Goal: Task Accomplishment & Management: Use online tool/utility

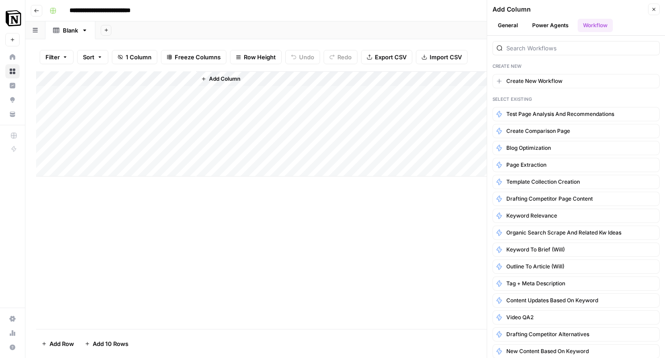
scroll to position [40, 0]
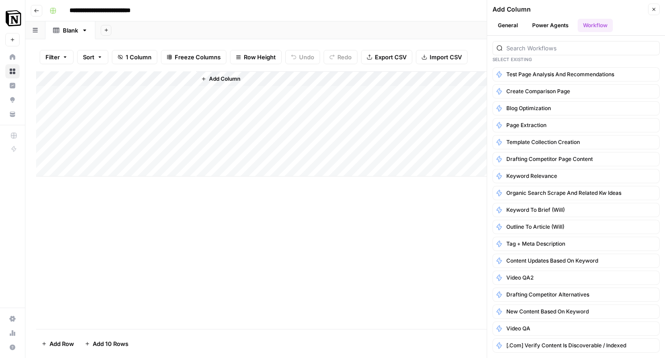
click at [361, 257] on div "Add Column" at bounding box center [345, 200] width 618 height 258
click at [228, 84] on button "Add Column" at bounding box center [220, 79] width 46 height 12
click at [218, 80] on span "Add Column" at bounding box center [224, 79] width 31 height 8
click at [539, 46] on input "search" at bounding box center [580, 48] width 149 height 9
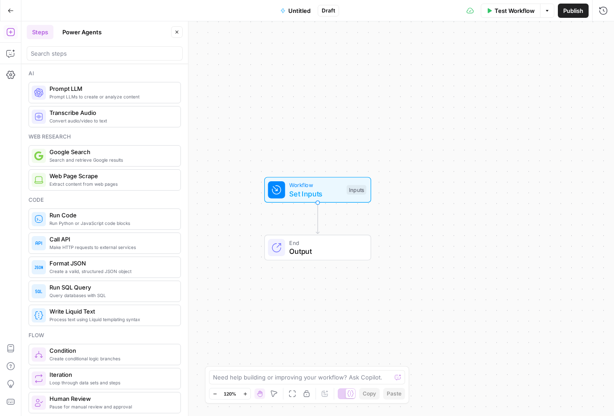
click at [235, 127] on div "Workflow Set Inputs Inputs End Output" at bounding box center [317, 218] width 593 height 395
click at [222, 134] on div "Workflow Set Inputs Inputs End Output" at bounding box center [317, 218] width 593 height 395
click at [295, 128] on div "Workflow Set Inputs Inputs Test Step End Output" at bounding box center [317, 218] width 593 height 395
click at [305, 10] on span "Untitled" at bounding box center [299, 10] width 22 height 9
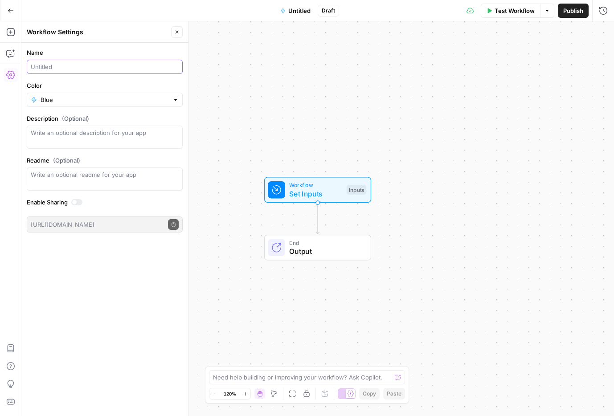
click at [141, 64] on input "Name" at bounding box center [105, 66] width 148 height 9
click at [92, 141] on textarea "Description (Optional)" at bounding box center [105, 137] width 148 height 18
click at [104, 64] on input "[Custom test]" at bounding box center [105, 66] width 148 height 9
type input "[Custom test] Generate briefs"
click at [10, 55] on icon "button" at bounding box center [10, 53] width 9 height 9
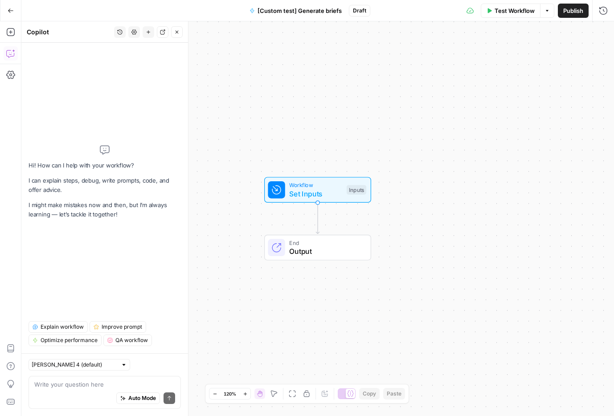
click at [50, 392] on div "Auto Mode Send" at bounding box center [104, 399] width 141 height 20
type textarea "Given a series of possible queries, generate"
click at [8, 29] on icon "button" at bounding box center [10, 32] width 9 height 9
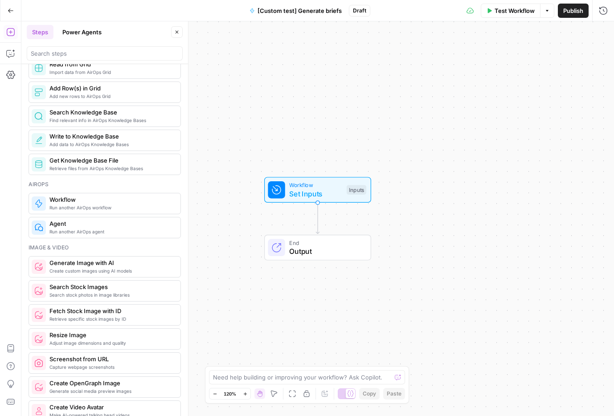
scroll to position [378, 0]
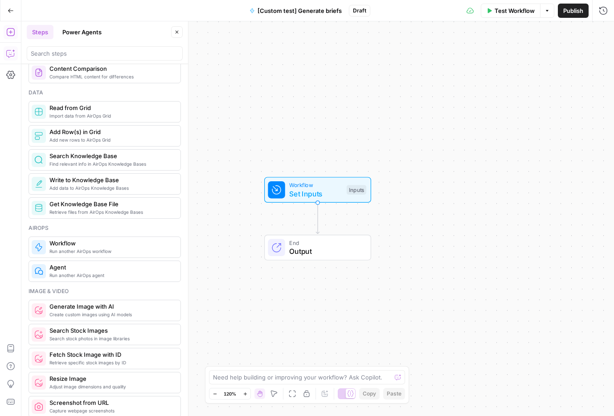
click at [11, 57] on icon "button" at bounding box center [10, 53] width 9 height 9
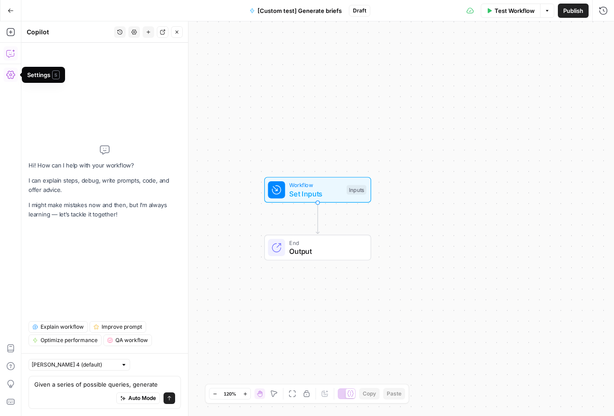
click at [166, 381] on textarea "Given a series of possible queries, generate" at bounding box center [104, 384] width 141 height 9
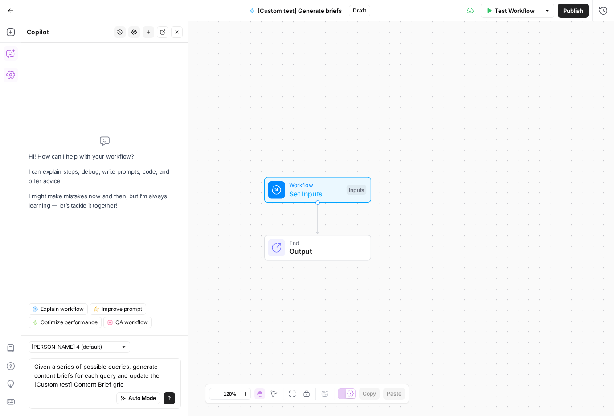
click at [88, 388] on textarea "Given a series of possible queries, generate content briefs for each query and …" at bounding box center [104, 375] width 141 height 27
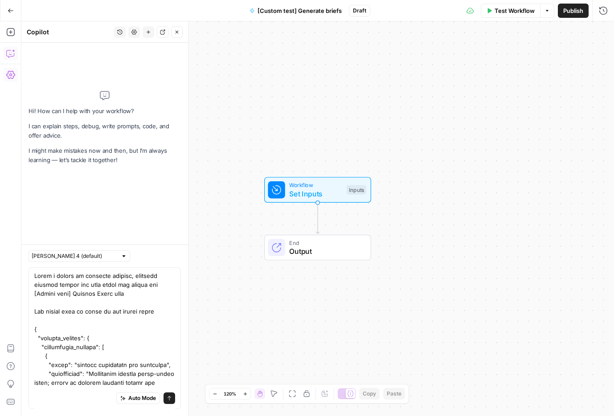
scroll to position [673, 0]
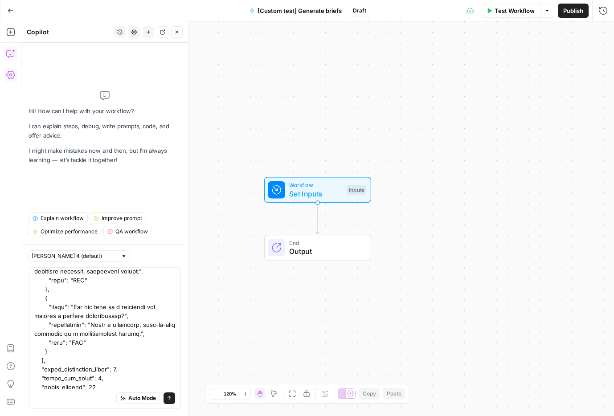
type textarea "Given a series of possible queries, generate content briefs for each query and …"
click at [143, 401] on span "Auto Mode" at bounding box center [142, 399] width 28 height 8
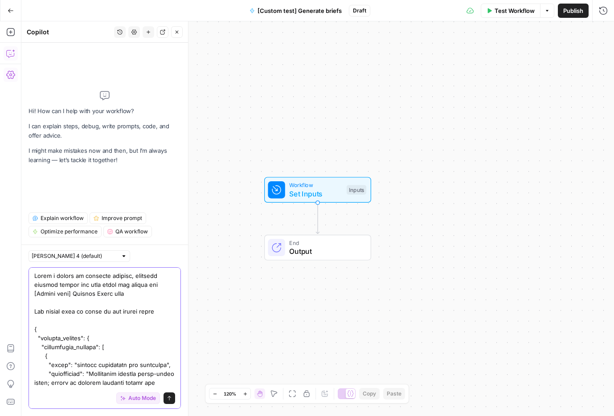
click at [171, 401] on icon "submit" at bounding box center [169, 398] width 5 height 5
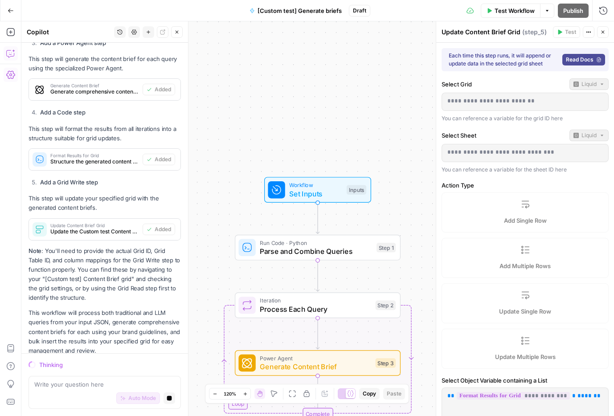
scroll to position [1561, 0]
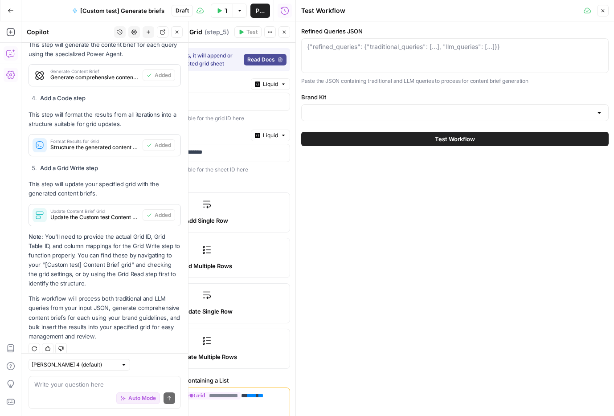
click at [444, 59] on div "{"refined_queries": {"traditional_queries": [...], "llm_queries": [...]}}" at bounding box center [455, 55] width 308 height 35
paste textarea "{ "refined_queries": { "traditional_queries": [ { "query": "project management …"
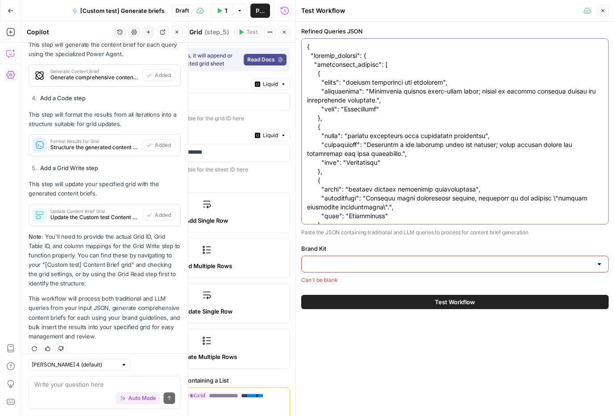
scroll to position [415, 0]
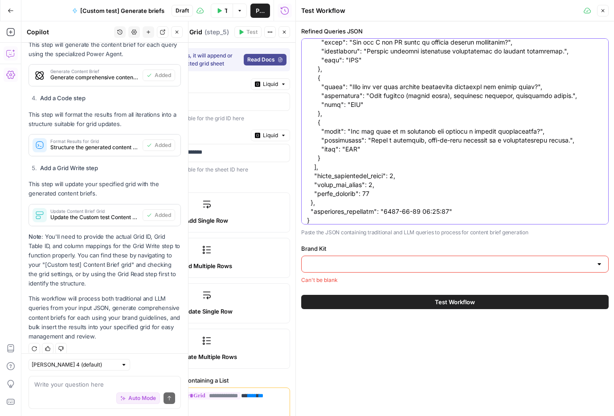
type textarea "{ "refined_queries": { "traditional_queries": [ { "query": "project management …"
click at [358, 264] on input "Brand Kit" at bounding box center [449, 264] width 285 height 9
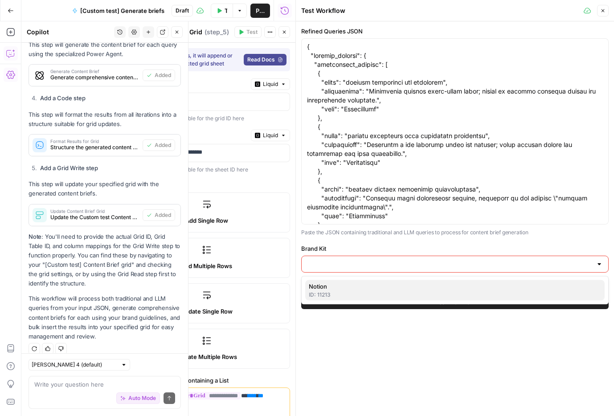
click at [347, 292] on div "ID: 11213" at bounding box center [455, 295] width 292 height 8
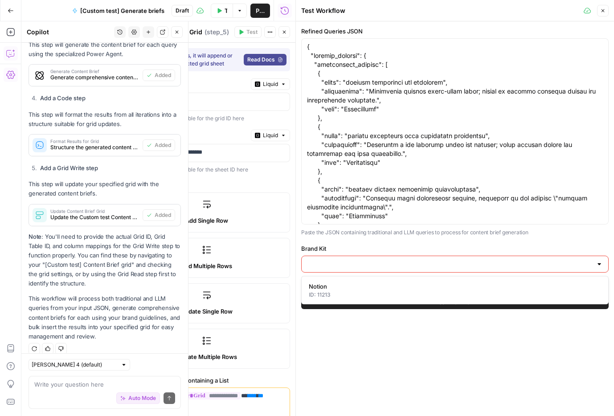
type input "Notion"
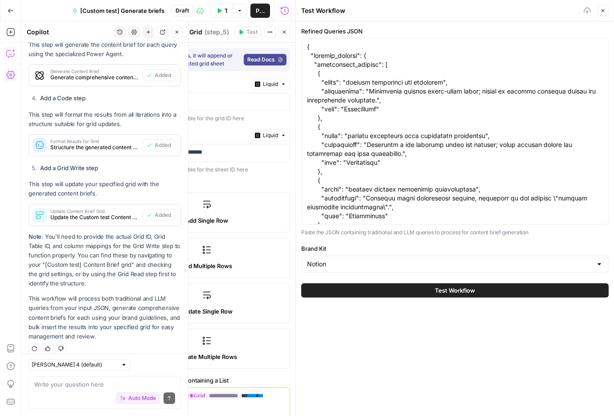
click at [344, 355] on div "Refined Queries JSON Paste the JSON containing traditional and LLM queries to p…" at bounding box center [455, 218] width 318 height 395
click at [176, 103] on p "**********" at bounding box center [199, 101] width 141 height 9
click at [284, 32] on icon "button" at bounding box center [284, 32] width 3 height 3
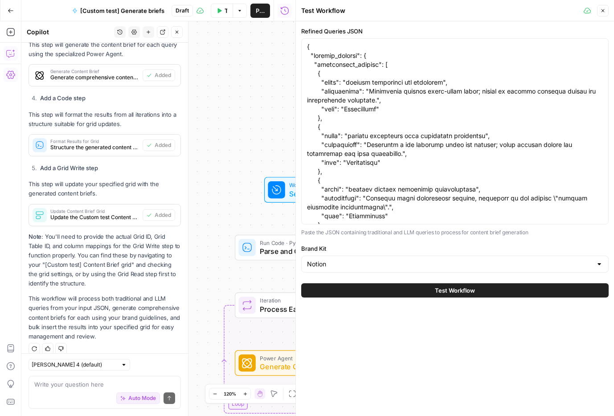
click at [602, 10] on icon "button" at bounding box center [603, 10] width 3 height 3
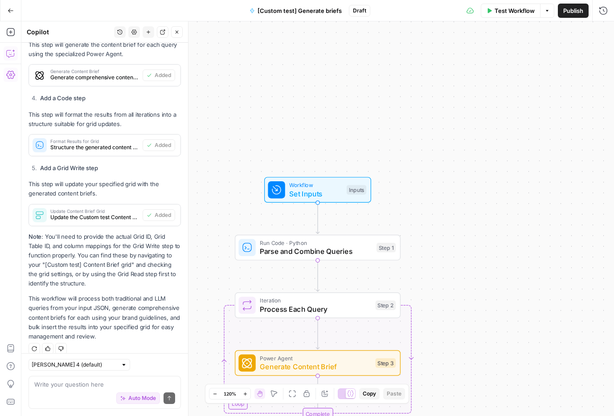
click at [304, 255] on span "Parse and Combine Queries" at bounding box center [316, 251] width 112 height 11
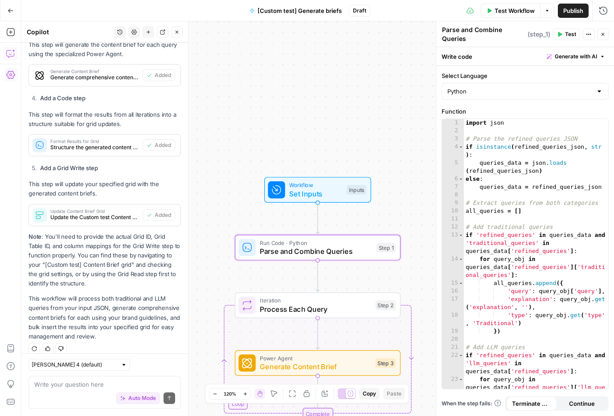
click at [307, 198] on span "Set Inputs" at bounding box center [315, 194] width 53 height 11
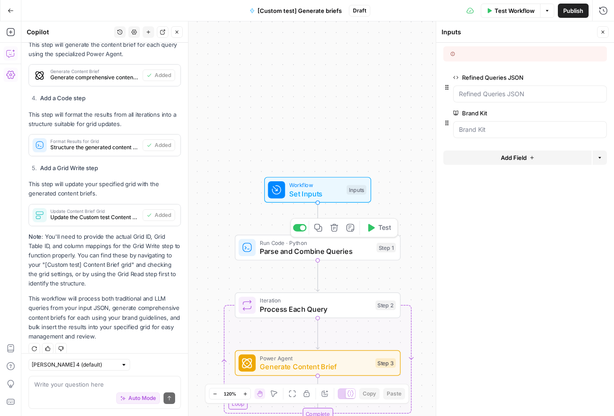
click at [276, 256] on span "Parse and Combine Queries" at bounding box center [316, 251] width 112 height 11
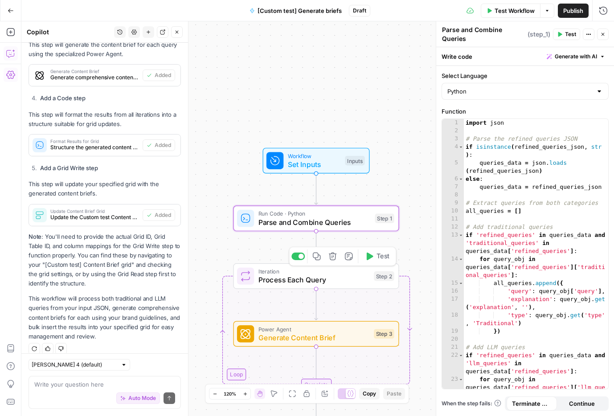
click at [288, 284] on span "Process Each Query" at bounding box center [314, 280] width 111 height 11
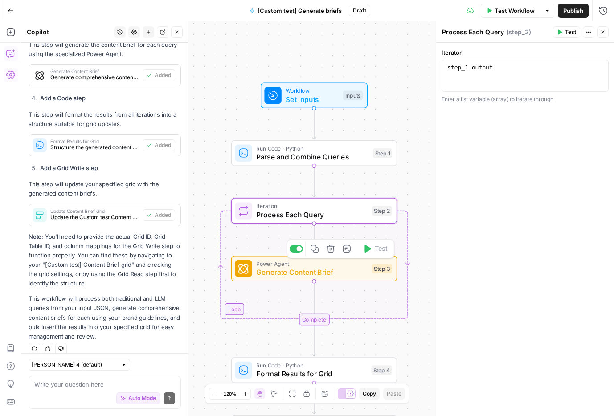
click at [287, 274] on span "Generate Content Brief" at bounding box center [311, 272] width 111 height 11
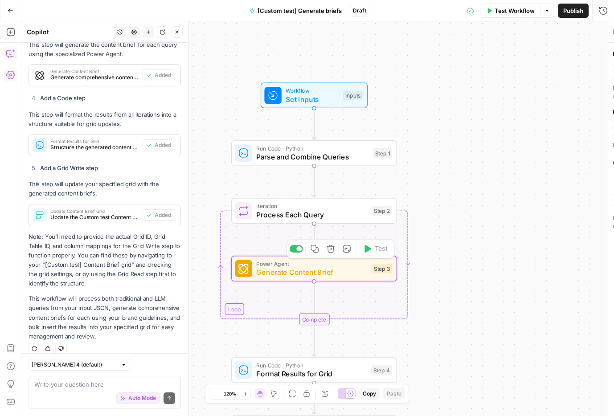
type textarea "Generate Content Brief"
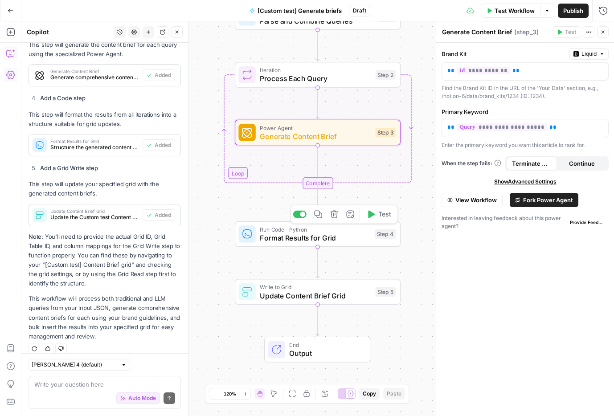
click at [293, 244] on div "Run Code · Python Format Results for Grid Step 4 Copy step Delete step Add Note…" at bounding box center [318, 235] width 166 height 26
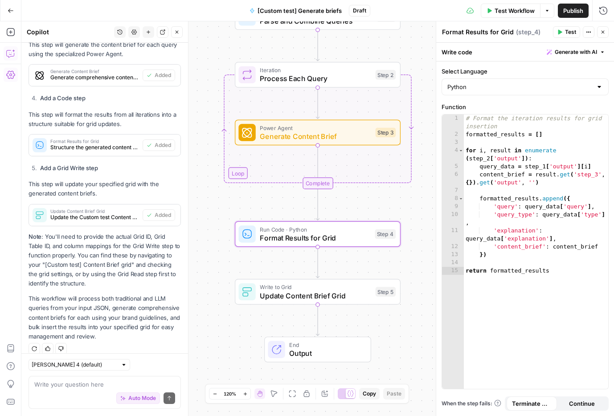
click at [280, 287] on span "Write to Grid" at bounding box center [315, 287] width 111 height 8
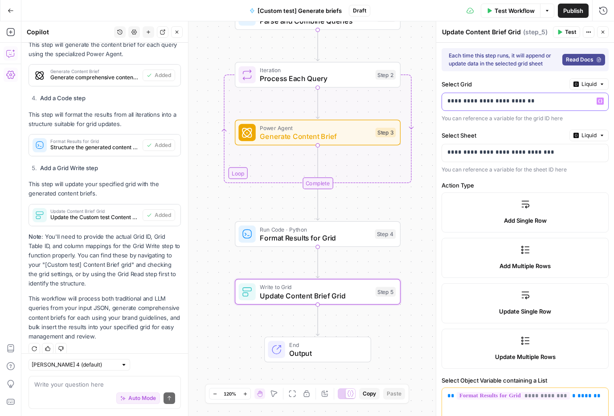
click at [520, 102] on p "**********" at bounding box center [518, 101] width 141 height 9
click at [601, 103] on icon "button" at bounding box center [600, 101] width 4 height 4
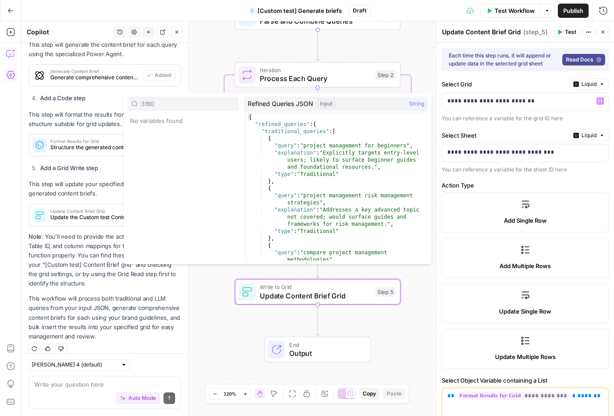
type input "31605"
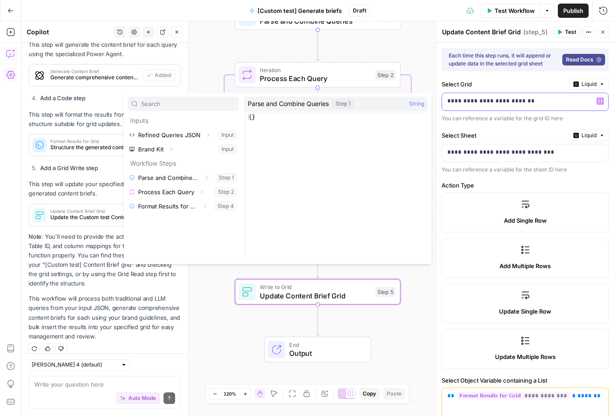
click at [483, 101] on p "**********" at bounding box center [526, 101] width 156 height 9
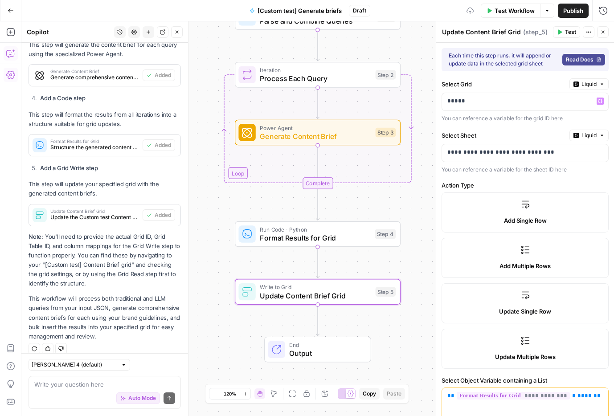
click at [526, 83] on label "Select Grid" at bounding box center [504, 84] width 124 height 9
click at [579, 83] on button "Liquid" at bounding box center [589, 84] width 39 height 12
click at [564, 104] on span "Static" at bounding box center [569, 103] width 57 height 9
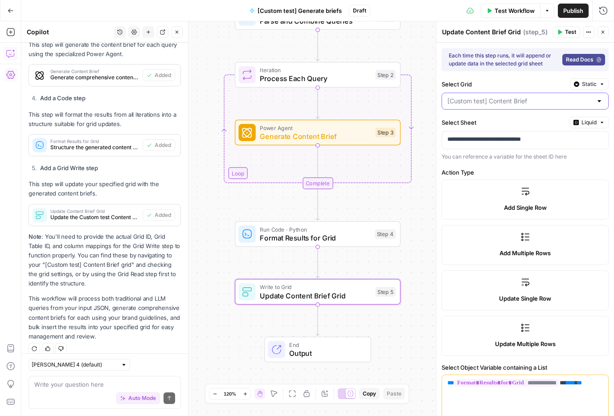
click at [516, 104] on input "Select Grid" at bounding box center [520, 101] width 145 height 9
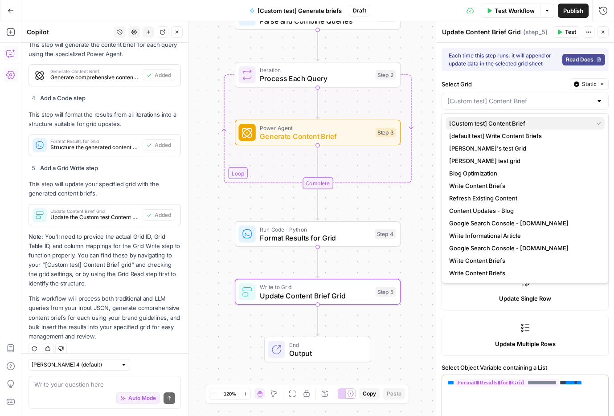
click at [512, 124] on span "[Custom test] Content Brief" at bounding box center [519, 123] width 140 height 9
type input "[Custom test] Content Brief"
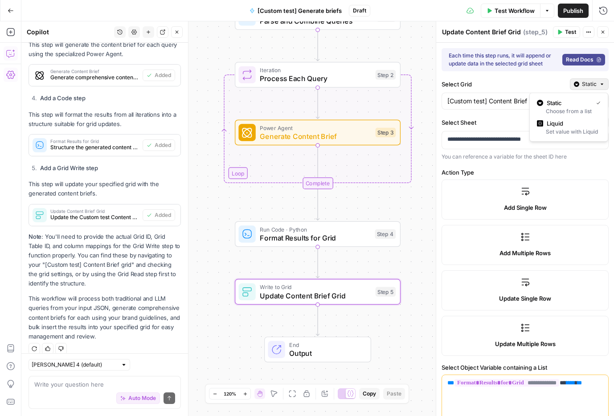
click at [584, 87] on span "Static" at bounding box center [589, 84] width 15 height 8
click at [565, 123] on span "Liquid" at bounding box center [572, 123] width 50 height 9
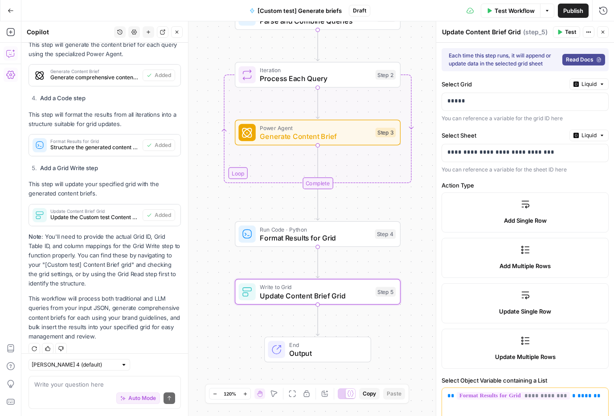
click at [582, 132] on span "Liquid" at bounding box center [589, 136] width 15 height 8
click at [568, 155] on span "Static" at bounding box center [569, 154] width 57 height 9
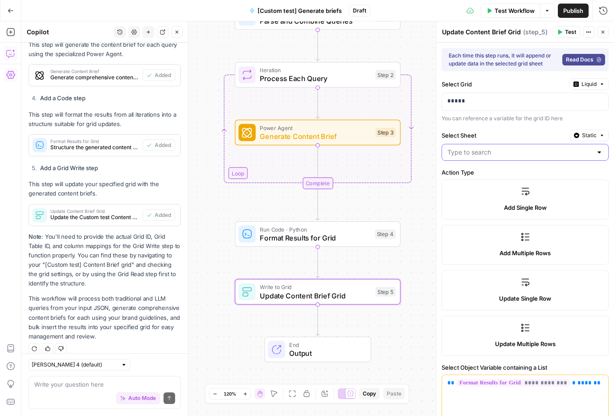
click at [539, 155] on input "Select Sheet" at bounding box center [520, 152] width 145 height 9
click at [477, 173] on span "Blank" at bounding box center [523, 174] width 148 height 9
type input "Blank"
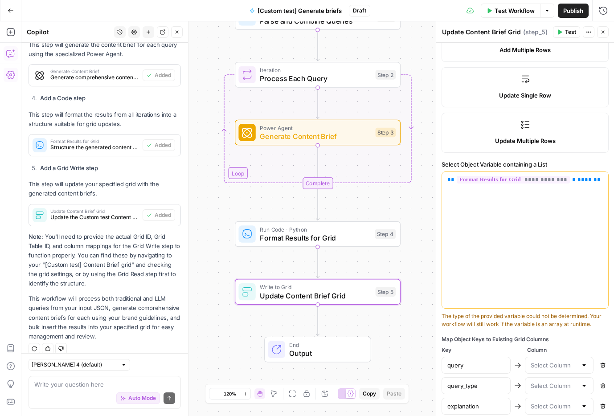
scroll to position [267, 0]
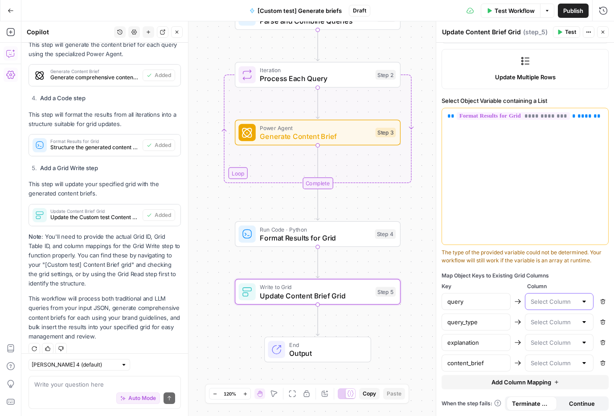
click at [559, 300] on input "text" at bounding box center [554, 301] width 47 height 9
click at [551, 325] on span "Topic" at bounding box center [558, 324] width 50 height 9
type input "Topic"
click at [588, 323] on div at bounding box center [584, 322] width 7 height 9
click at [559, 358] on span "Query type match" at bounding box center [558, 357] width 50 height 9
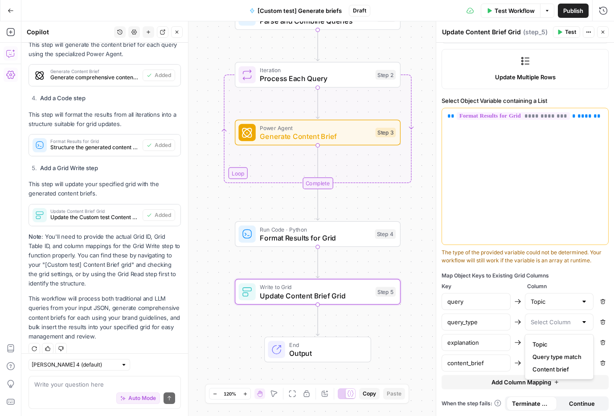
type input "Query type match"
click at [584, 347] on div at bounding box center [584, 342] width 7 height 9
click at [506, 351] on div "explanation" at bounding box center [476, 342] width 69 height 17
click at [582, 359] on div at bounding box center [584, 363] width 7 height 9
click at [567, 341] on span "Content brief" at bounding box center [558, 341] width 50 height 9
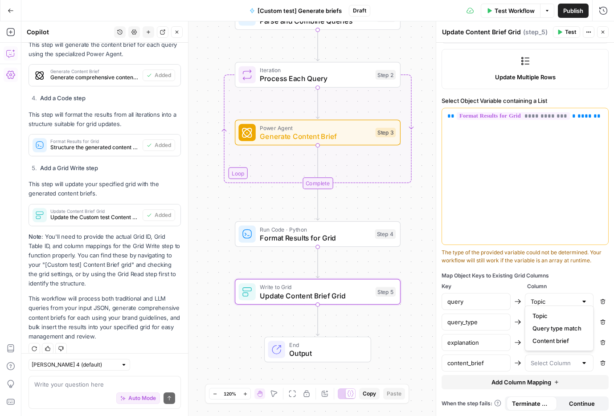
type input "Content brief"
click at [567, 341] on input "text" at bounding box center [554, 342] width 47 height 9
click at [548, 342] on input "text" at bounding box center [554, 342] width 47 height 9
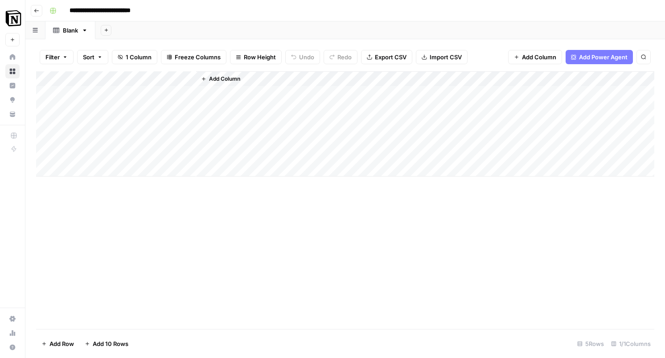
click at [209, 78] on span "Add Column" at bounding box center [224, 79] width 31 height 8
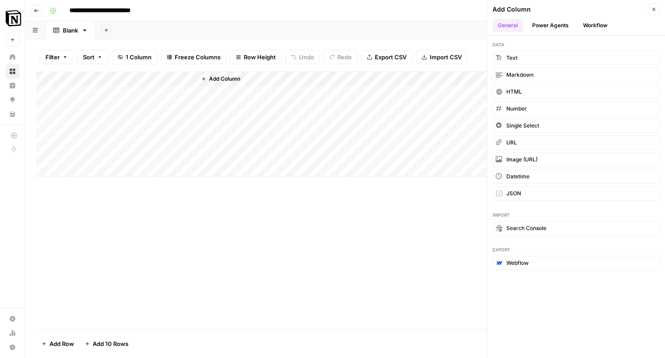
click at [582, 25] on button "Workflow" at bounding box center [595, 25] width 35 height 13
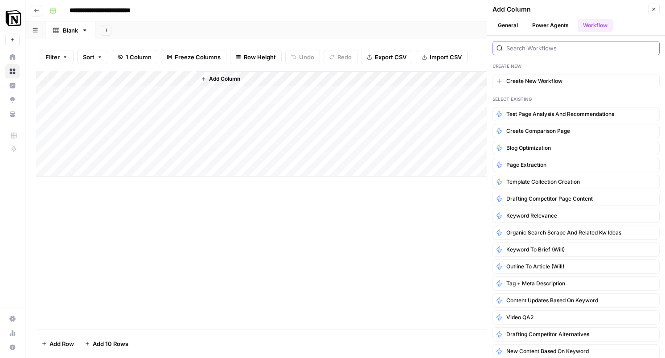
click at [533, 49] on input "search" at bounding box center [580, 48] width 149 height 9
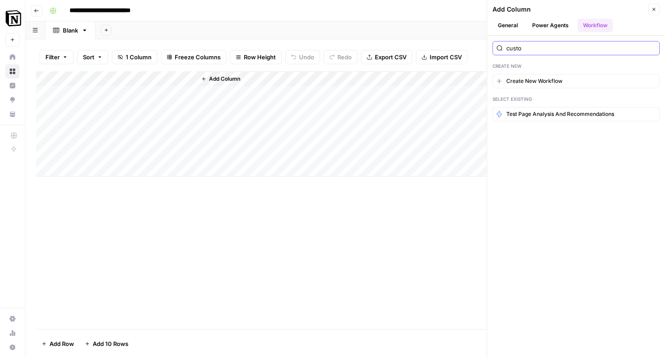
type input "custom"
type input "query"
click at [559, 115] on span "[Custom test] Get query fanout from topic" at bounding box center [561, 114] width 111 height 8
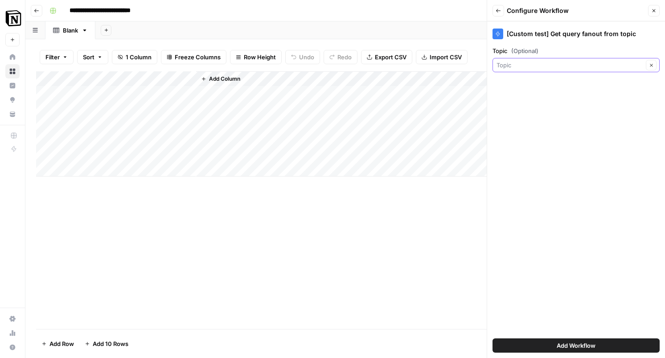
click at [543, 68] on input "Topic (Optional)" at bounding box center [570, 65] width 147 height 9
type input "Topic"
click at [533, 188] on div "[Custom test] Get query fanout from topic Topic (Optional) Topic Clear Add Work…" at bounding box center [576, 189] width 178 height 337
click at [547, 341] on button "Add Workflow" at bounding box center [576, 345] width 167 height 14
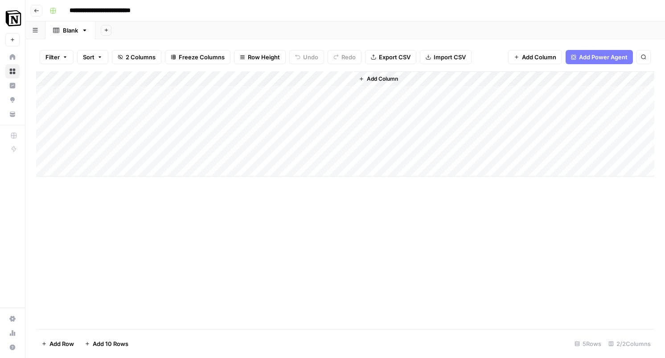
click at [376, 81] on span "Add Column" at bounding box center [382, 79] width 31 height 8
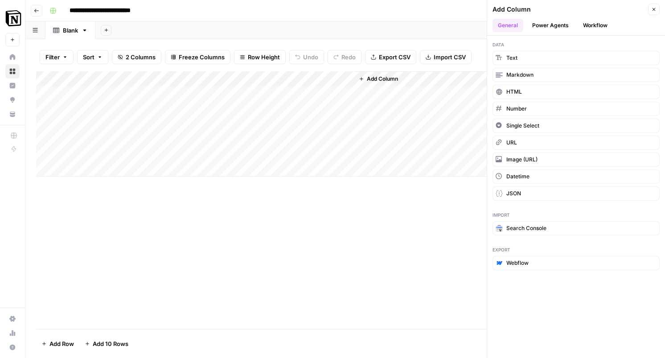
click at [544, 26] on button "Power Agents" at bounding box center [550, 25] width 47 height 13
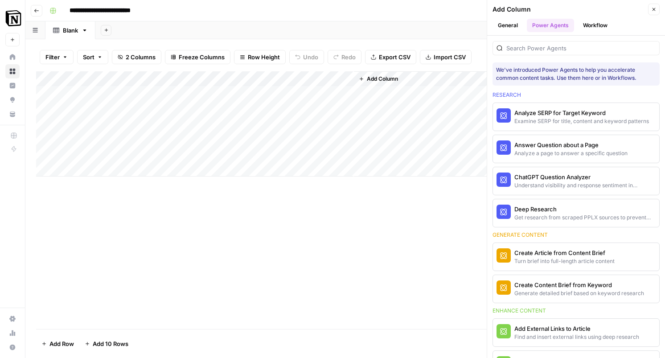
click at [592, 26] on button "Workflow" at bounding box center [595, 25] width 35 height 13
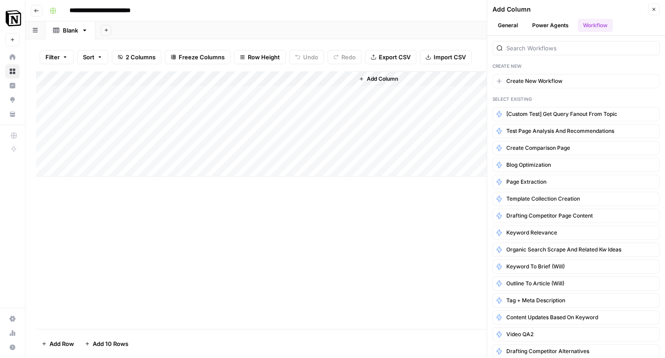
click at [510, 27] on button "General" at bounding box center [508, 25] width 31 height 13
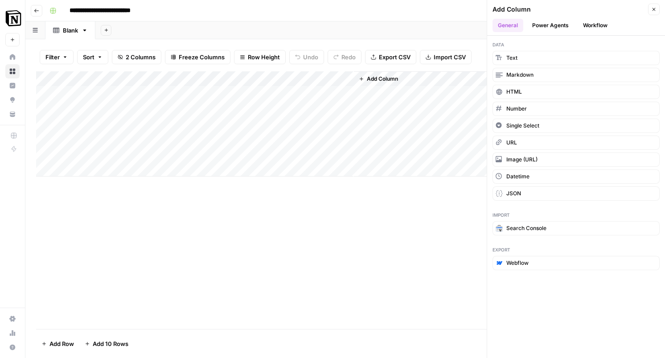
click at [417, 313] on div "Add Column" at bounding box center [345, 200] width 618 height 258
click at [554, 25] on button "Power Agents" at bounding box center [550, 25] width 47 height 13
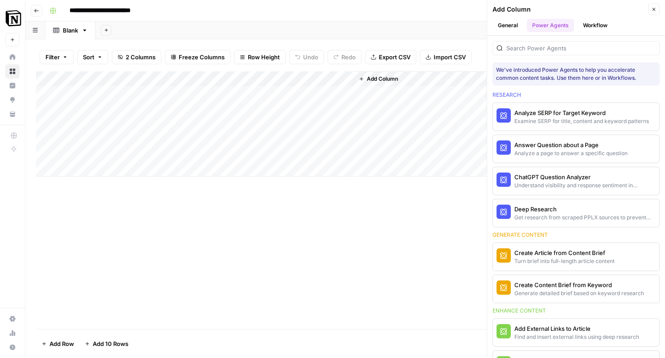
click at [594, 26] on button "Workflow" at bounding box center [595, 25] width 35 height 13
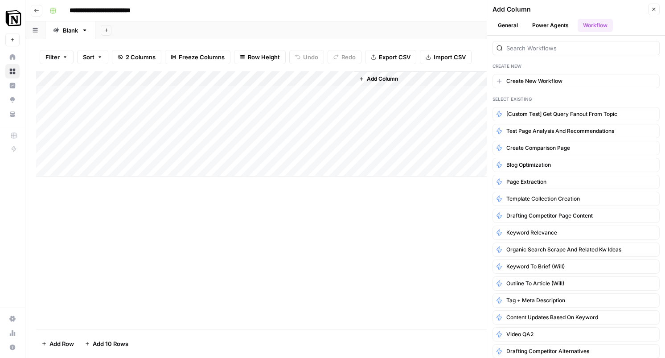
click at [387, 78] on span "Add Column" at bounding box center [382, 79] width 31 height 8
click at [515, 46] on input "search" at bounding box center [580, 48] width 149 height 9
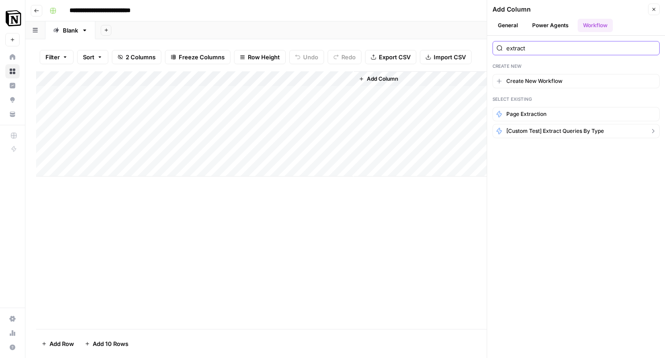
type input "extract"
click at [521, 128] on span "[Custom test] extract queries by type" at bounding box center [555, 131] width 98 height 8
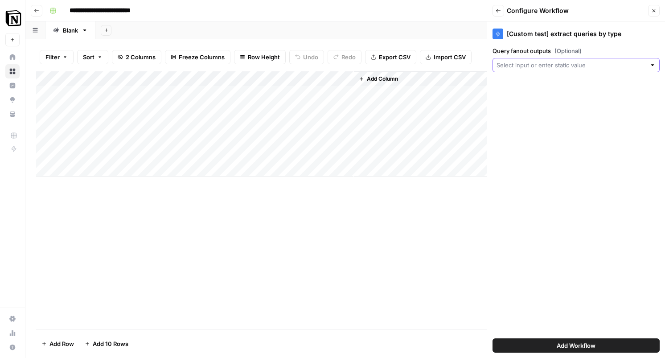
click at [540, 63] on input "Query fanout outputs (Optional)" at bounding box center [571, 65] width 149 height 9
click at [533, 67] on input "Query fanout outputs (Optional)" at bounding box center [571, 65] width 149 height 9
click at [521, 162] on div "[Custom test] extract queries by type Query fanout outputs (Optional) Add Workf…" at bounding box center [576, 189] width 178 height 337
click at [543, 62] on input "Query fanout outputs (Optional)" at bounding box center [571, 65] width 149 height 9
click at [565, 85] on span "Create New Column" at bounding box center [579, 86] width 139 height 9
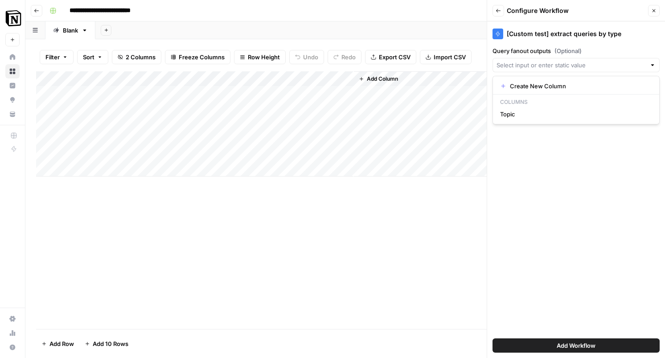
type input "Create New Column"
click at [568, 64] on input "Query fanout outputs (Optional)" at bounding box center [574, 65] width 137 height 9
click at [545, 113] on span "Topic" at bounding box center [574, 114] width 148 height 9
type input "Topic"
click at [545, 70] on div "Topic Clear" at bounding box center [576, 65] width 167 height 14
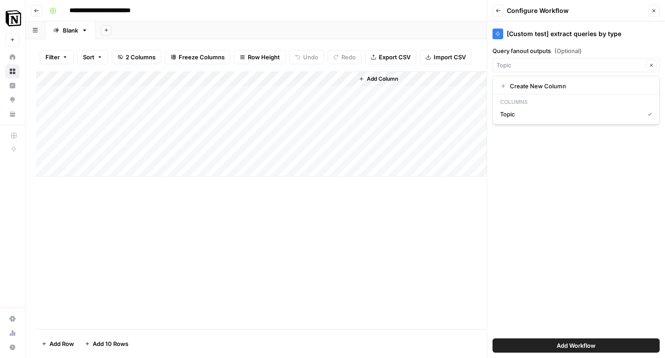
type input "Topic"
click at [517, 179] on div "[Custom test] extract queries by type Query fanout outputs (Optional) Topic Cle…" at bounding box center [576, 189] width 178 height 337
click at [335, 77] on div "Add Column" at bounding box center [345, 123] width 618 height 105
click at [415, 215] on div "Add Column" at bounding box center [345, 200] width 618 height 258
click at [335, 77] on div "Add Column" at bounding box center [345, 123] width 618 height 105
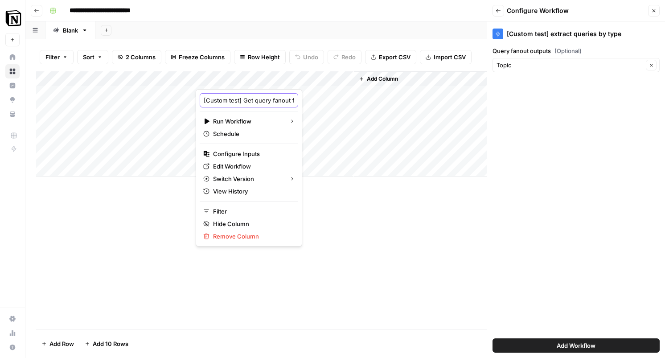
click at [249, 99] on input "[Custom test] Get query fanout from topic" at bounding box center [249, 100] width 90 height 9
type input "get query fanout"
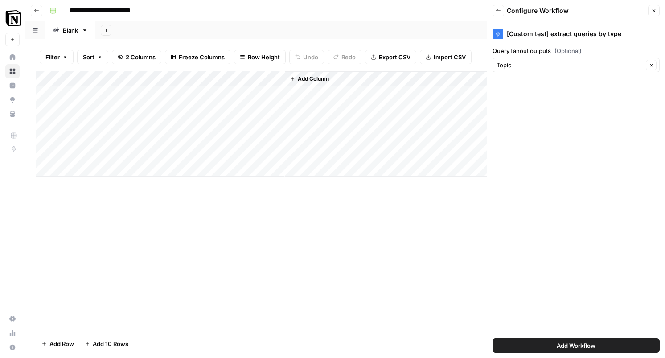
click at [500, 12] on icon "button" at bounding box center [498, 10] width 5 height 5
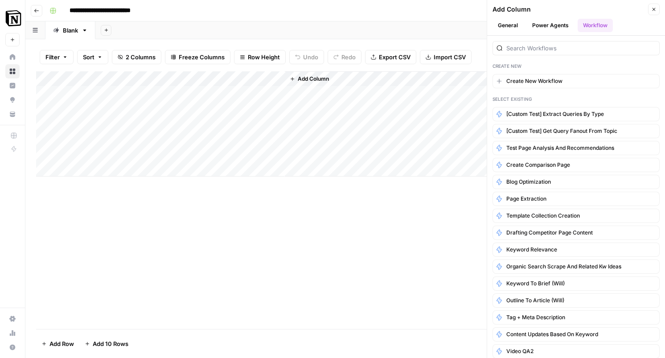
click at [654, 9] on icon "button" at bounding box center [654, 9] width 3 height 3
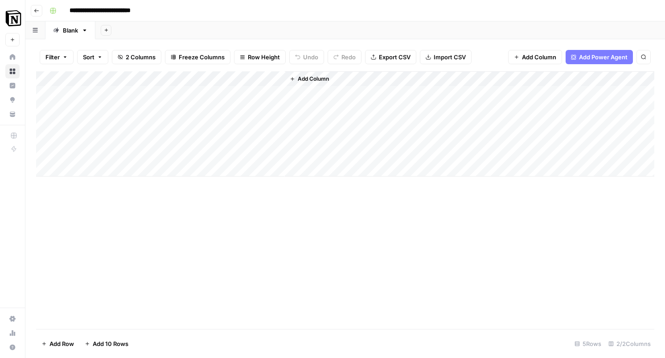
click at [306, 78] on span "Add Column" at bounding box center [313, 79] width 31 height 8
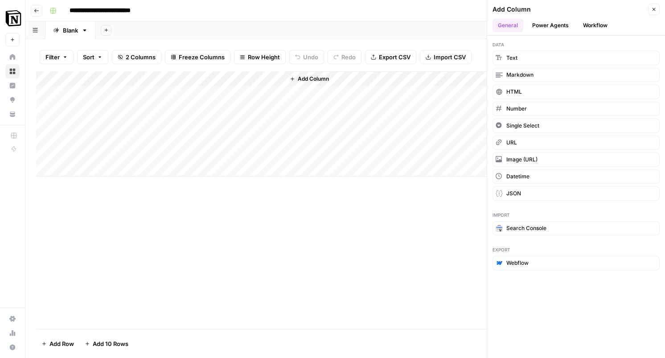
click at [593, 31] on button "Workflow" at bounding box center [595, 25] width 35 height 13
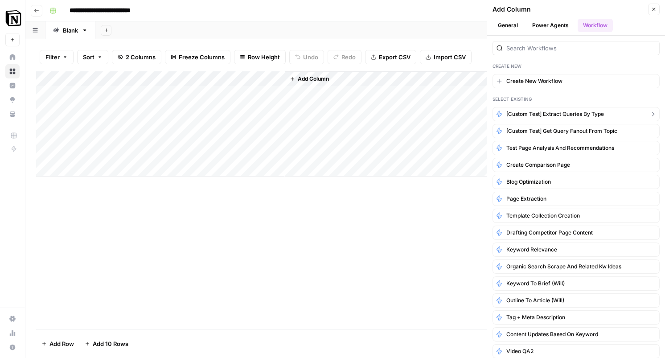
click at [538, 112] on span "[Custom test] extract queries by type" at bounding box center [555, 114] width 98 height 8
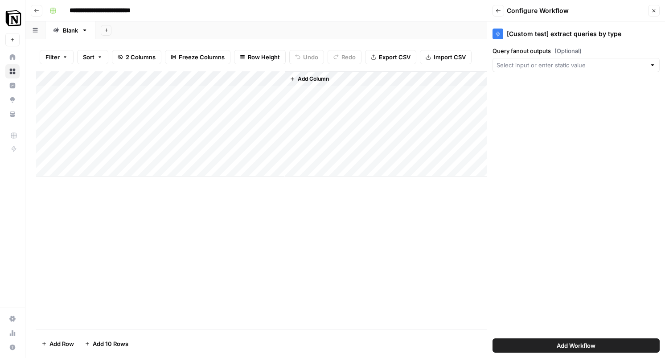
click at [535, 59] on div at bounding box center [576, 65] width 167 height 14
click at [514, 104] on p "Columns" at bounding box center [576, 102] width 159 height 12
click at [517, 82] on span "Create New Column" at bounding box center [579, 86] width 139 height 9
type input "Create New Column"
click at [558, 343] on span "Add Workflow" at bounding box center [576, 345] width 39 height 9
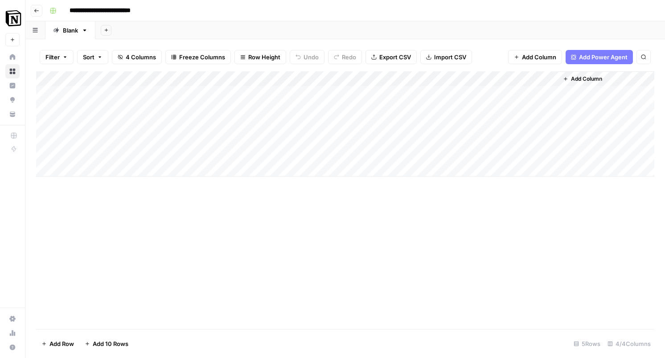
click at [405, 79] on div "Add Column" at bounding box center [345, 123] width 618 height 105
click at [405, 79] on div at bounding box center [348, 80] width 129 height 18
click at [218, 79] on div "Add Column" at bounding box center [345, 123] width 618 height 105
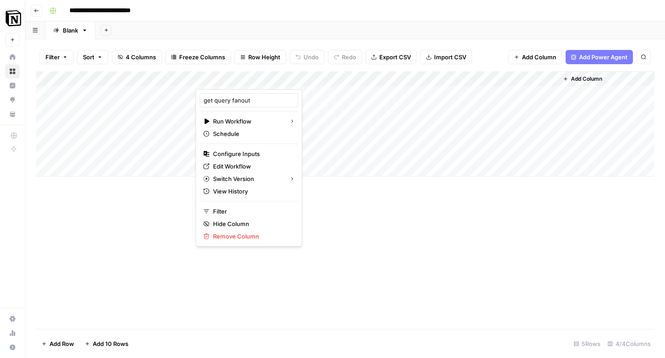
click at [325, 241] on div "Add Column" at bounding box center [345, 200] width 618 height 258
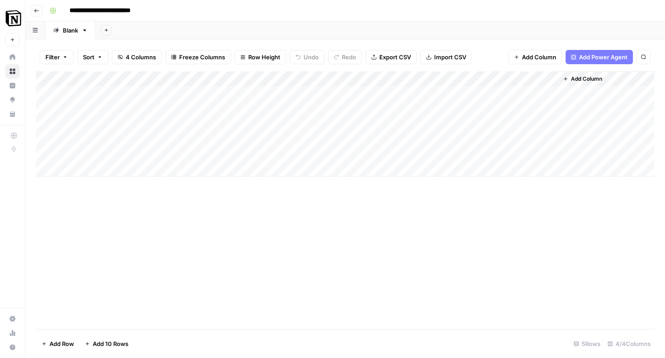
click at [339, 77] on div "Add Column" at bounding box center [345, 123] width 618 height 105
click at [385, 241] on div "Add Column" at bounding box center [345, 200] width 618 height 258
click at [555, 51] on button "Add Column" at bounding box center [535, 57] width 54 height 14
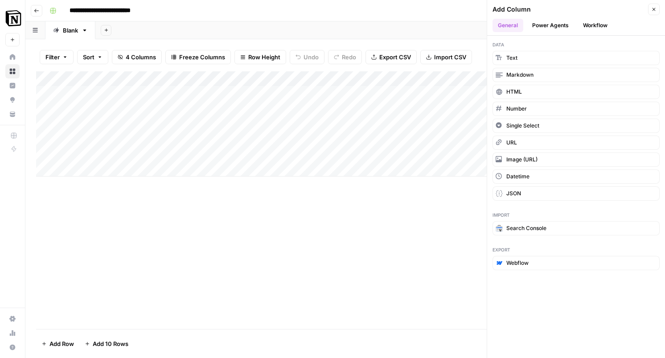
click at [560, 27] on button "Power Agents" at bounding box center [550, 25] width 47 height 13
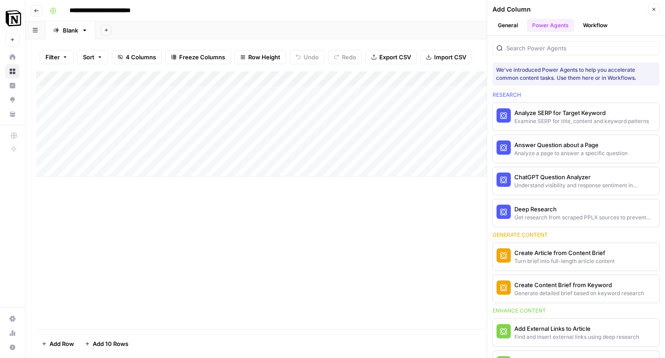
click at [592, 24] on button "Workflow" at bounding box center [595, 25] width 35 height 13
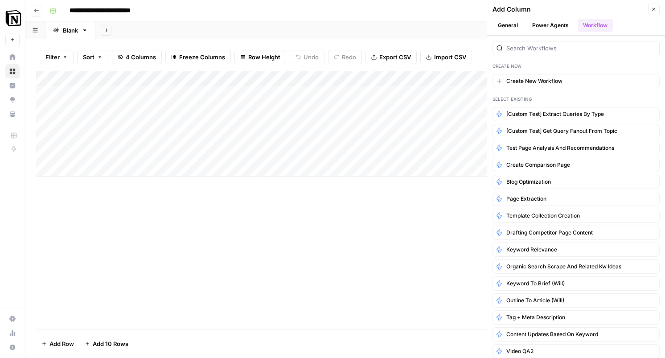
click at [418, 221] on div "Add Column" at bounding box center [345, 200] width 618 height 258
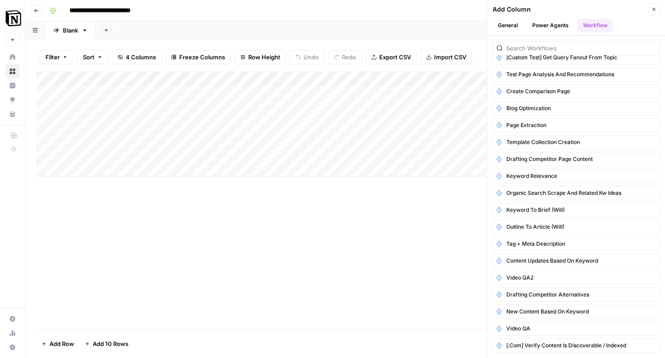
click at [654, 11] on icon "button" at bounding box center [653, 9] width 5 height 5
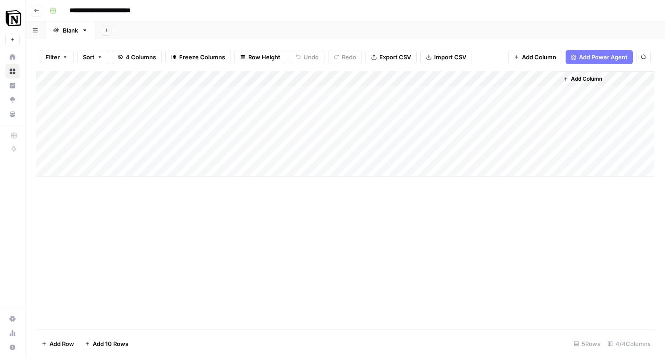
click at [428, 240] on div "Add Column" at bounding box center [345, 200] width 618 height 258
click at [321, 92] on div "Add Column" at bounding box center [345, 123] width 618 height 105
click at [326, 76] on div "Add Column" at bounding box center [345, 123] width 618 height 105
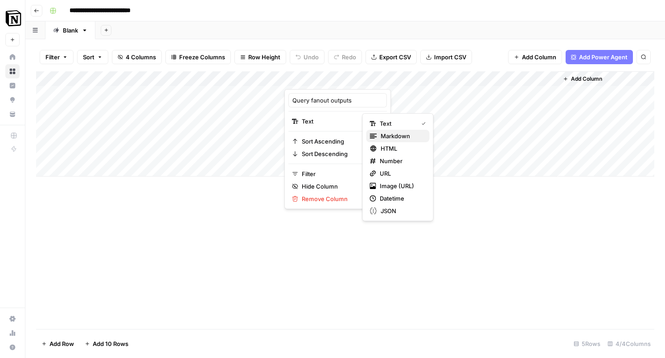
click at [382, 134] on span "Markdown" at bounding box center [402, 136] width 42 height 9
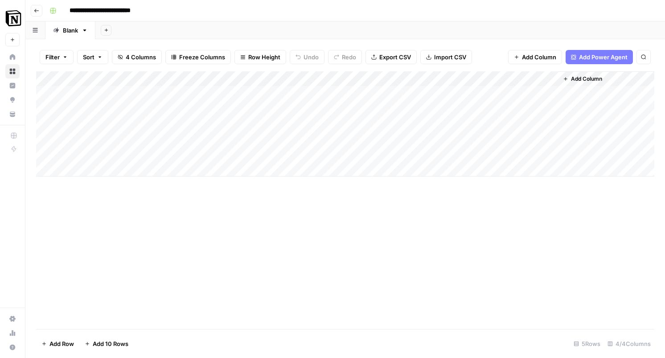
click at [289, 249] on div "Add Column" at bounding box center [345, 200] width 618 height 258
click at [524, 77] on div "Add Column" at bounding box center [345, 123] width 618 height 105
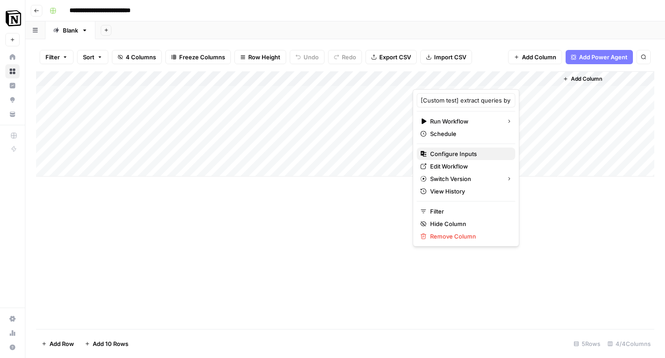
click at [458, 153] on span "Configure Inputs" at bounding box center [469, 153] width 78 height 9
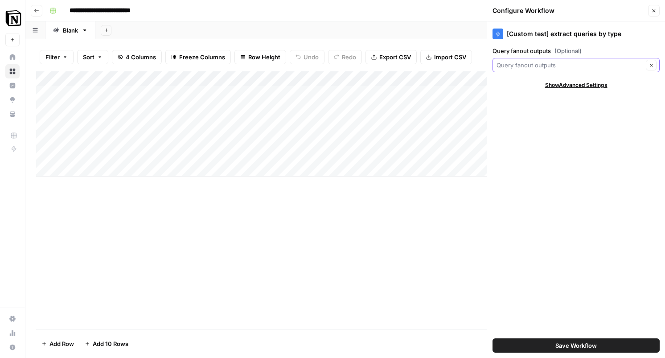
click at [558, 68] on input "Query fanout outputs (Optional)" at bounding box center [570, 65] width 147 height 9
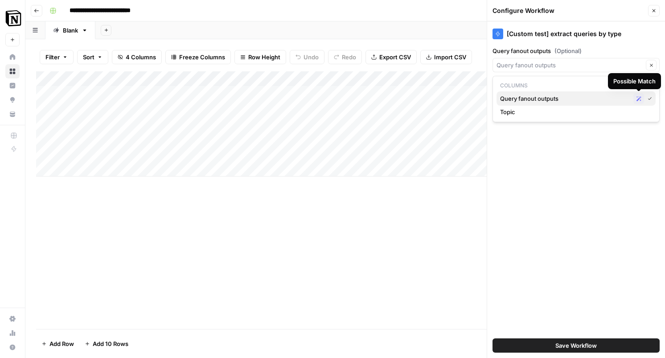
click at [638, 98] on icon "button" at bounding box center [639, 98] width 5 height 5
type input "Query fanout outputs"
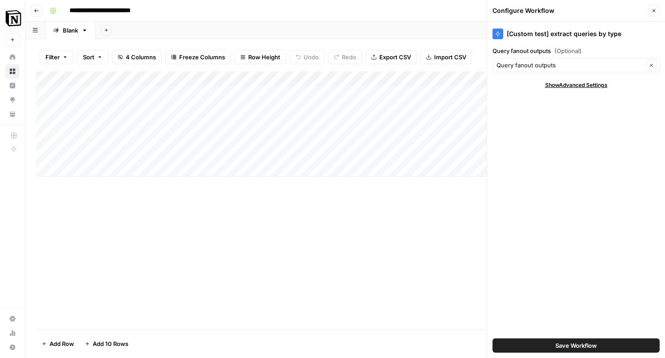
click at [588, 83] on span "Show Advanced Settings" at bounding box center [576, 85] width 62 height 8
click at [573, 113] on input "Version" at bounding box center [571, 111] width 149 height 9
type input "Default"
click at [653, 8] on icon "button" at bounding box center [653, 10] width 5 height 5
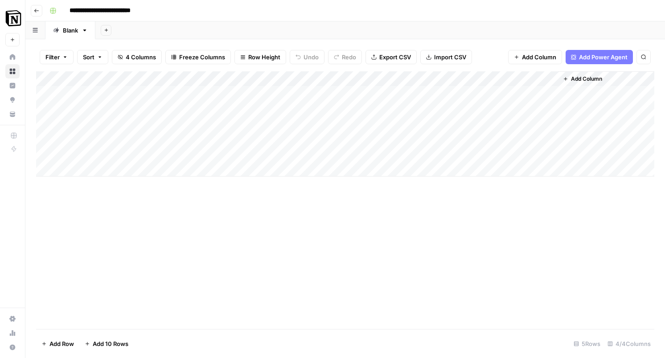
click at [344, 80] on div "Add Column" at bounding box center [345, 123] width 618 height 105
click at [283, 325] on div "Add Column" at bounding box center [345, 200] width 618 height 258
click at [351, 296] on div "Add Column" at bounding box center [345, 200] width 618 height 258
click at [539, 78] on div "Add Column" at bounding box center [345, 123] width 618 height 105
click at [518, 229] on div "Add Column" at bounding box center [345, 200] width 618 height 258
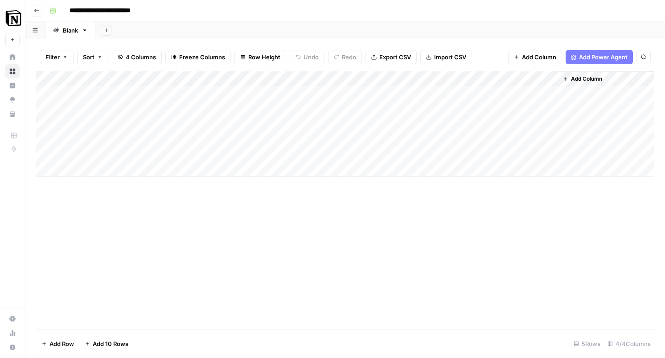
click at [471, 268] on div "Add Column" at bounding box center [345, 200] width 618 height 258
click at [40, 12] on button "Go back" at bounding box center [37, 11] width 12 height 12
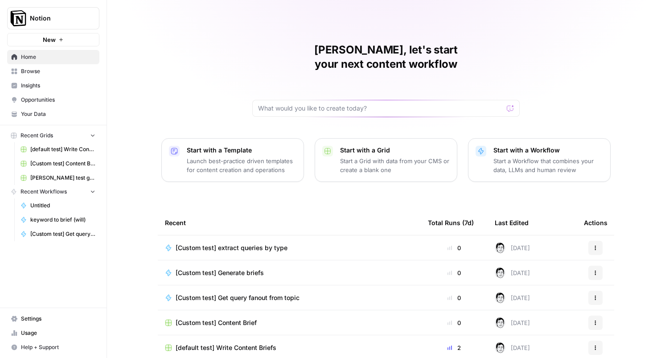
click at [574, 25] on div "Nicholas, let's start your next content workflow Start with a Template Launch b…" at bounding box center [386, 212] width 558 height 424
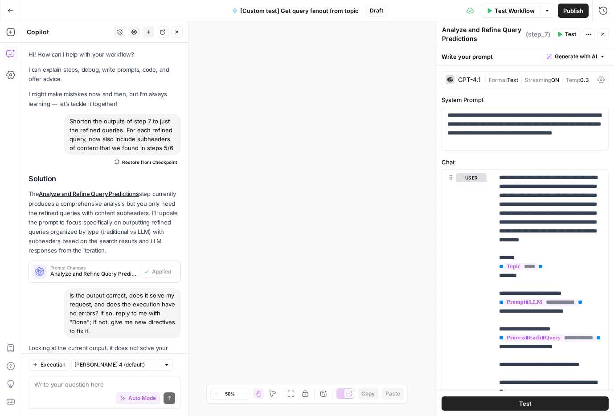
scroll to position [551, 0]
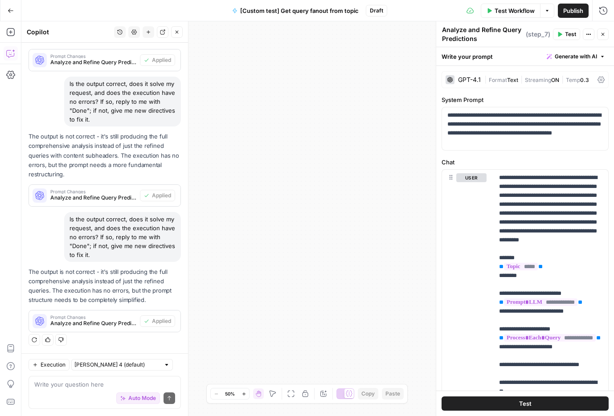
click at [581, 8] on span "Publish" at bounding box center [573, 10] width 20 height 9
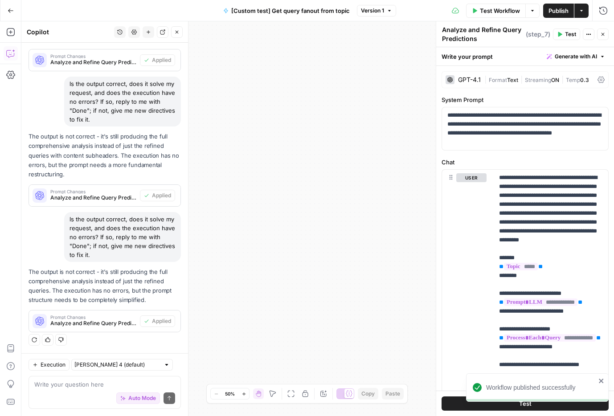
click at [336, 120] on div "true false Workflow Set Inputs Inputs LLM · GPT-4.1 Prompt LLM Step 1 Output Ex…" at bounding box center [317, 218] width 593 height 395
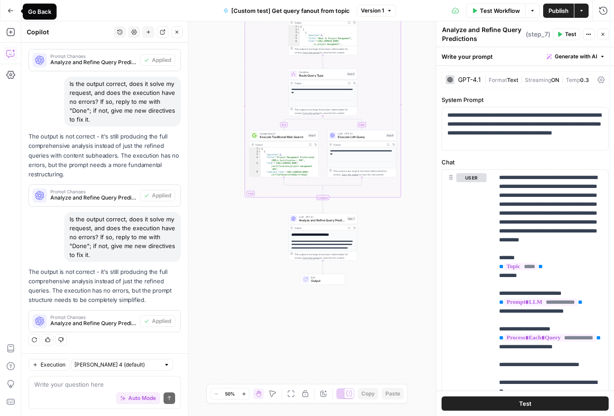
click at [10, 14] on button "Go Back" at bounding box center [11, 11] width 16 height 16
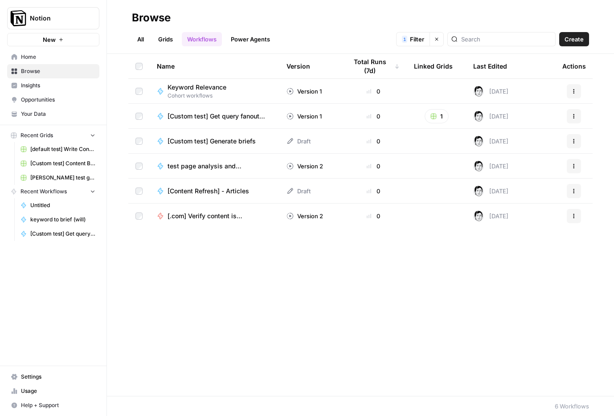
click at [568, 41] on span "Create" at bounding box center [574, 39] width 19 height 9
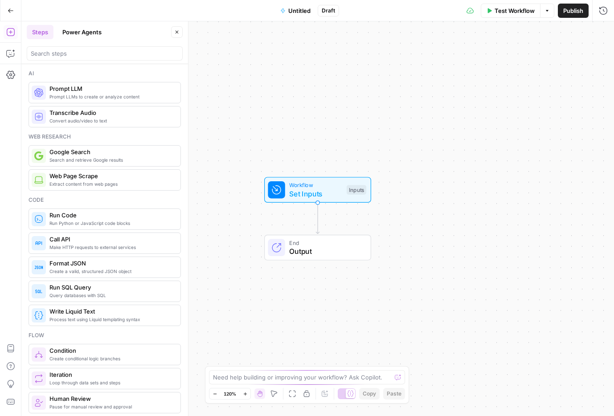
click at [299, 15] on button "Untitled" at bounding box center [295, 11] width 41 height 14
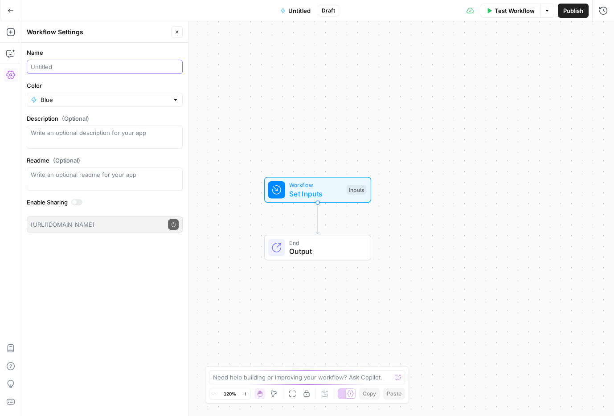
click at [62, 67] on input "Name" at bounding box center [105, 66] width 148 height 9
type input "[Custom test] extract queries by type"
click at [269, 136] on div "Workflow Set Inputs Inputs End Output" at bounding box center [317, 218] width 593 height 395
click at [318, 206] on icon "Edge from start to end" at bounding box center [317, 218] width 3 height 31
click at [317, 192] on span "Set Inputs" at bounding box center [315, 194] width 53 height 11
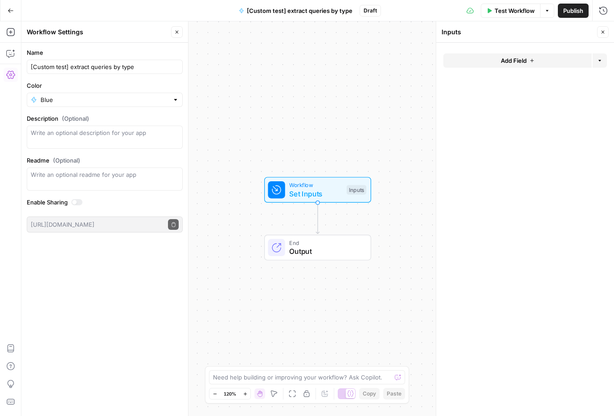
click at [526, 60] on span "Add Field" at bounding box center [514, 60] width 26 height 9
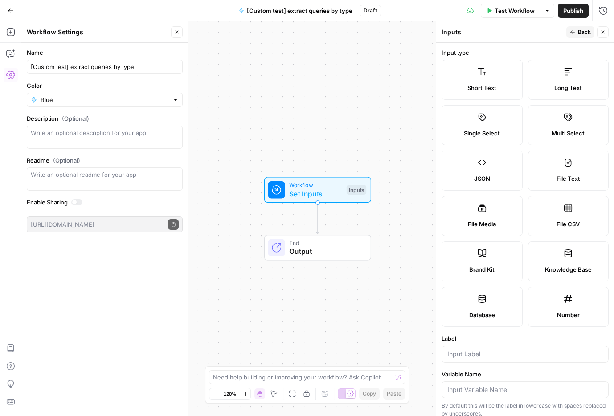
click at [562, 79] on label "Long Text" at bounding box center [568, 80] width 81 height 40
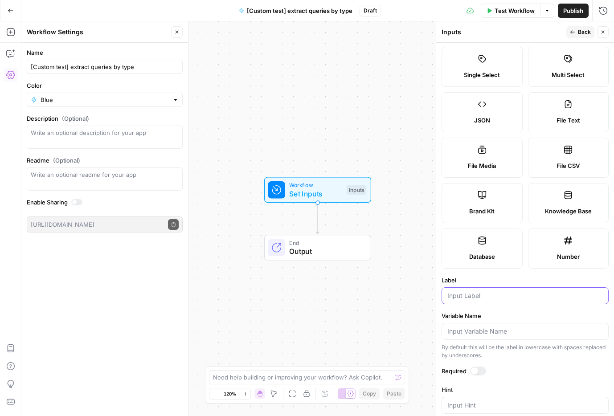
click at [457, 296] on input "Label" at bounding box center [526, 296] width 156 height 9
type input "Query fanout outputs"
click at [400, 219] on div "Workflow Set Inputs Inputs End Output" at bounding box center [317, 218] width 593 height 395
click at [313, 107] on div "Workflow Set Inputs Inputs Test Step End Output" at bounding box center [317, 218] width 593 height 395
click at [9, 35] on icon "button" at bounding box center [10, 32] width 9 height 9
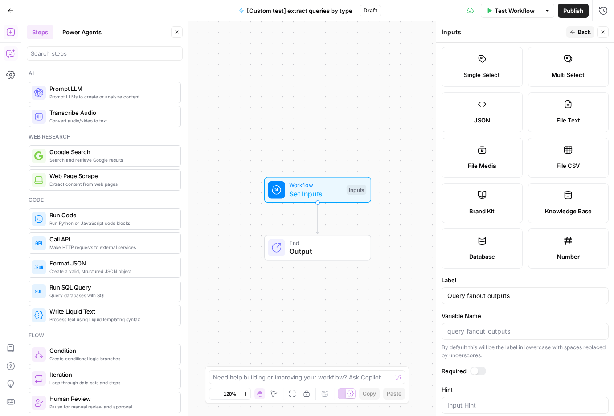
click at [9, 51] on icon "button" at bounding box center [10, 53] width 9 height 9
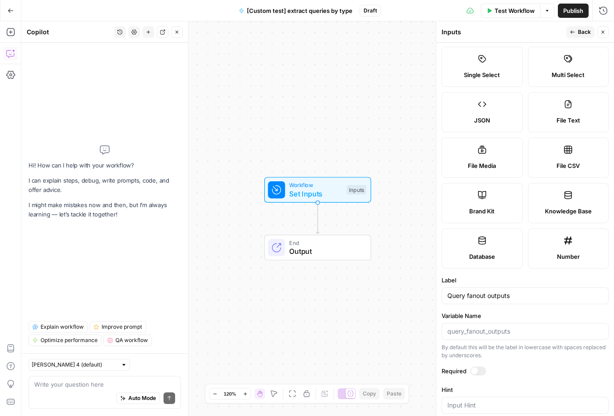
click at [74, 393] on div "Auto Mode Send" at bounding box center [104, 399] width 141 height 20
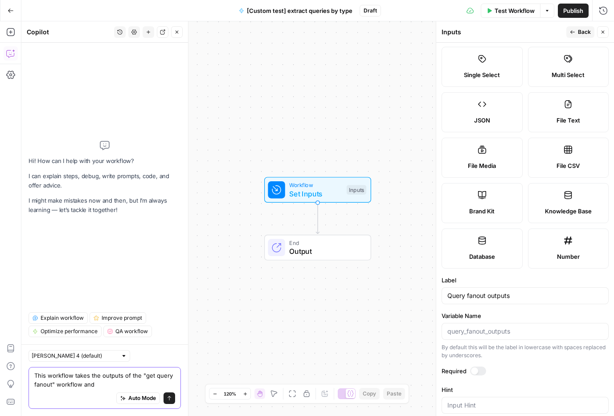
click at [101, 387] on textarea "This workflow takes the outputs of the "get query fanout" workflow and" at bounding box center [104, 380] width 141 height 18
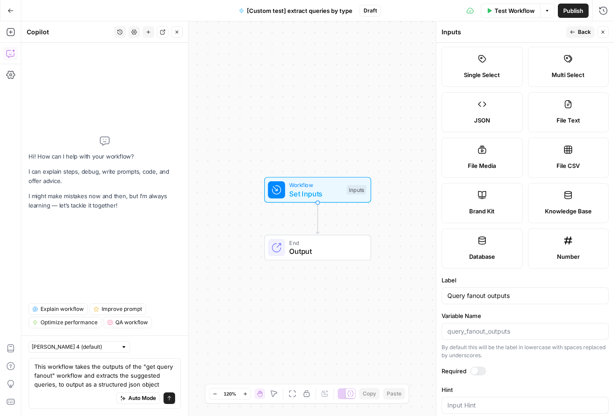
click at [66, 397] on div "Auto Mode Send" at bounding box center [104, 399] width 141 height 20
click at [65, 392] on div "Auto Mode Send" at bounding box center [104, 399] width 141 height 20
click at [69, 389] on div "Auto Mode Send" at bounding box center [104, 399] width 141 height 20
click at [175, 376] on div "This workflow takes the outputs of the "get query fanout" workflow and extracts…" at bounding box center [105, 383] width 152 height 51
click at [160, 375] on textarea "This workflow takes the outputs of the "get query fanout" workflow and extracts…" at bounding box center [104, 375] width 141 height 27
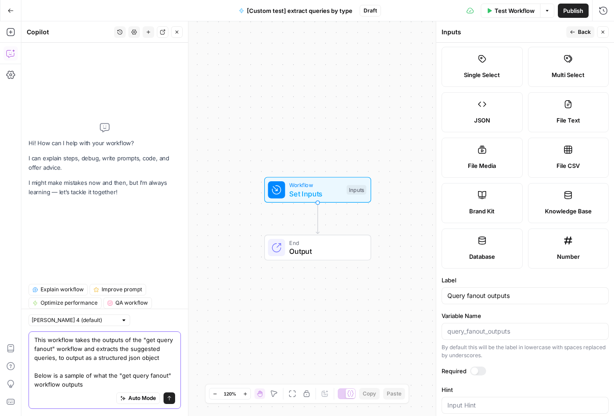
paste textarea "## Traditional Query Evaluation Below is an evaluation of each traditional (key…"
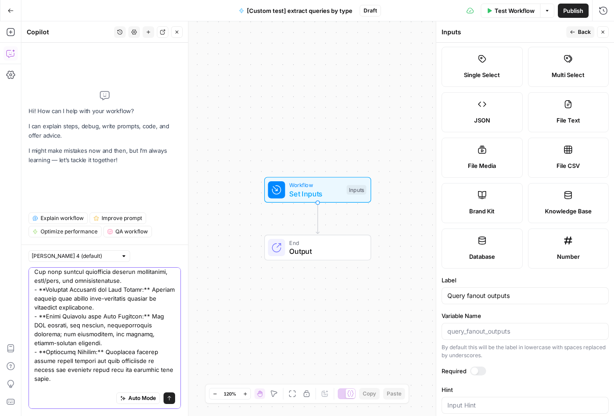
type textarea "This workflow takes the outputs of the "get query fanout" workflow and extracts…"
click at [152, 398] on span "Auto Mode" at bounding box center [142, 399] width 28 height 8
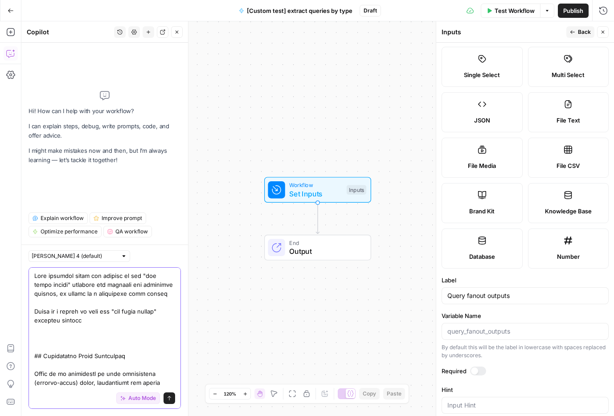
click at [171, 398] on icon "submit" at bounding box center [169, 398] width 5 height 5
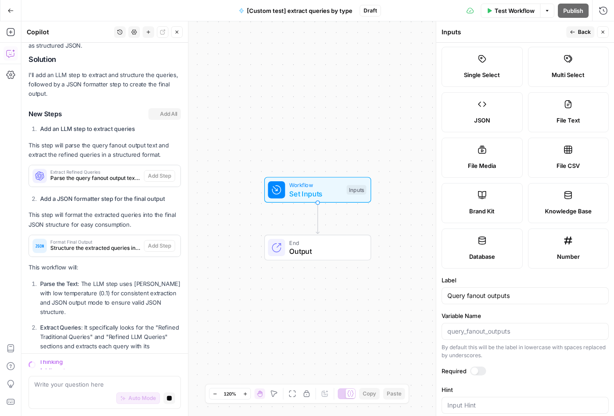
scroll to position [5428, 0]
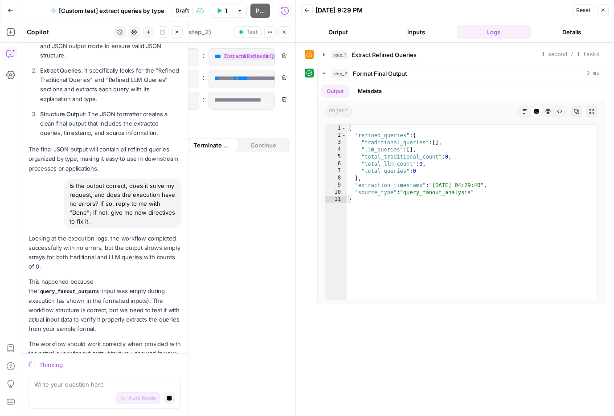
scroll to position [5710, 0]
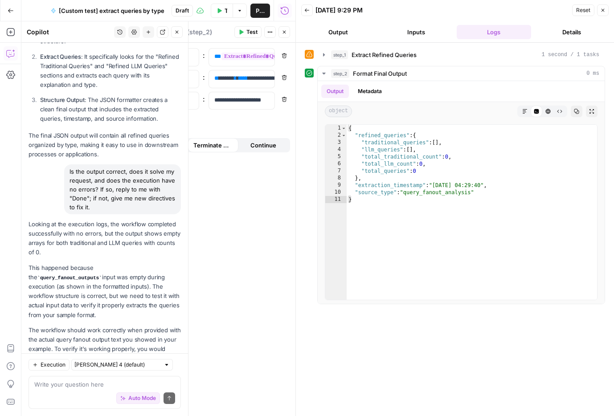
click at [308, 11] on icon "button" at bounding box center [306, 10] width 5 height 5
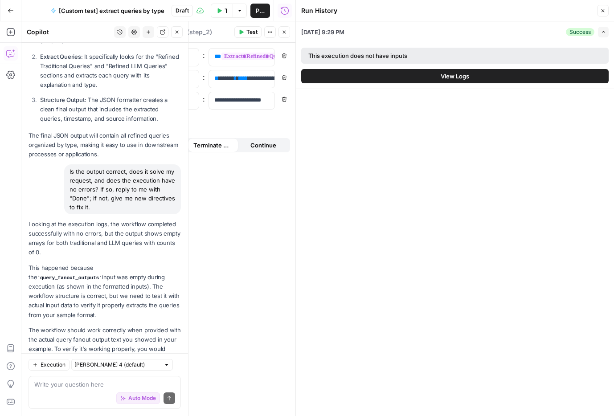
click at [362, 55] on div "This execution does not have inputs" at bounding box center [406, 55] width 196 height 9
click at [601, 11] on icon "button" at bounding box center [602, 10] width 5 height 5
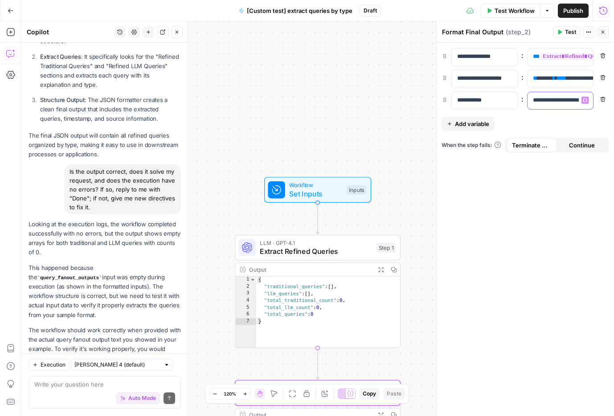
click at [551, 98] on p "**********" at bounding box center [560, 100] width 55 height 9
click at [357, 127] on div "Workflow Set Inputs Inputs LLM · GPT-4.1 Extract Refined Queries Step 1 Output …" at bounding box center [317, 218] width 593 height 395
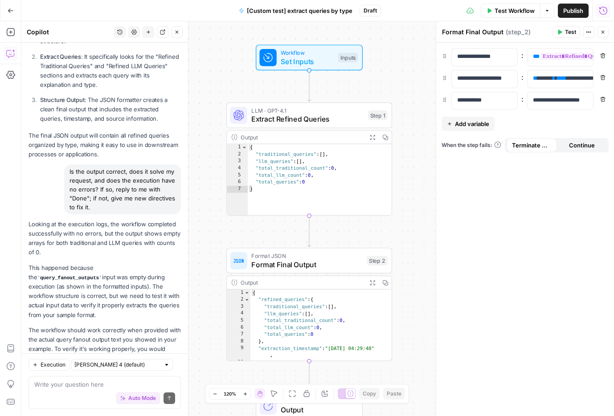
drag, startPoint x: 395, startPoint y: 175, endPoint x: 390, endPoint y: 42, distance: 133.0
click at [390, 42] on div "Workflow Set Inputs Inputs LLM · GPT-4.1 Extract Refined Queries Step 1 Output …" at bounding box center [317, 218] width 593 height 395
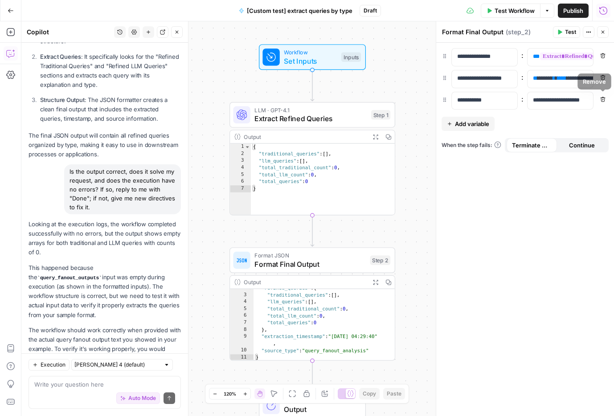
click at [603, 98] on icon "button" at bounding box center [602, 99] width 5 height 5
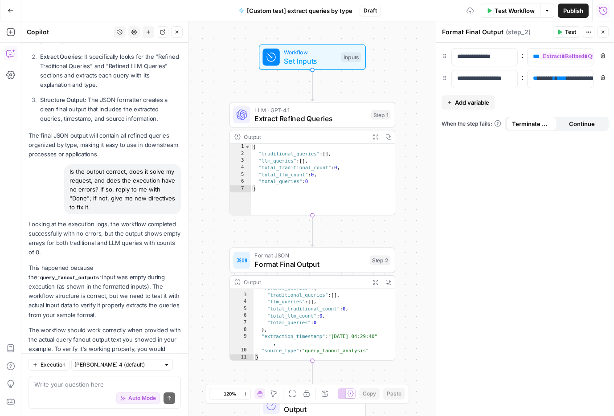
click at [506, 164] on div "**********" at bounding box center [525, 230] width 178 height 374
click at [514, 14] on span "Test Workflow" at bounding box center [515, 10] width 40 height 9
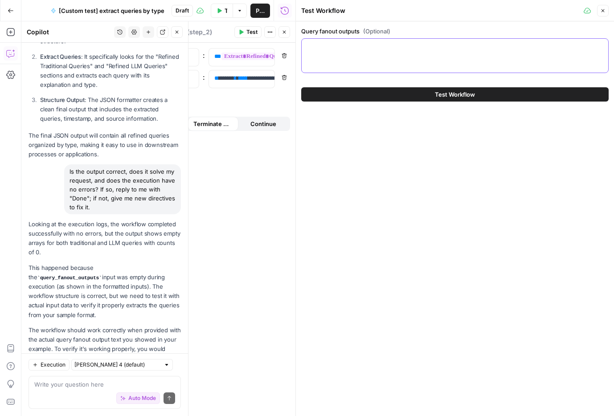
click at [434, 48] on textarea "Query fanout outputs (Optional)" at bounding box center [455, 46] width 296 height 9
paste textarea "## Traditional Query Evaluation Below is an evaluation of each traditional (key…"
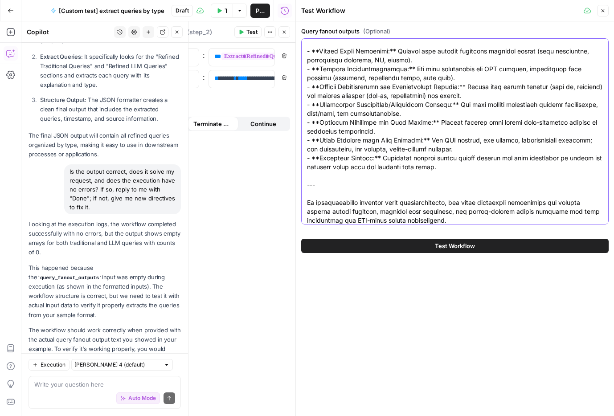
type textarea "## Traditional Query Evaluation Below is an evaluation of each traditional (key…"
click at [403, 244] on button "Test Workflow" at bounding box center [455, 246] width 308 height 14
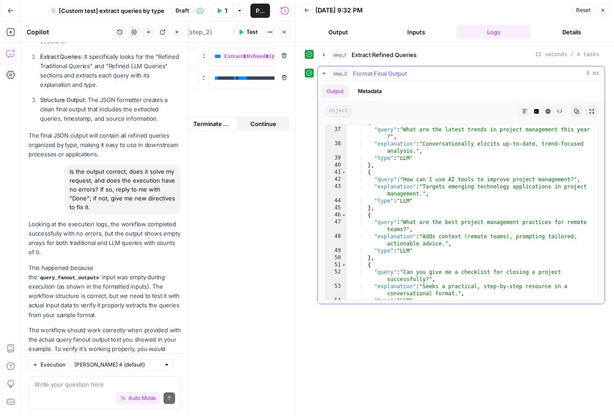
scroll to position [367, 0]
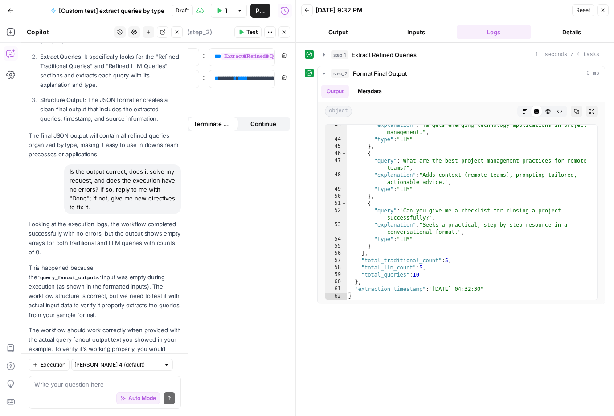
click at [603, 12] on icon "button" at bounding box center [602, 10] width 5 height 5
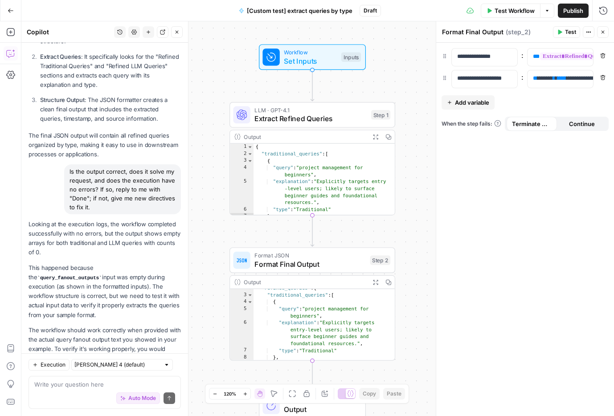
click at [567, 11] on span "Publish" at bounding box center [573, 10] width 20 height 9
click at [213, 94] on div "Workflow Set Inputs Inputs LLM · GPT-4.1 Extract Refined Queries Step 1 Output …" at bounding box center [317, 218] width 593 height 395
click at [604, 7] on icon "button" at bounding box center [603, 10] width 9 height 9
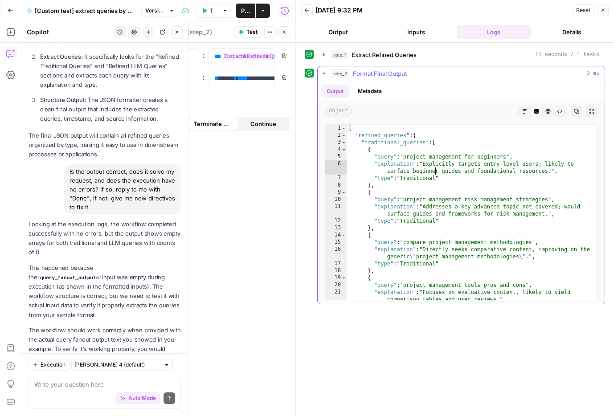
click at [435, 170] on div "{ "refined_queries" : { "traditional_queries" : [ { "query" : "project manageme…" at bounding box center [472, 219] width 251 height 189
type textarea "**********"
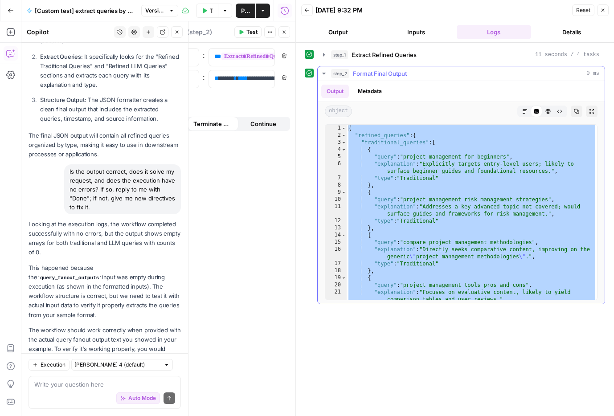
click at [580, 113] on button "Copy" at bounding box center [577, 112] width 12 height 12
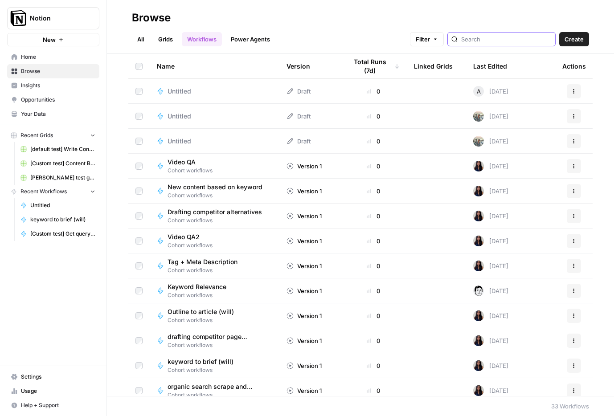
click at [498, 41] on input "search" at bounding box center [506, 39] width 90 height 9
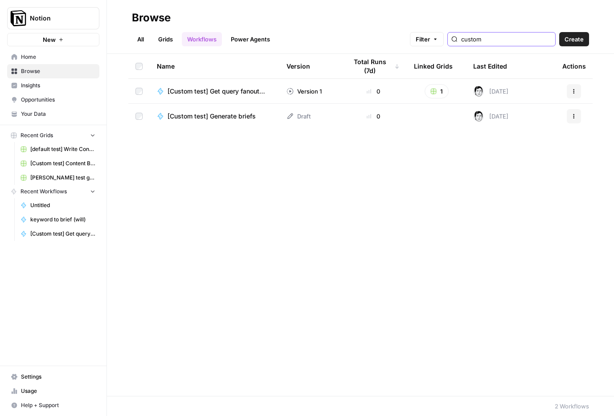
type input "custom"
click at [234, 94] on span "[Custom test] Get query fanout from topic" at bounding box center [217, 91] width 98 height 9
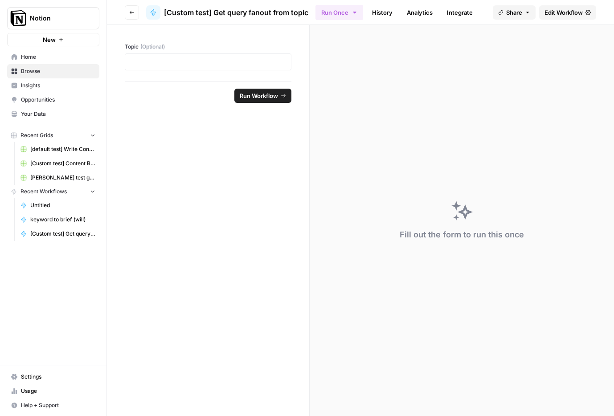
click at [375, 11] on link "History" at bounding box center [382, 12] width 31 height 14
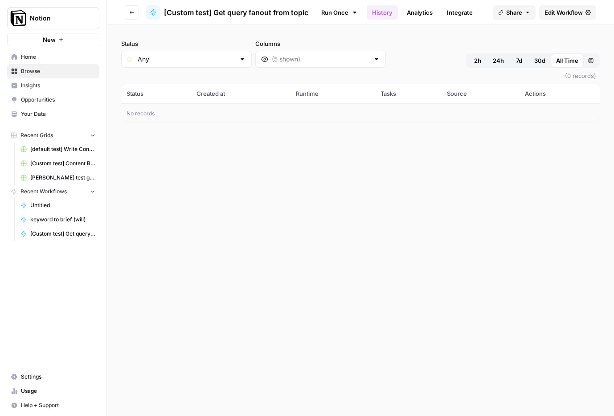
click at [192, 12] on span "[Custom test] Get query fanout from topic" at bounding box center [236, 12] width 144 height 11
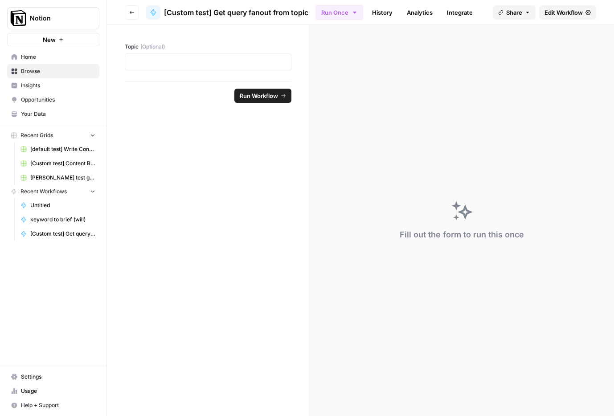
click at [556, 12] on span "Edit Workflow" at bounding box center [564, 12] width 38 height 9
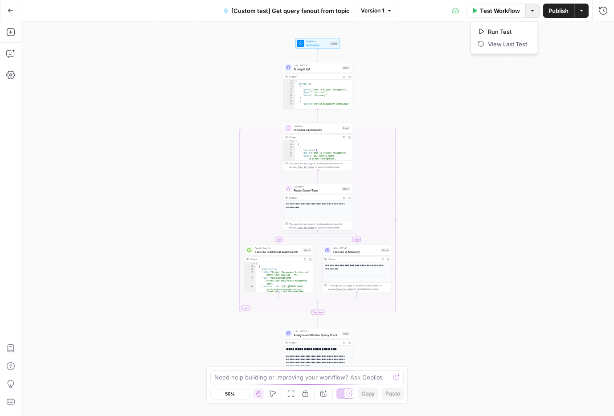
click at [530, 9] on icon "button" at bounding box center [532, 10] width 5 height 5
click at [610, 10] on button "Run History" at bounding box center [603, 11] width 14 height 14
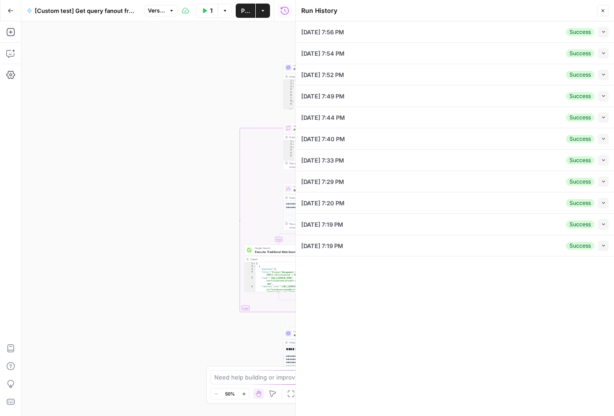
click at [411, 31] on div "[DATE] 7:56 PM Success Collapse" at bounding box center [455, 31] width 308 height 21
click at [334, 33] on span "[DATE] 7:56 PM" at bounding box center [322, 32] width 43 height 9
click at [608, 32] on button "Collapse" at bounding box center [603, 32] width 11 height 11
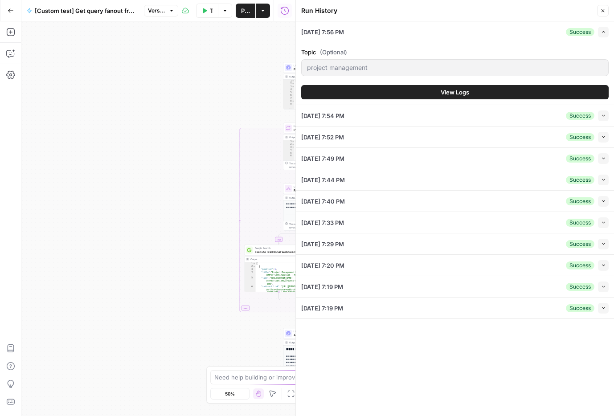
click at [469, 97] on button "View Logs" at bounding box center [455, 92] width 308 height 14
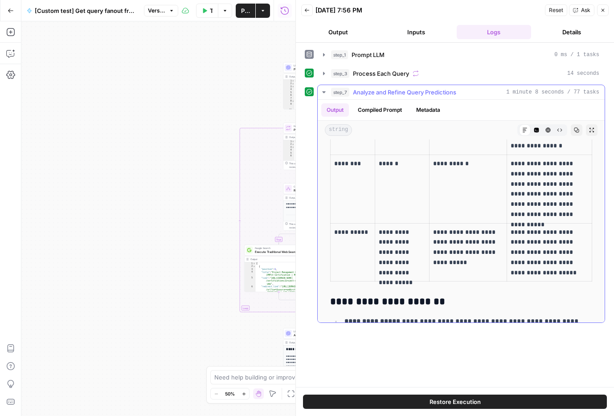
scroll to position [2681, 0]
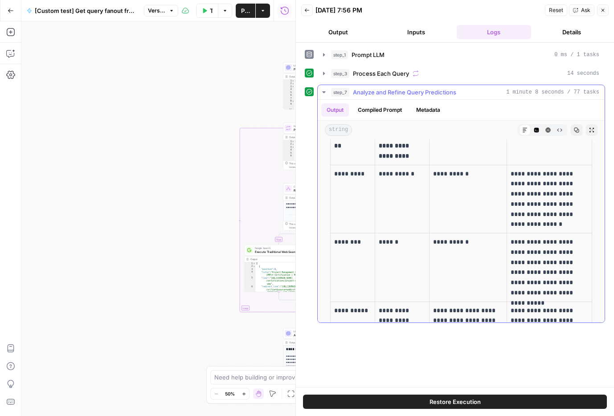
click at [447, 207] on td "**********" at bounding box center [469, 199] width 78 height 69
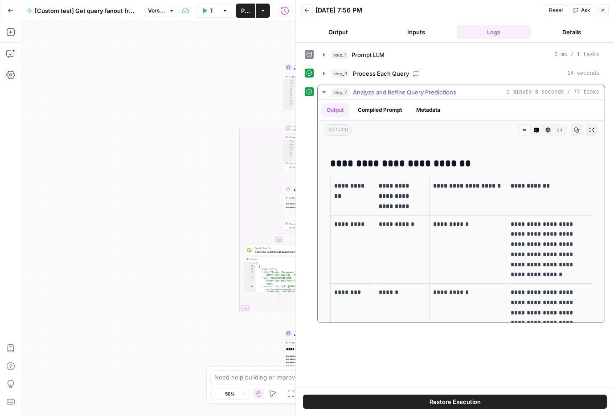
scroll to position [2558, 0]
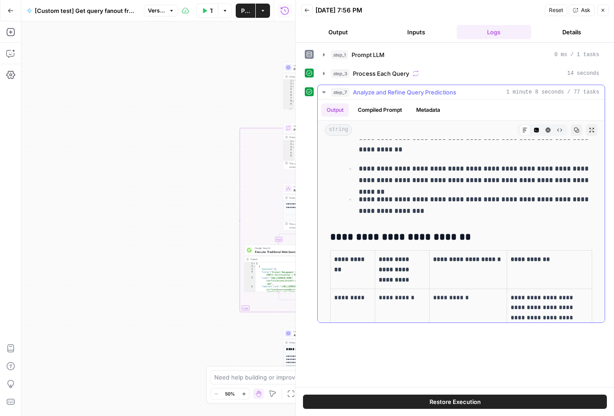
copy body "Loremi Dol Sita Consec Adipisci Elitseddoeius Temp Inci Utlabo Etdol [magnaal e…"
click at [425, 177] on p "**********" at bounding box center [476, 174] width 234 height 23
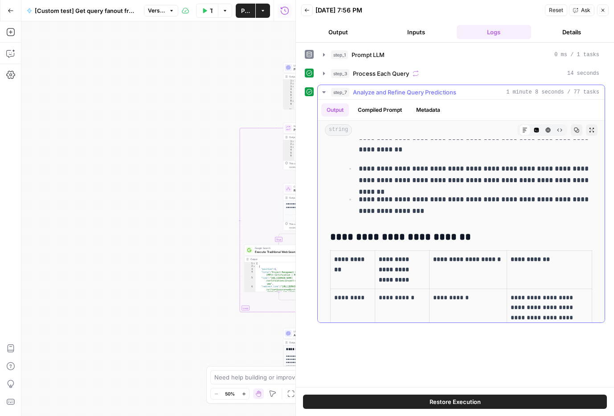
click at [425, 177] on p "**********" at bounding box center [476, 174] width 234 height 23
click at [580, 130] on button "Copy" at bounding box center [577, 130] width 12 height 12
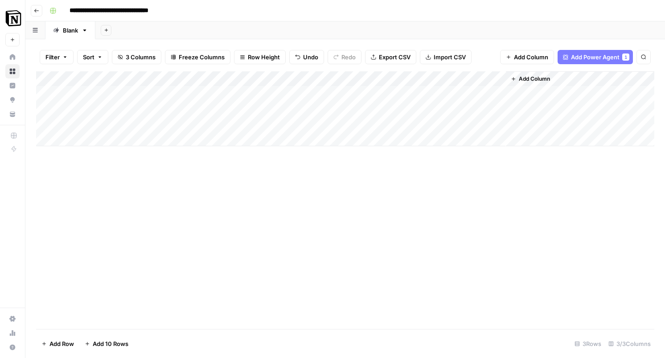
click at [366, 257] on div "Add Column" at bounding box center [345, 200] width 618 height 258
click at [430, 193] on div "Add Column" at bounding box center [345, 200] width 618 height 258
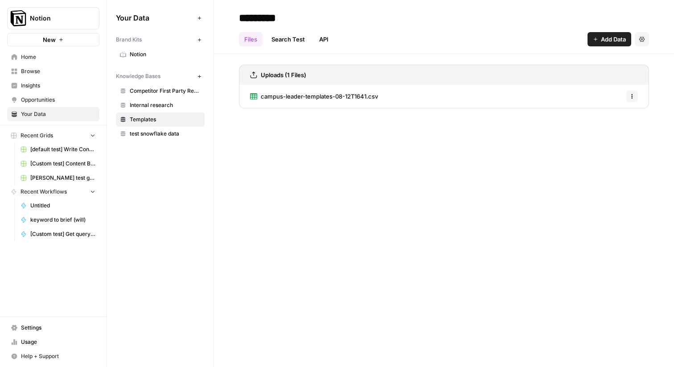
click at [283, 208] on div "********* Files Search Test API Add Data Settings Uploads (1 Files) campus-lead…" at bounding box center [444, 183] width 460 height 367
click at [55, 152] on span "[default test] Write Content Briefs" at bounding box center [62, 149] width 65 height 8
click at [38, 162] on span "[Custom test] Content Brief" at bounding box center [62, 164] width 65 height 8
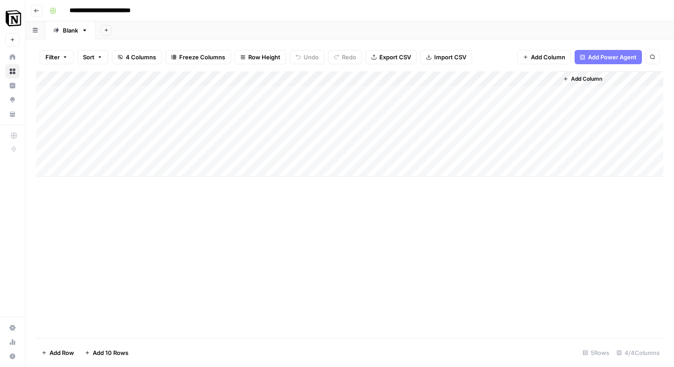
click at [266, 78] on div "Add Column" at bounding box center [349, 123] width 627 height 105
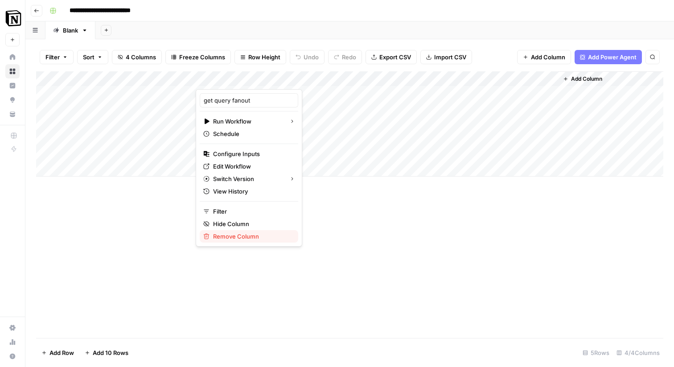
click at [261, 234] on span "Remove Column" at bounding box center [252, 236] width 78 height 9
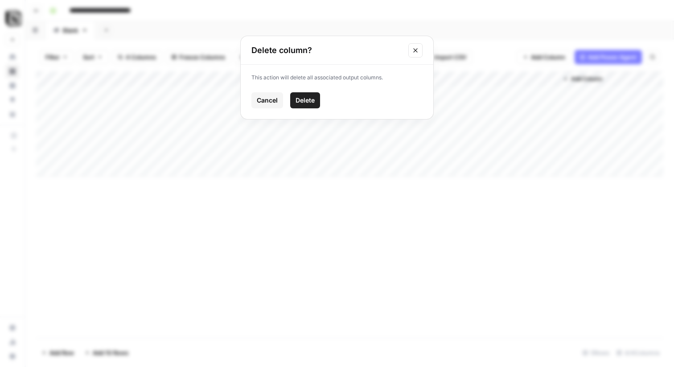
click at [308, 94] on button "Delete" at bounding box center [305, 100] width 30 height 16
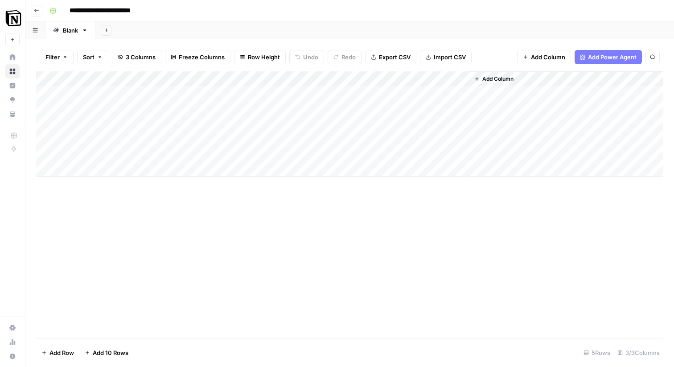
click at [452, 78] on div "Add Column" at bounding box center [349, 123] width 627 height 105
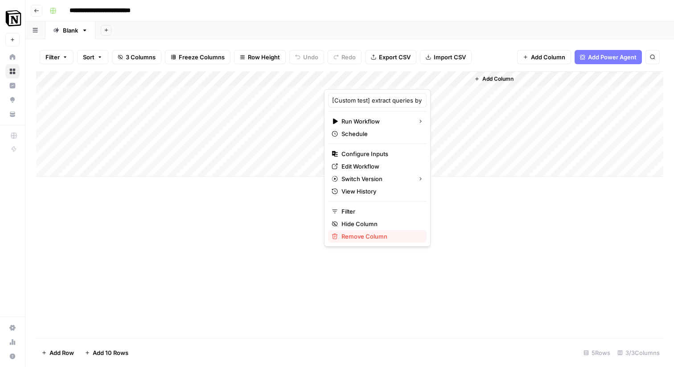
click at [364, 234] on span "Remove Column" at bounding box center [380, 236] width 78 height 9
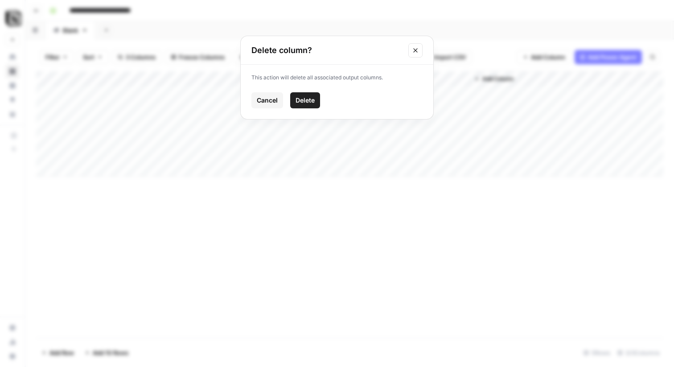
click at [311, 100] on span "Delete" at bounding box center [305, 100] width 19 height 9
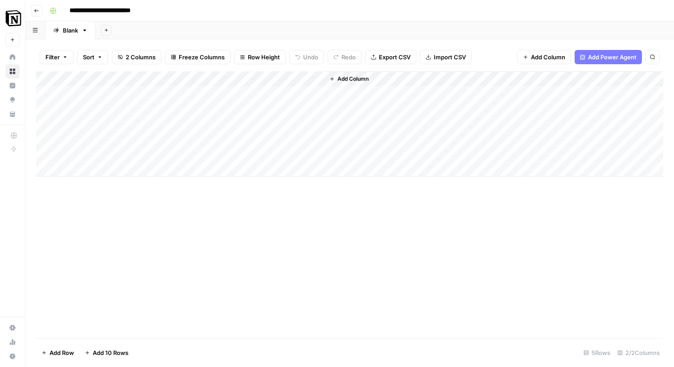
click at [144, 81] on div "Add Column" at bounding box center [349, 123] width 627 height 105
click at [111, 100] on input "Topic" at bounding box center [120, 100] width 90 height 9
type input "A"
type input "Query"
click at [234, 221] on div "Add Column" at bounding box center [349, 204] width 627 height 267
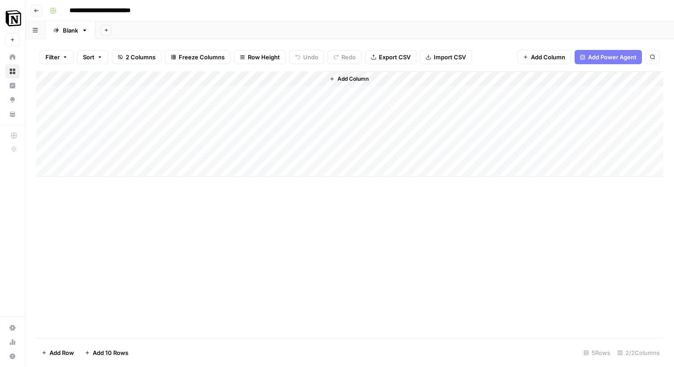
click at [287, 76] on div "Add Column" at bounding box center [349, 123] width 627 height 105
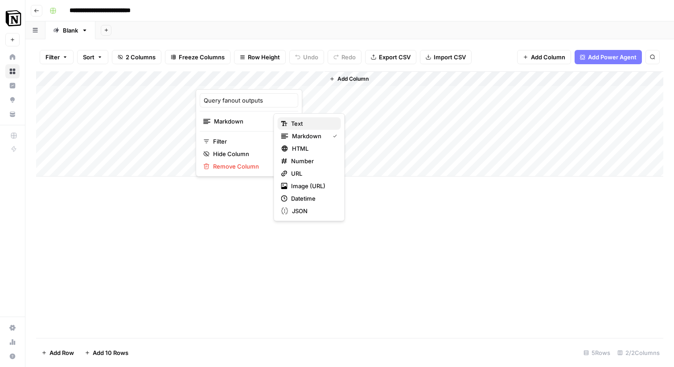
click at [302, 123] on span "Text" at bounding box center [312, 123] width 43 height 9
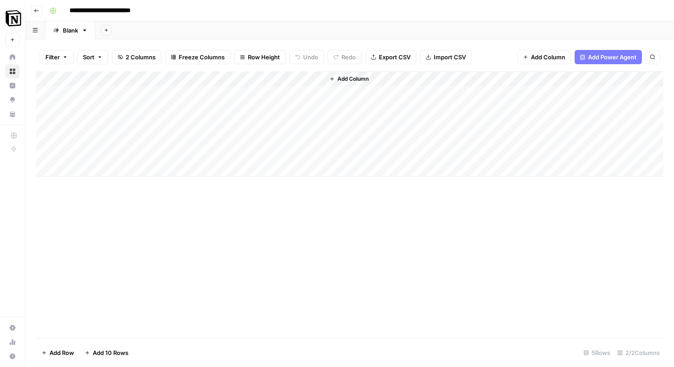
click at [254, 76] on div "Add Column" at bounding box center [349, 123] width 627 height 105
click at [241, 100] on input "Query fanout outputs" at bounding box center [249, 100] width 90 height 9
type input "Query type match"
click at [362, 235] on div "Add Column" at bounding box center [349, 204] width 627 height 267
click at [336, 80] on button "Add Column" at bounding box center [349, 79] width 46 height 12
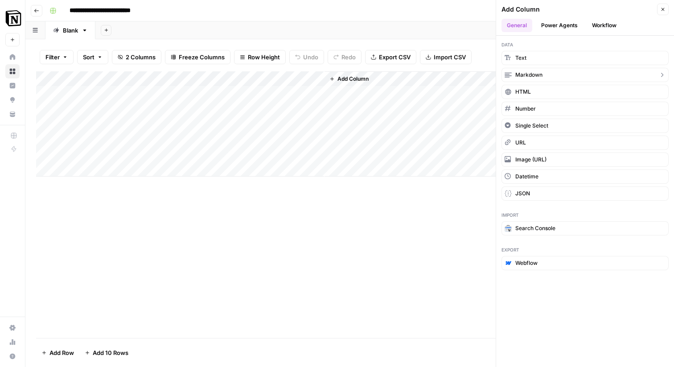
click at [522, 78] on span "Markdown" at bounding box center [528, 75] width 27 height 8
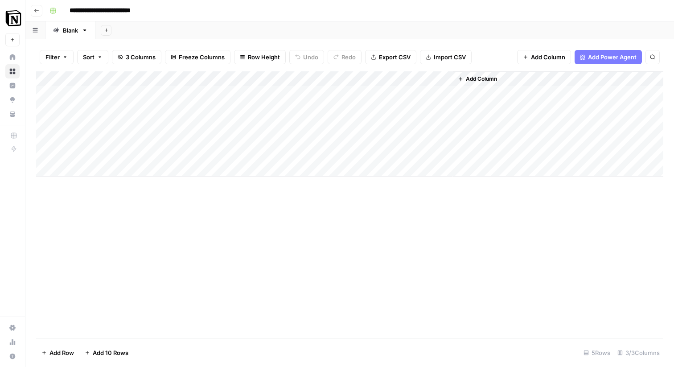
click at [347, 78] on div "Add Column" at bounding box center [349, 123] width 627 height 105
click at [346, 101] on input "New Column" at bounding box center [377, 100] width 90 height 9
type input "Content brief"
click at [450, 229] on div "Add Column" at bounding box center [349, 204] width 627 height 267
click at [82, 30] on icon "button" at bounding box center [85, 30] width 6 height 6
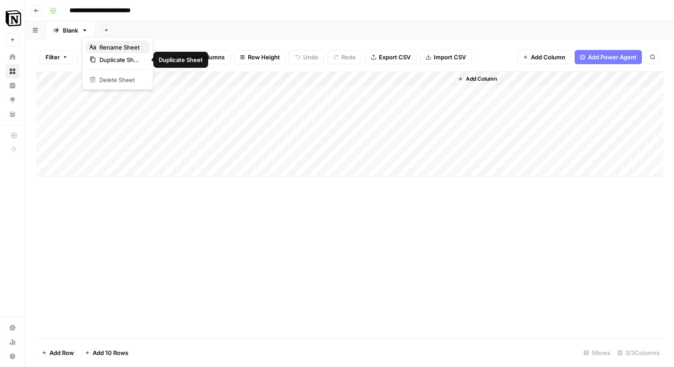
click at [99, 50] on span "Rename Sheet" at bounding box center [120, 47] width 43 height 9
type input "*******"
click at [263, 300] on div "Add Column" at bounding box center [349, 204] width 627 height 267
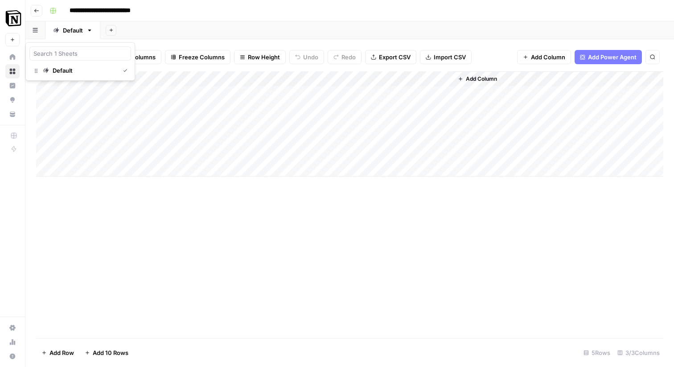
click at [38, 27] on button "button" at bounding box center [35, 29] width 20 height 17
click at [472, 78] on span "Add Column" at bounding box center [481, 79] width 31 height 8
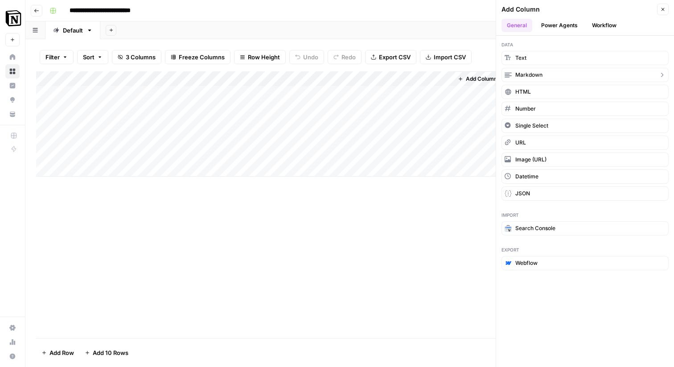
click at [543, 71] on button "Markdown" at bounding box center [585, 75] width 167 height 14
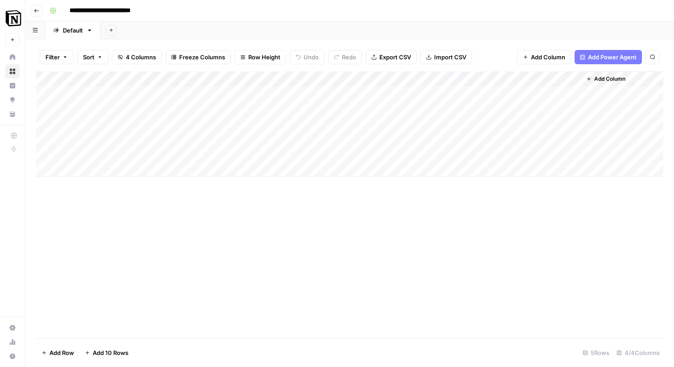
click at [507, 75] on div "Add Column" at bounding box center [349, 123] width 627 height 105
click at [487, 99] on input "New Column" at bounding box center [506, 100] width 90 height 9
type input "Intended targeting"
click at [441, 235] on div "Add Column" at bounding box center [349, 204] width 627 height 267
click at [408, 245] on div "Add Column" at bounding box center [349, 204] width 627 height 267
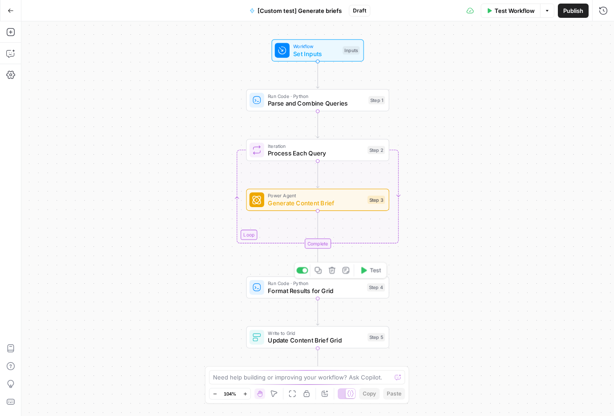
click at [334, 287] on span "Format Results for Grid" at bounding box center [315, 290] width 95 height 9
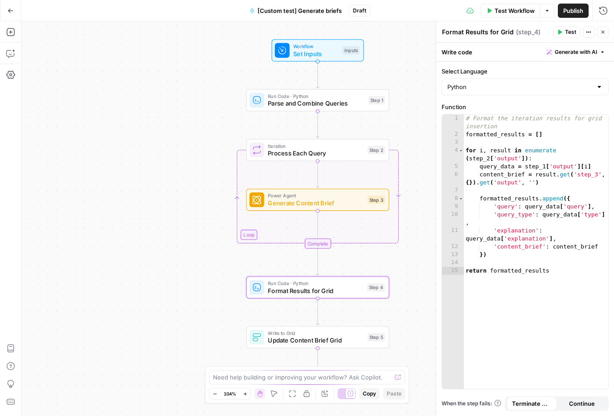
click at [318, 329] on div "Write to Grid Update Content Brief Grid Step 5 Copy step Delete step Add Note T…" at bounding box center [318, 337] width 143 height 22
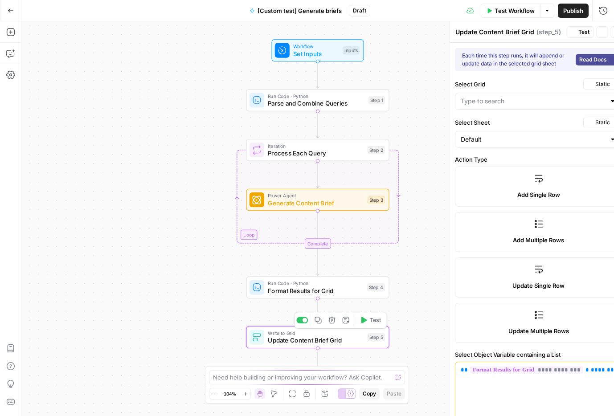
type input "[Custom test] Content Brief"
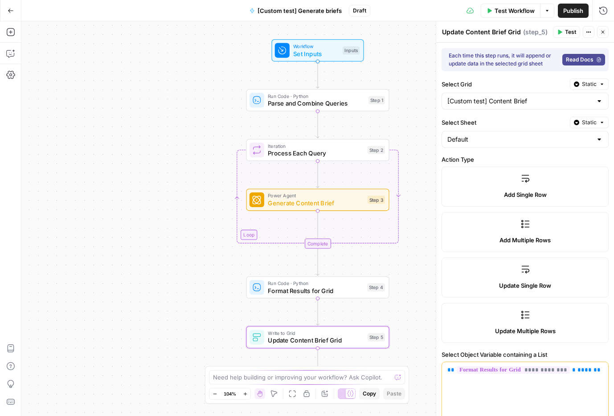
scroll to position [254, 0]
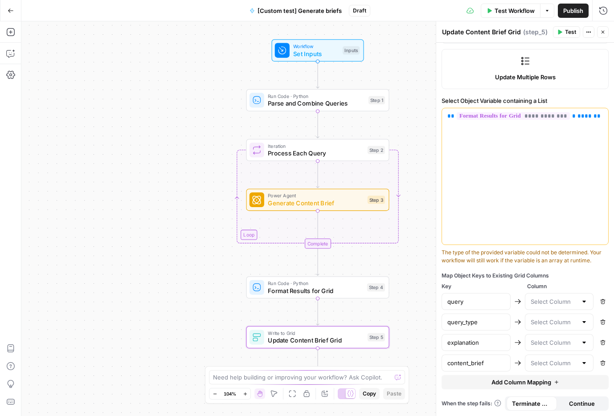
click at [582, 343] on div at bounding box center [584, 342] width 7 height 9
click at [555, 398] on button "Intended targeting" at bounding box center [559, 402] width 61 height 12
type input "Intended targeting"
click at [584, 361] on div at bounding box center [584, 363] width 7 height 9
click at [557, 331] on span "Content brief" at bounding box center [558, 328] width 50 height 9
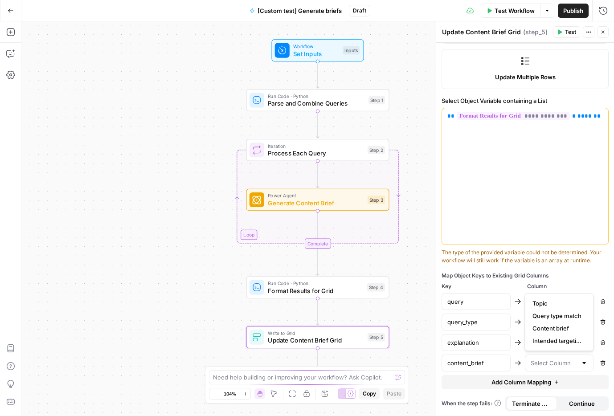
type input "Content brief"
click at [588, 320] on div at bounding box center [584, 322] width 7 height 9
click at [562, 354] on span "Query type match" at bounding box center [558, 357] width 50 height 9
type input "Query type match"
click at [584, 302] on div at bounding box center [584, 301] width 7 height 9
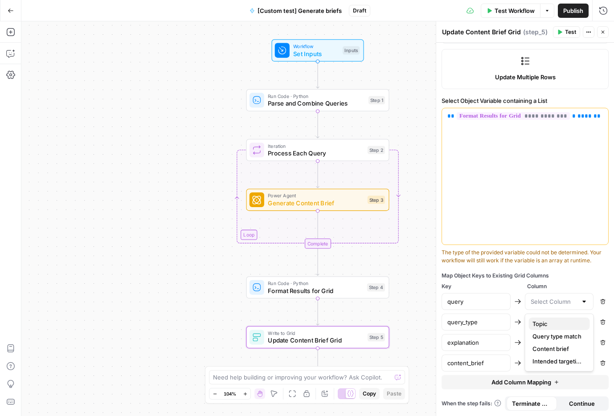
click at [560, 324] on span "Topic" at bounding box center [558, 324] width 50 height 9
type input "Topic"
click at [181, 310] on div "Workflow Set Inputs Inputs Run Code · Python Parse and Combine Queries Step 1 L…" at bounding box center [317, 218] width 593 height 395
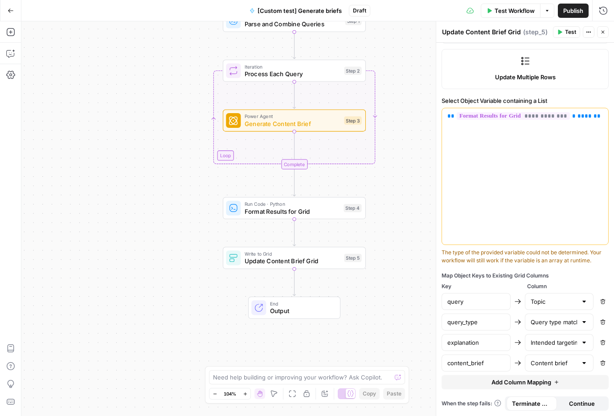
click at [322, 317] on div "End Output" at bounding box center [294, 308] width 92 height 22
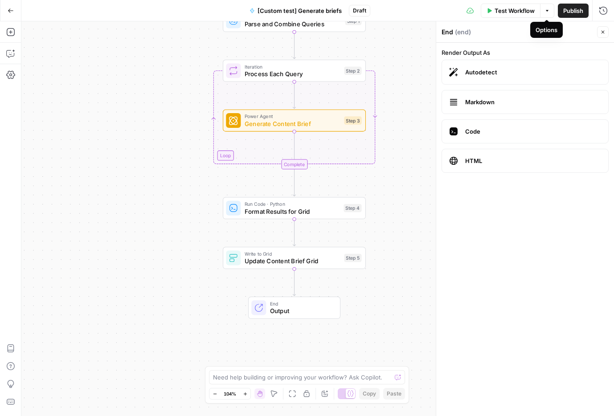
click at [522, 11] on span "Test Workflow" at bounding box center [515, 10] width 40 height 9
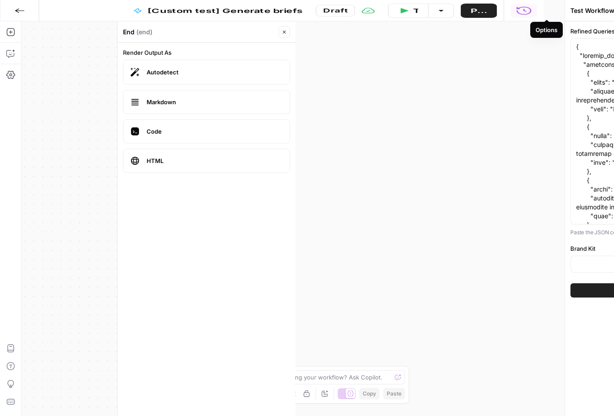
type input "Notion"
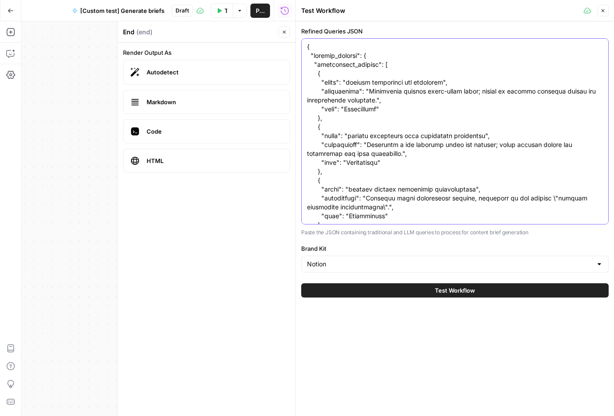
click at [416, 101] on textarea "Refined Queries JSON" at bounding box center [455, 340] width 296 height 597
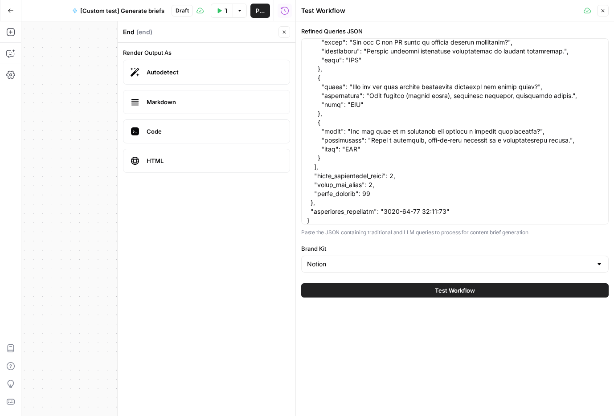
scroll to position [0, 0]
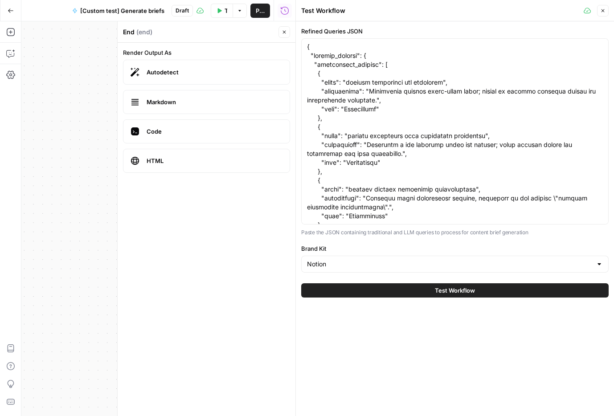
click at [395, 290] on button "Test Workflow" at bounding box center [455, 291] width 308 height 14
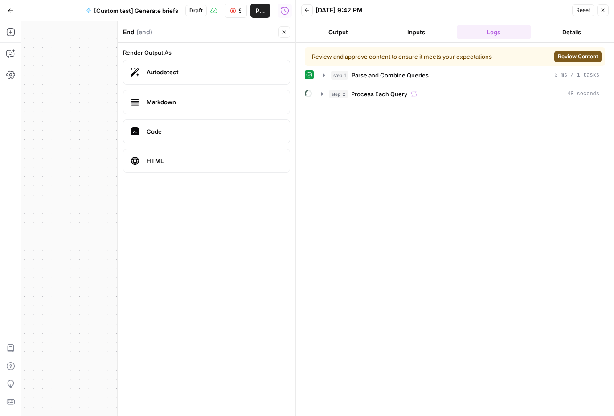
click at [494, 158] on div "Review and approve content to ensure it meets your expectations Review Content …" at bounding box center [455, 229] width 300 height 365
click at [578, 56] on span "Review Content" at bounding box center [578, 57] width 40 height 8
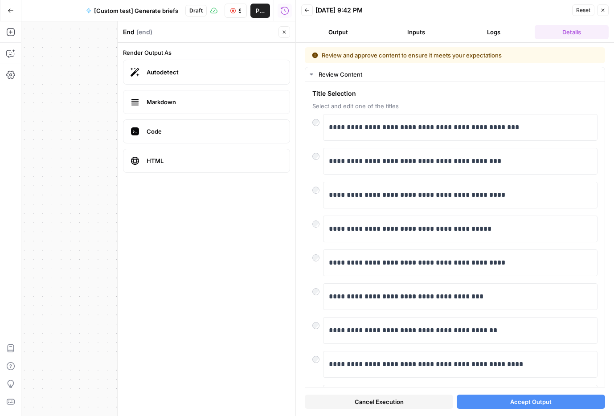
click at [105, 103] on div "Workflow Set Inputs Inputs Run Code · Python Parse and Combine Queries Step 1 O…" at bounding box center [158, 218] width 274 height 395
click at [580, 9] on span "Reset" at bounding box center [583, 10] width 14 height 8
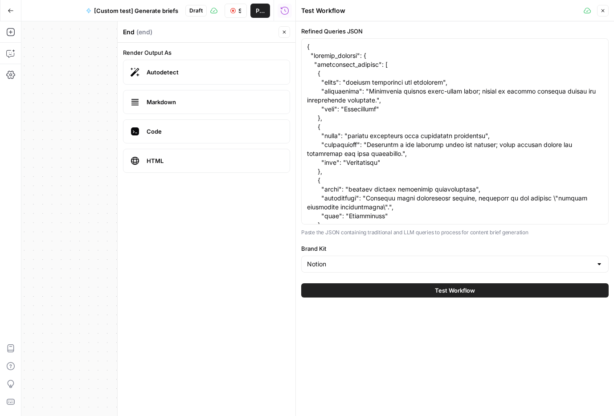
click at [603, 9] on icon "button" at bounding box center [602, 10] width 5 height 5
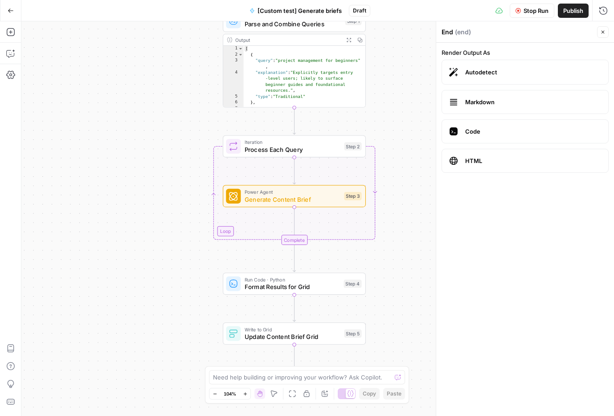
click at [189, 215] on div "Workflow Set Inputs Inputs Run Code · Python Parse and Combine Queries Step 1 O…" at bounding box center [317, 218] width 593 height 395
click at [272, 206] on div "Power Agent Generate Content Brief Step 3 Copy step Delete step Add Note Test" at bounding box center [294, 196] width 143 height 22
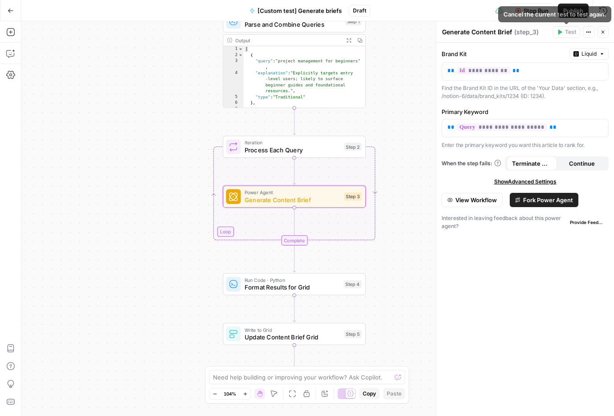
click at [588, 30] on icon "button" at bounding box center [588, 31] width 5 height 5
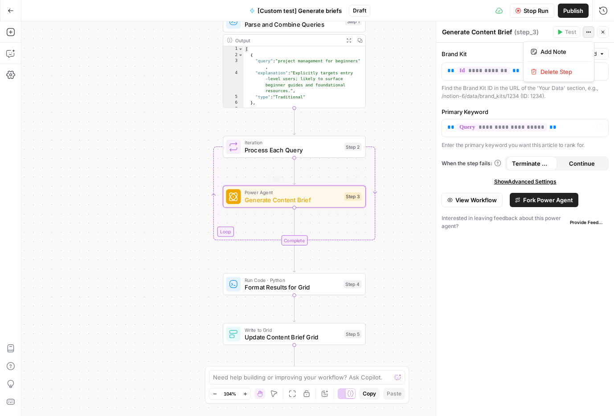
click at [173, 204] on div "Workflow Set Inputs Inputs Run Code · Python Parse and Combine Queries Step 1 O…" at bounding box center [317, 218] width 593 height 395
click at [13, 52] on icon "button" at bounding box center [10, 53] width 9 height 9
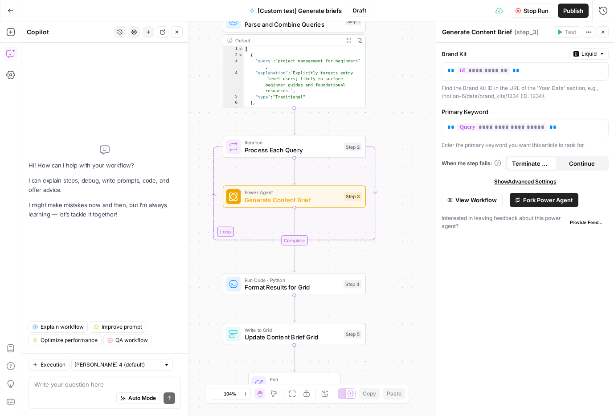
click at [83, 387] on textarea at bounding box center [104, 384] width 141 height 9
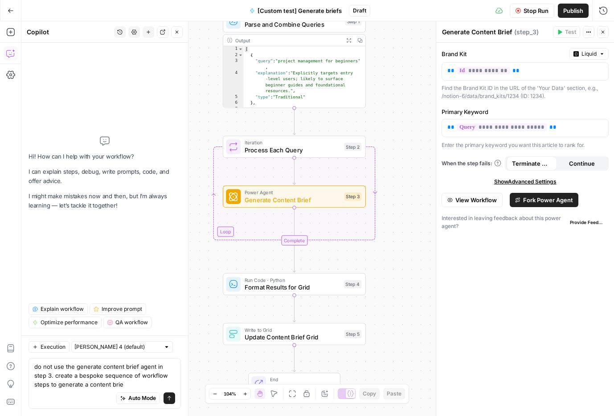
type textarea "do not use the generate content brief agent in step 3. create a bespoke sequenc…"
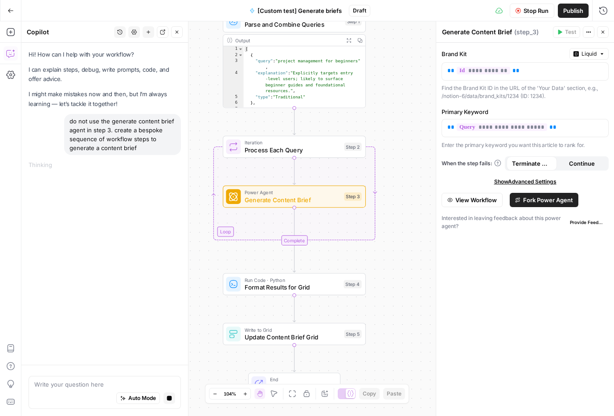
click at [132, 123] on div "do not use the generate content brief agent in step 3. create a bespoke sequenc…" at bounding box center [122, 134] width 117 height 41
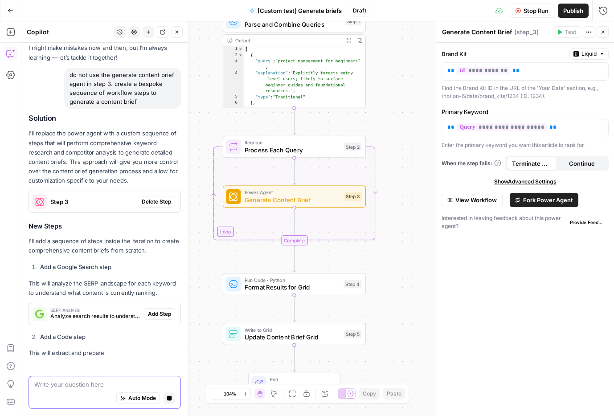
click at [153, 401] on span "Auto Mode" at bounding box center [142, 399] width 28 height 8
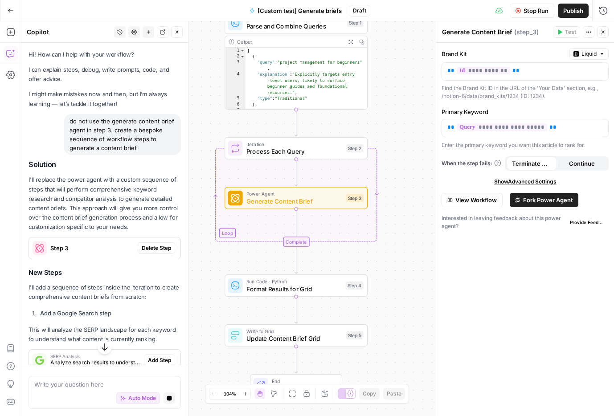
click at [127, 201] on p "I'll replace the power agent with a custom sequence of steps that will perform …" at bounding box center [105, 203] width 152 height 57
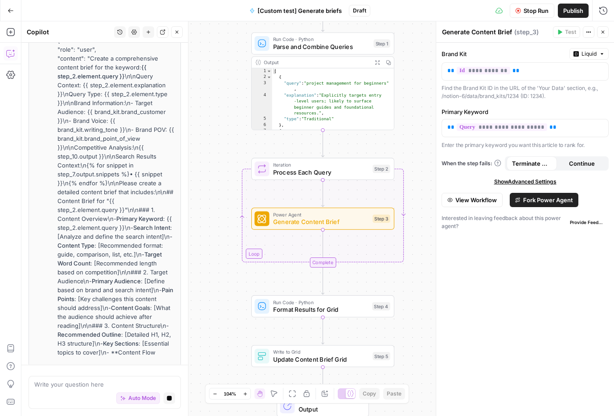
scroll to position [830, 0]
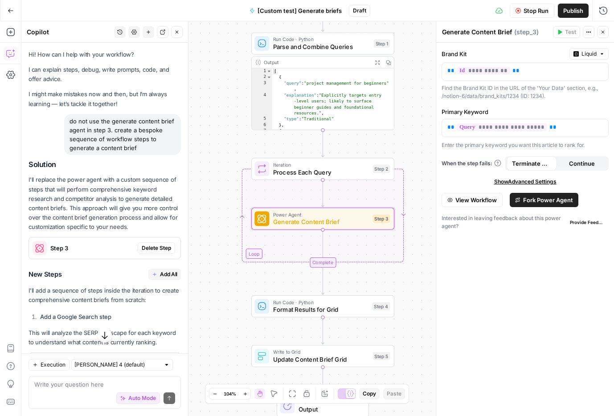
click at [159, 249] on span "Delete Step" at bounding box center [156, 248] width 29 height 8
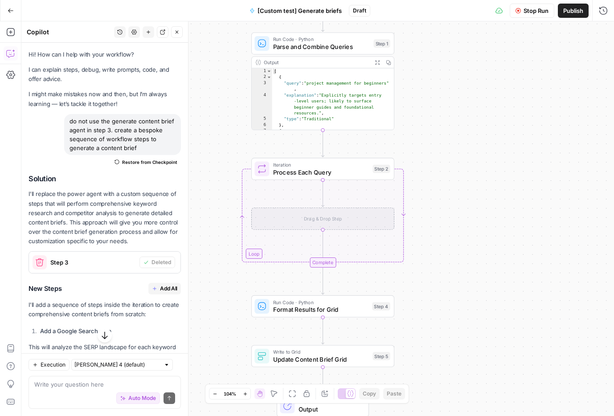
click at [167, 288] on span "Add All" at bounding box center [168, 289] width 17 height 8
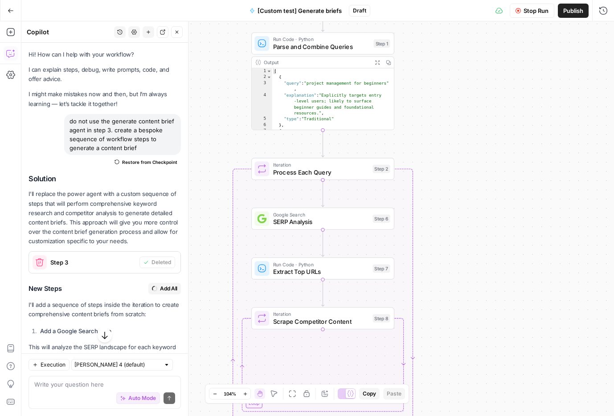
type textarea "Generate Content Brief"
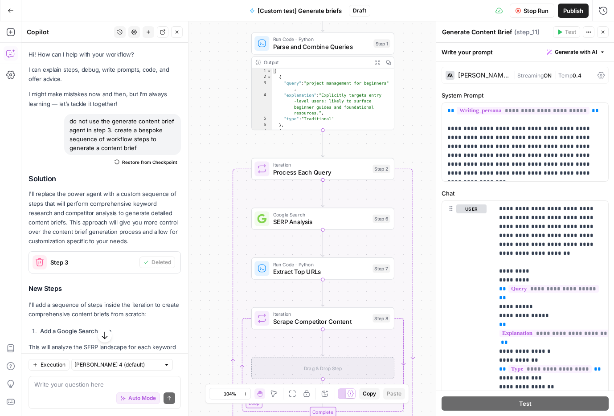
scroll to position [337, 0]
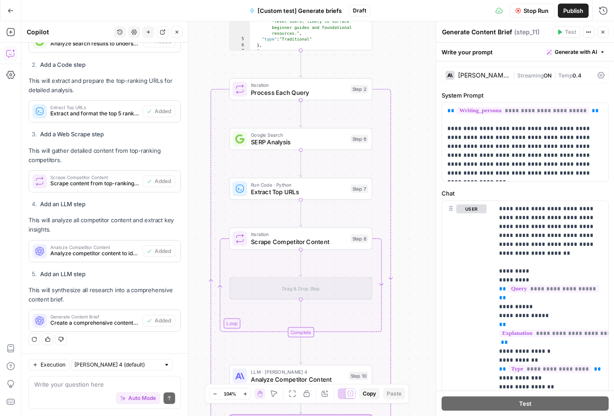
click at [139, 280] on div "Solution I'll replace the power agent with a custom sequence of steps that will…" at bounding box center [105, 85] width 152 height 494
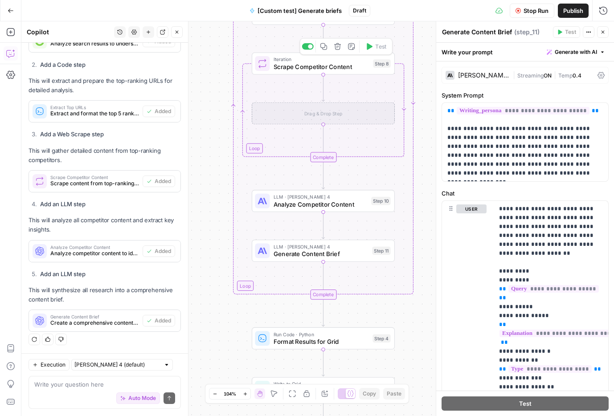
click at [314, 69] on span "Scrape Competitor Content" at bounding box center [322, 66] width 96 height 9
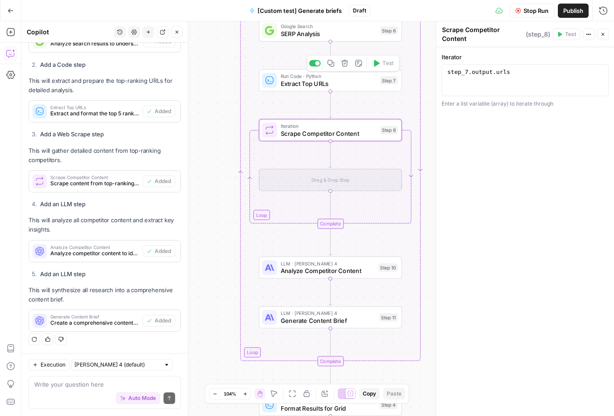
click at [313, 85] on span "Extract Top URLs" at bounding box center [329, 83] width 96 height 9
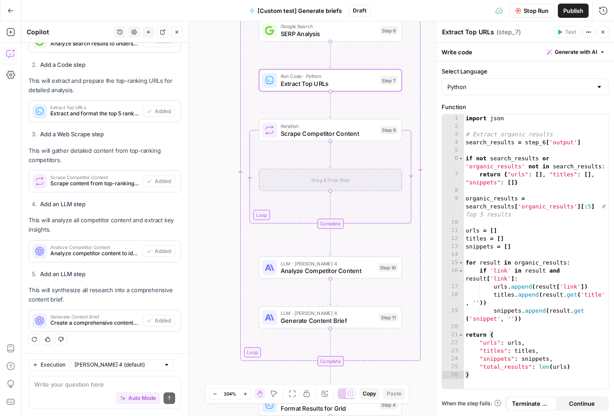
click at [309, 136] on span "Scrape Competitor Content" at bounding box center [329, 133] width 96 height 9
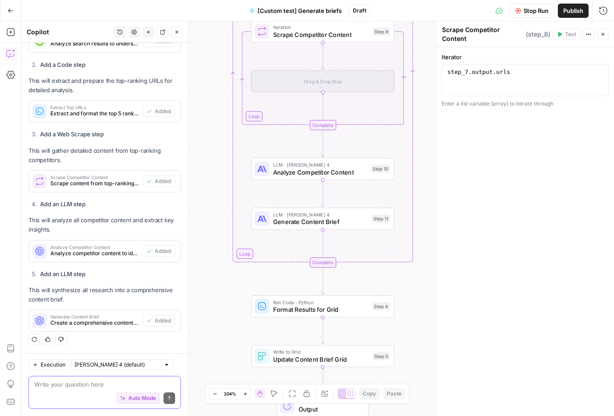
click at [75, 388] on textarea at bounding box center [104, 384] width 141 height 9
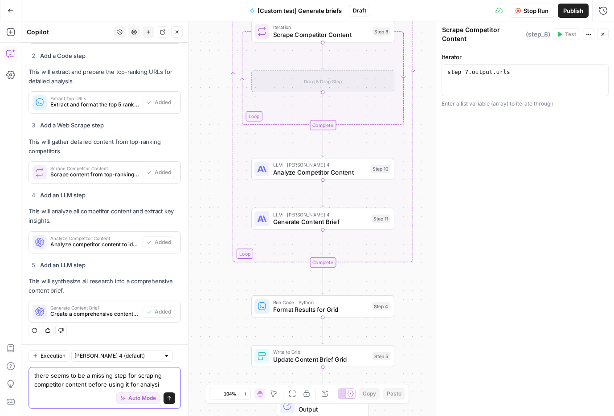
type textarea "there seems to be a missing step for scraping competitor content before using i…"
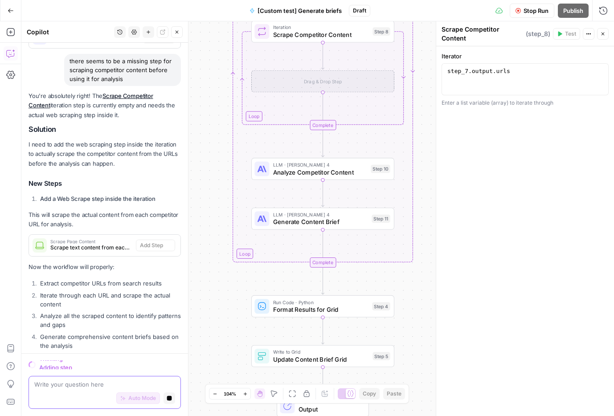
scroll to position [613, 0]
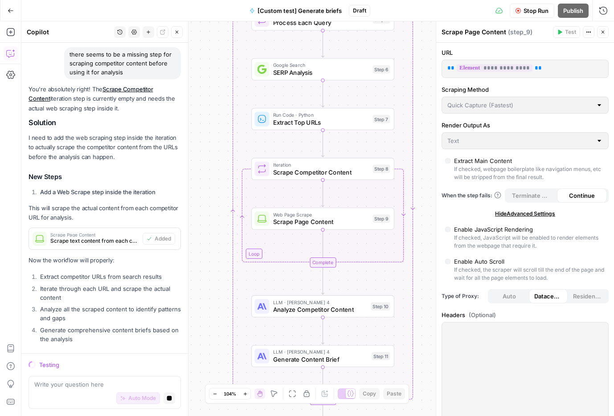
click at [313, 304] on span "LLM · [PERSON_NAME] 4" at bounding box center [320, 303] width 94 height 8
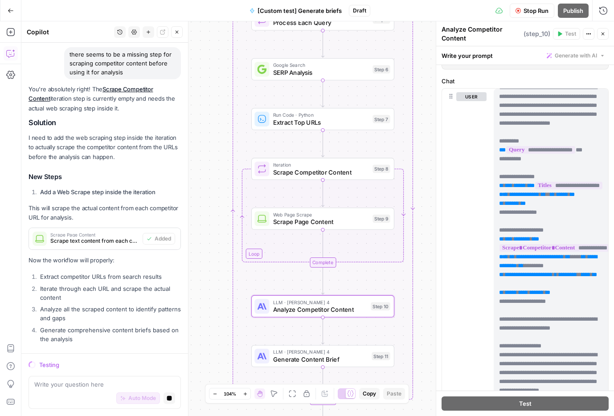
scroll to position [19, 0]
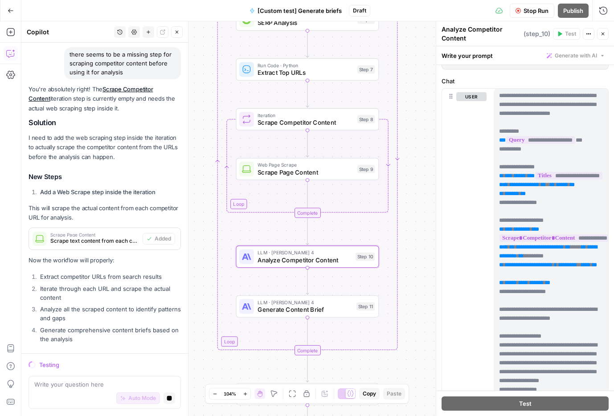
click at [333, 305] on span "LLM · [PERSON_NAME] 4" at bounding box center [305, 303] width 95 height 8
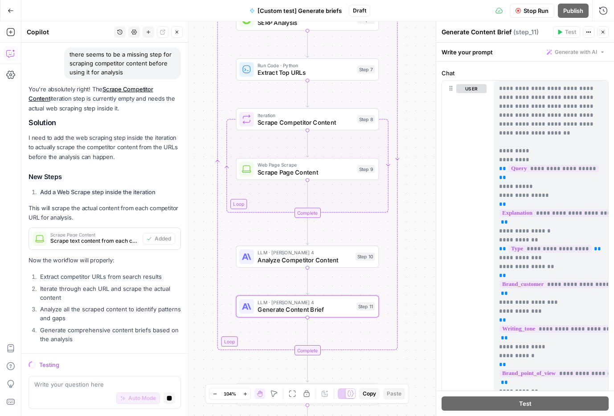
scroll to position [134, 0]
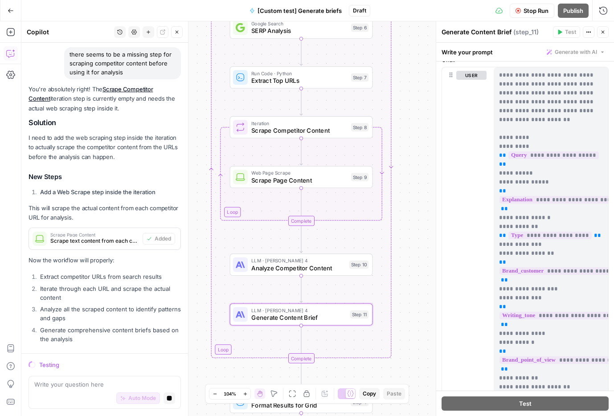
drag, startPoint x: 401, startPoint y: 360, endPoint x: 382, endPoint y: 416, distance: 58.8
click at [382, 416] on div "Workflow Set Inputs Inputs Run Code · Python Parse and Combine Queries Step 1 O…" at bounding box center [317, 218] width 593 height 395
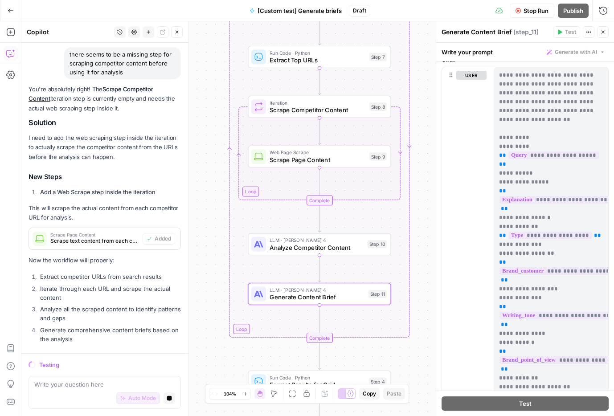
drag, startPoint x: 415, startPoint y: 351, endPoint x: 445, endPoint y: 283, distance: 74.6
click at [445, 283] on body "Notion New Home Browse Insights Opportunities Your Data Recent Grids [default t…" at bounding box center [307, 208] width 614 height 416
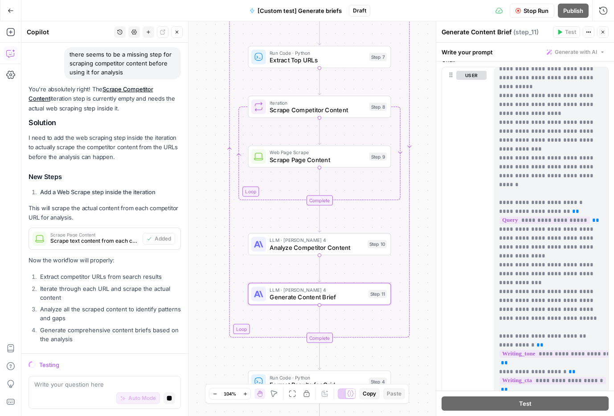
scroll to position [1151, 0]
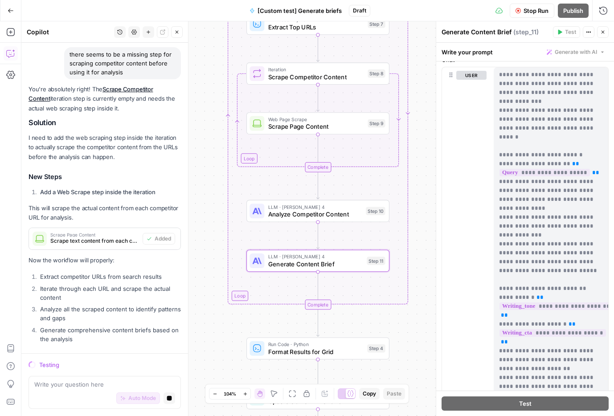
click at [373, 318] on div "Workflow Set Inputs Inputs Run Code · Python Parse and Combine Queries Step 1 O…" at bounding box center [317, 218] width 593 height 395
click at [149, 296] on li "Iterate through each URL and scrape the actual content" at bounding box center [109, 293] width 143 height 18
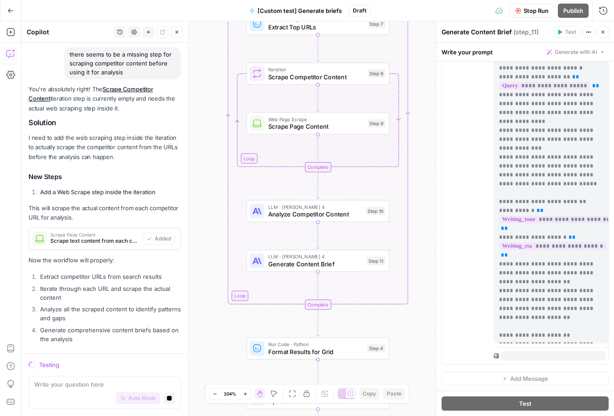
click at [461, 298] on div "user" at bounding box center [471, 172] width 30 height 377
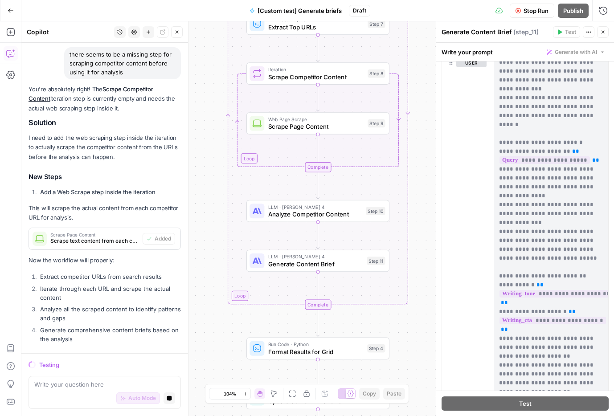
scroll to position [0, 0]
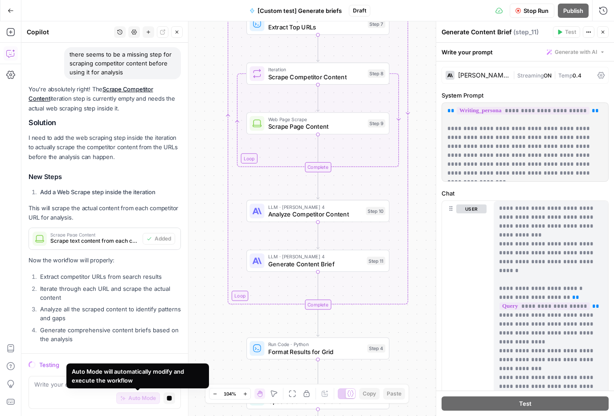
click at [54, 399] on div "Auto Mode Stop generating" at bounding box center [104, 399] width 141 height 20
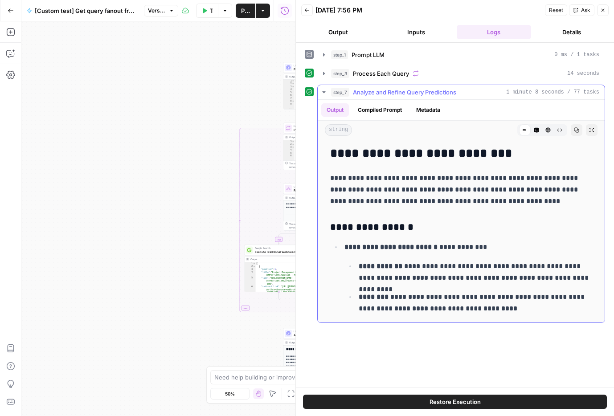
scroll to position [2558, 0]
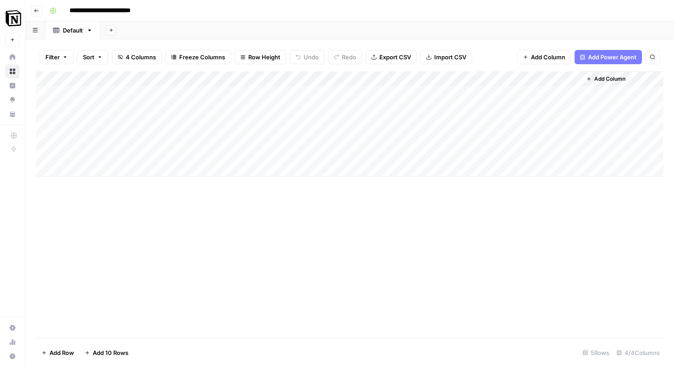
click at [447, 214] on div "Add Column" at bounding box center [349, 204] width 627 height 267
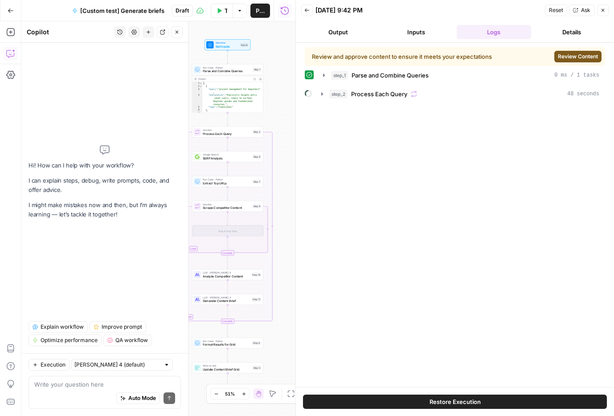
click at [123, 29] on button "History" at bounding box center [120, 32] width 12 height 12
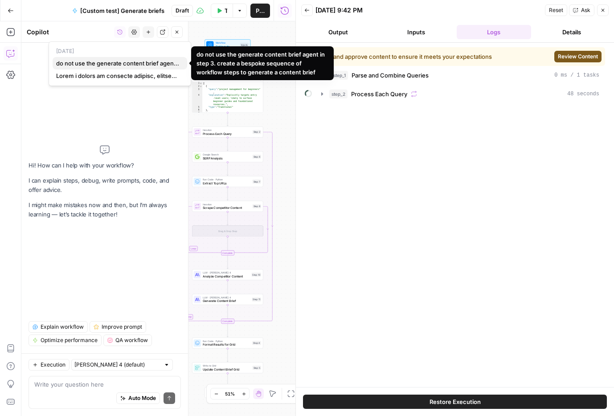
click at [103, 67] on span "do not use the generate content brief agent in step 3. create a bespoke sequenc…" at bounding box center [118, 63] width 124 height 9
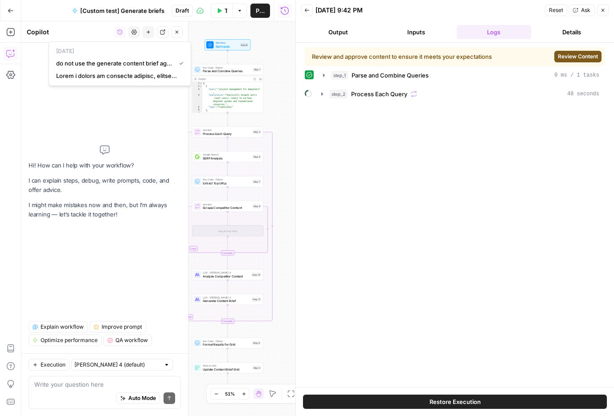
scroll to position [627, 0]
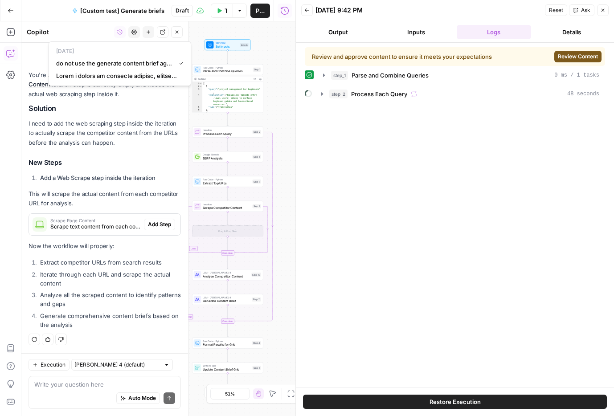
click at [119, 296] on li "Analyze all the scraped content to identify patterns and gaps" at bounding box center [109, 300] width 143 height 18
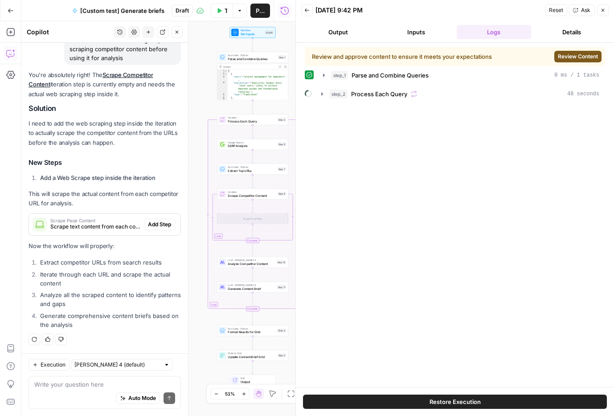
click at [551, 13] on span "Reset" at bounding box center [556, 10] width 14 height 8
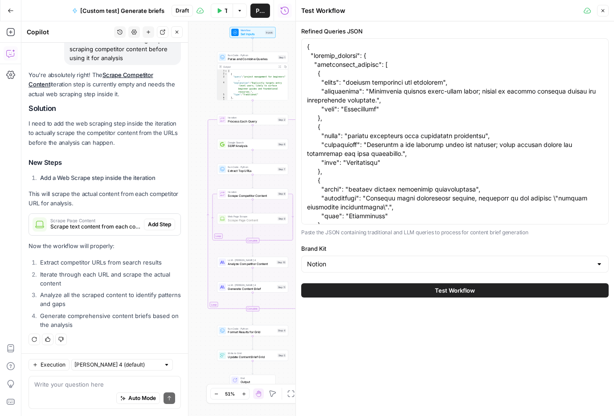
click at [149, 224] on span "Add Step" at bounding box center [159, 225] width 23 height 8
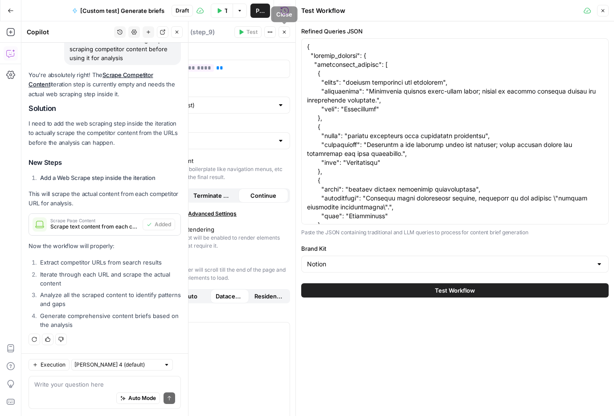
click at [285, 31] on icon "button" at bounding box center [284, 32] width 3 height 3
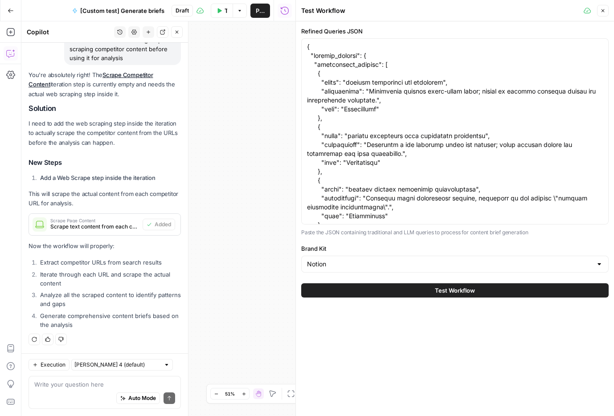
click at [452, 292] on span "Test Workflow" at bounding box center [455, 290] width 40 height 9
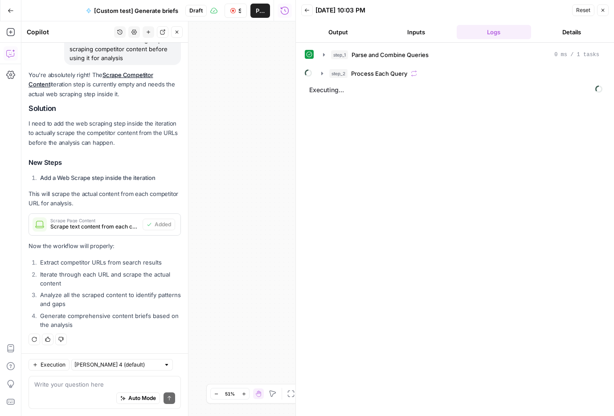
drag, startPoint x: 248, startPoint y: 103, endPoint x: 292, endPoint y: 92, distance: 44.5
click at [300, 92] on body "Notion New Home Browse Insights Opportunities Your Data Recent Grids [default t…" at bounding box center [307, 208] width 614 height 416
click at [306, 8] on icon "button" at bounding box center [306, 10] width 5 height 5
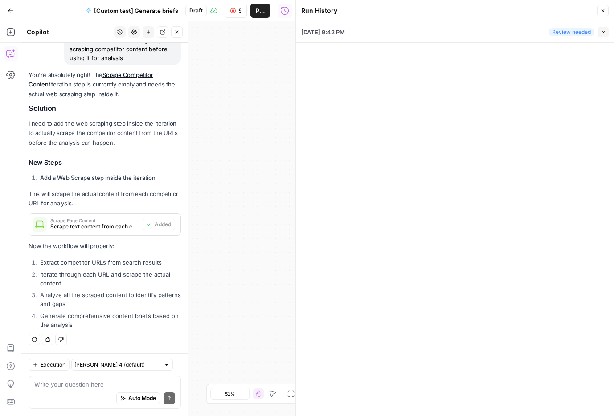
click at [476, 28] on div "09/10/25 at 9:42 PM Review needed Collapse" at bounding box center [455, 31] width 308 height 21
click at [604, 30] on icon "button" at bounding box center [603, 31] width 5 height 5
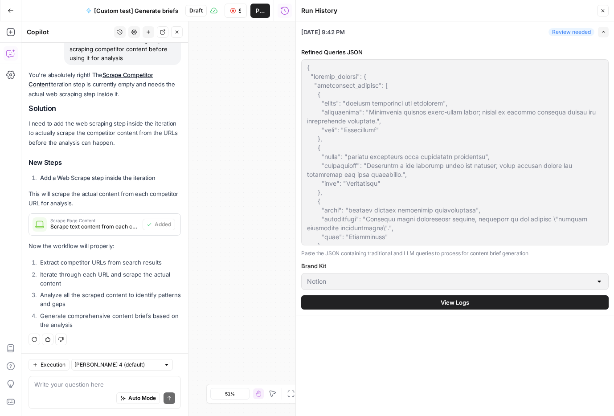
click at [432, 301] on button "View Logs" at bounding box center [455, 303] width 308 height 14
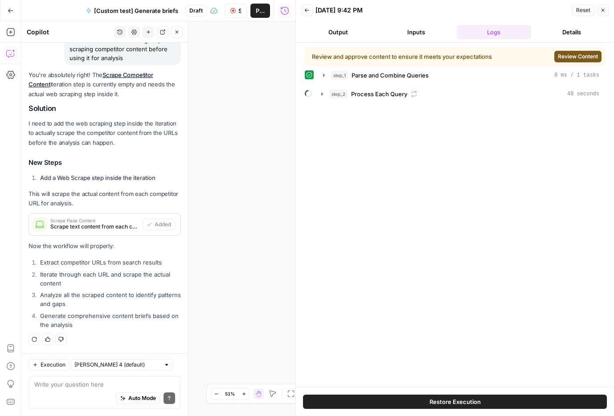
click at [578, 8] on span "Reset" at bounding box center [583, 10] width 14 height 8
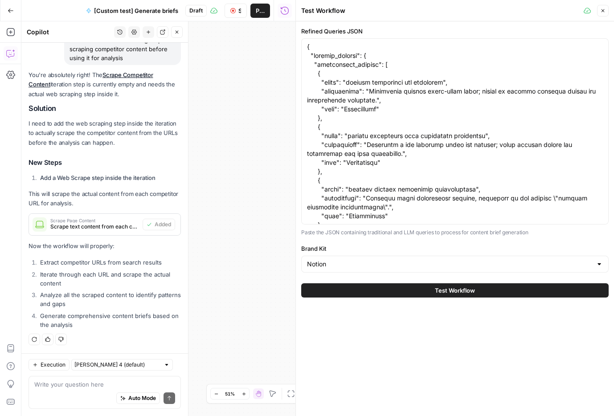
click at [431, 292] on button "Test Workflow" at bounding box center [455, 291] width 308 height 14
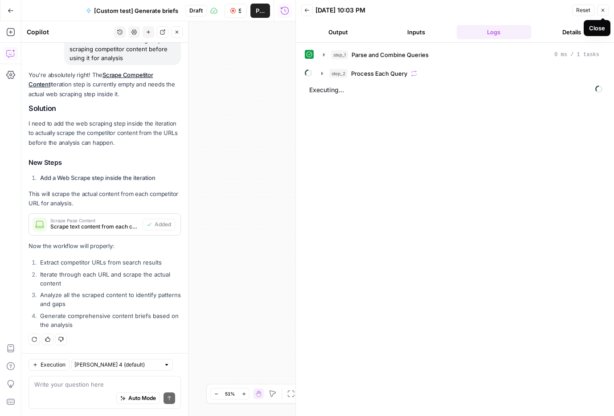
click at [600, 8] on icon "button" at bounding box center [602, 10] width 5 height 5
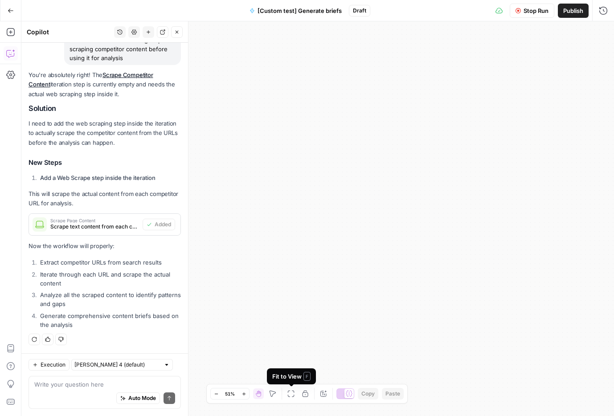
click at [288, 392] on icon "button" at bounding box center [291, 394] width 7 height 7
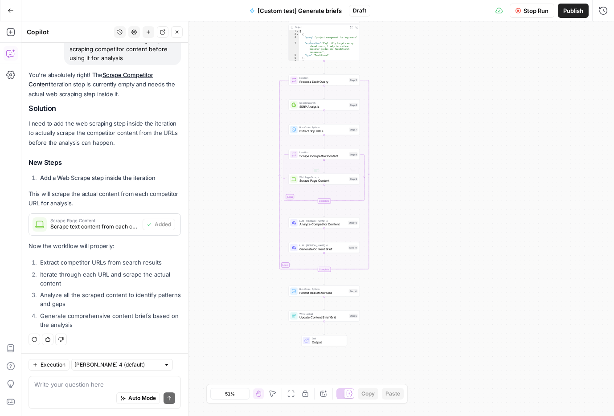
click at [447, 240] on div "Workflow Set Inputs Inputs Run Code · Python Parse and Combine Queries Step 1 O…" at bounding box center [317, 218] width 593 height 395
click at [598, 12] on button "Run History" at bounding box center [603, 11] width 14 height 14
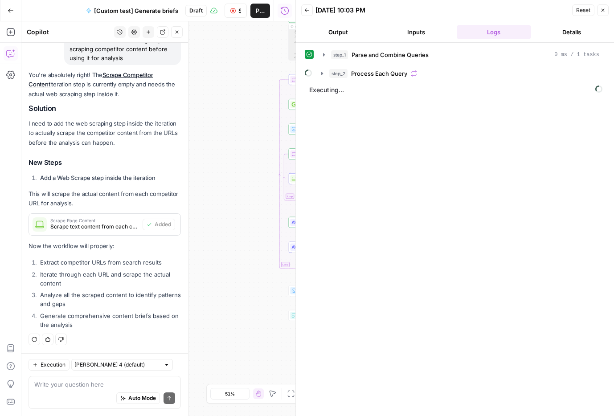
click at [231, 178] on div "Workflow Set Inputs Inputs Run Code · Python Parse and Combine Queries Step 1 O…" at bounding box center [158, 218] width 274 height 395
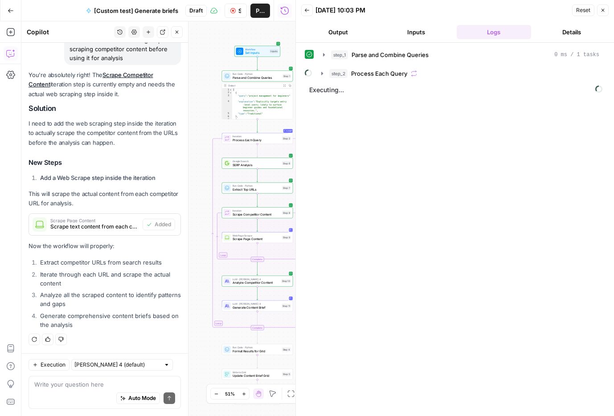
drag, startPoint x: 249, startPoint y: 197, endPoint x: 182, endPoint y: 255, distance: 88.5
click at [182, 255] on body "Notion New Home Browse Insights Opportunities Your Data Recent Grids [default t…" at bounding box center [307, 208] width 614 height 416
click at [260, 103] on div "[ { "query" : "project management for beginners" , "explanation" : "Explicitly …" at bounding box center [262, 108] width 61 height 40
click at [243, 96] on div "[ { "query" : "project management for beginners" , "explanation" : "Explicitly …" at bounding box center [262, 108] width 61 height 40
type textarea "*"
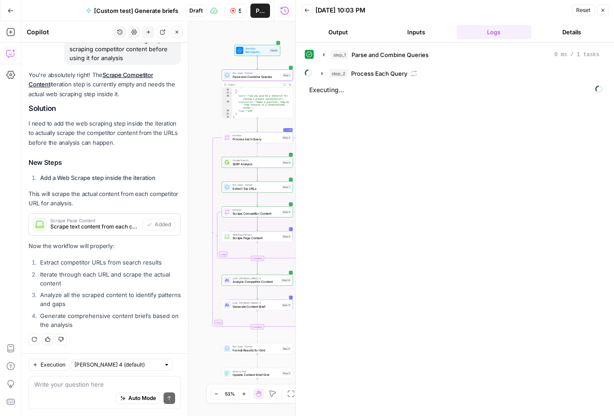
scroll to position [409, 0]
click at [267, 78] on span "Parse and Combine Queries" at bounding box center [257, 76] width 48 height 4
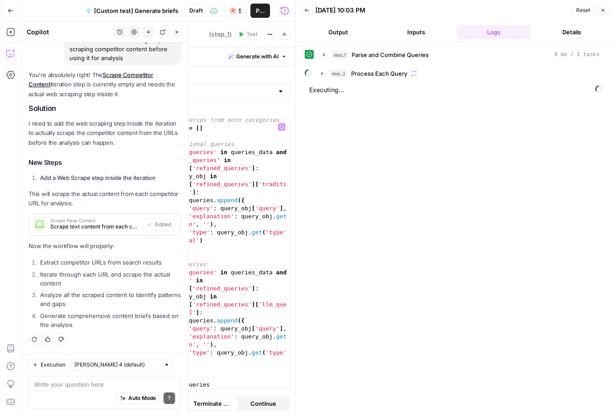
scroll to position [83, 0]
click at [284, 32] on icon "button" at bounding box center [284, 34] width 5 height 5
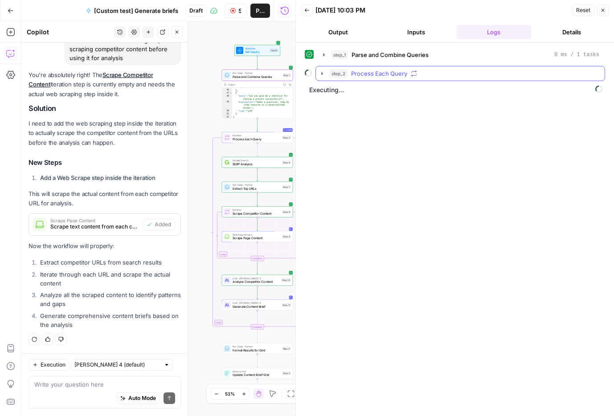
click at [411, 73] on icon "button" at bounding box center [414, 73] width 6 height 6
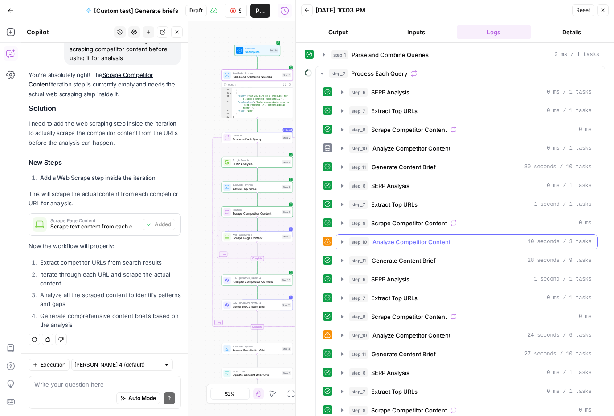
click at [382, 245] on span "Analyze Competitor Content" at bounding box center [412, 242] width 78 height 9
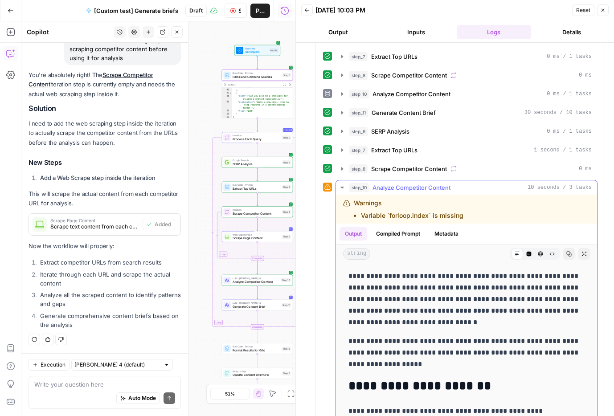
scroll to position [58, 0]
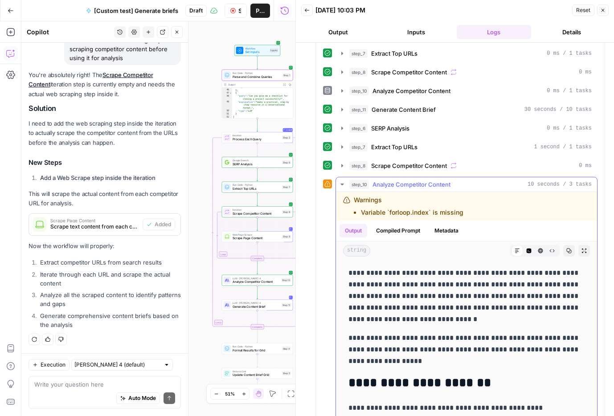
click at [344, 182] on icon "button" at bounding box center [342, 184] width 7 height 7
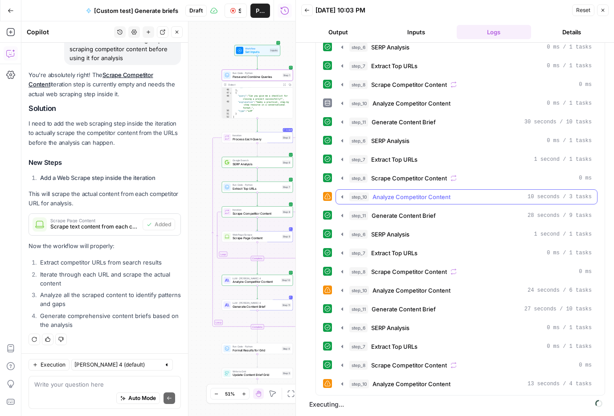
scroll to position [45, 0]
click at [90, 387] on textarea at bounding box center [104, 384] width 141 height 9
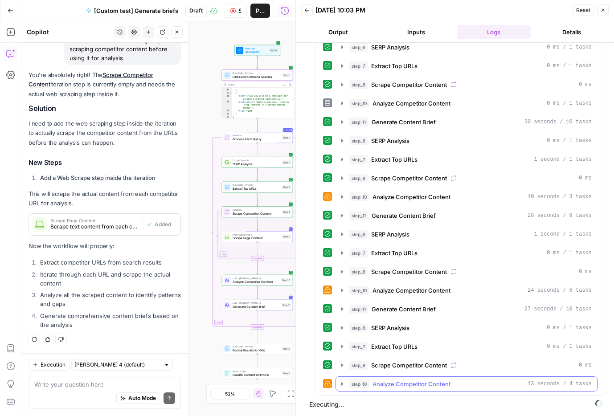
click at [419, 387] on span "Analyze Competitor Content" at bounding box center [412, 384] width 78 height 9
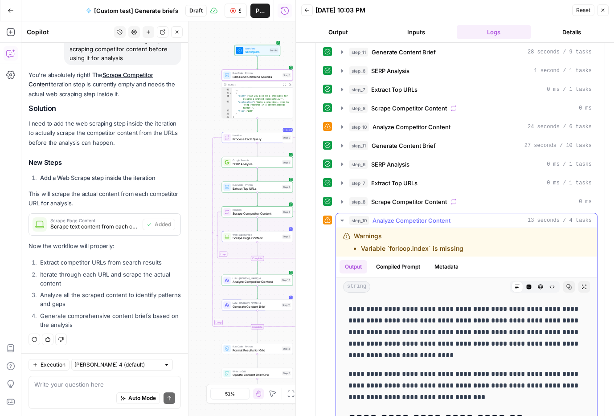
scroll to position [229, 0]
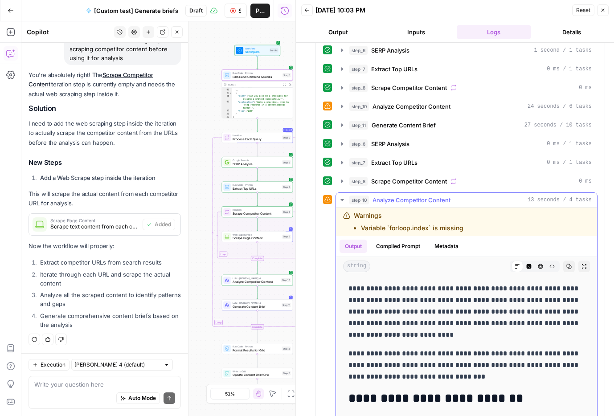
drag, startPoint x: 478, startPoint y: 230, endPoint x: 350, endPoint y: 228, distance: 128.4
click at [350, 228] on div "Warnings Variable `forloop.index` is missing" at bounding box center [435, 221] width 184 height 21
copy li "Variable `forloop.index` is missing"
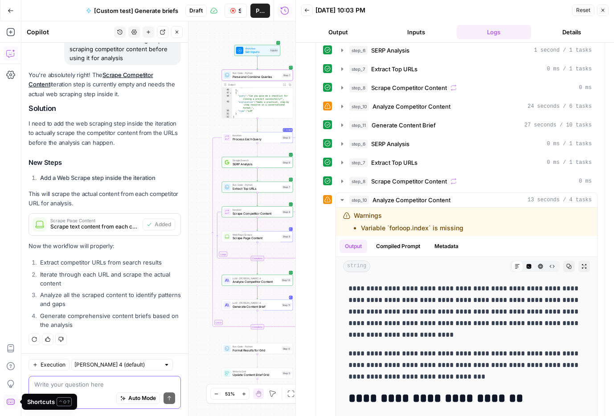
click at [69, 383] on textarea at bounding box center [104, 384] width 141 height 9
click at [139, 396] on span "Auto Mode" at bounding box center [142, 399] width 28 height 8
click at [73, 389] on div "Auto Mode Send" at bounding box center [104, 399] width 141 height 20
click at [73, 385] on textarea at bounding box center [104, 384] width 141 height 9
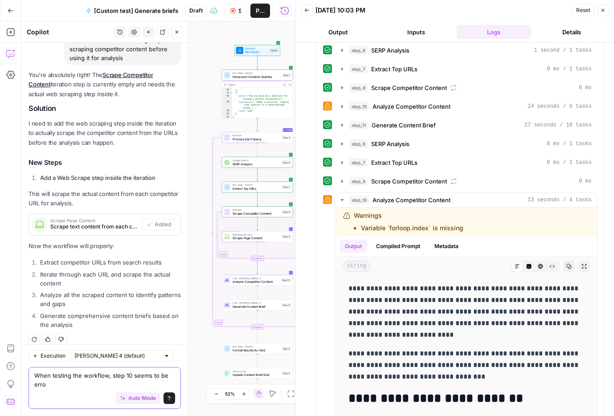
scroll to position [636, 0]
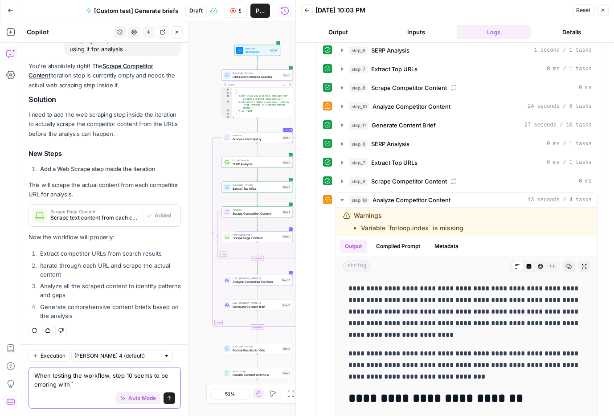
paste textarea "Variable `forloop.index` is missing"
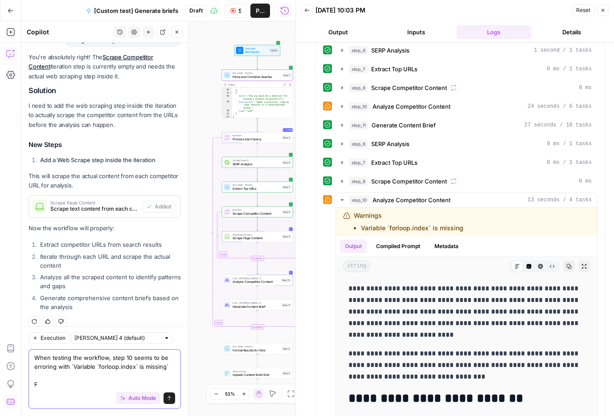
scroll to position [654, 0]
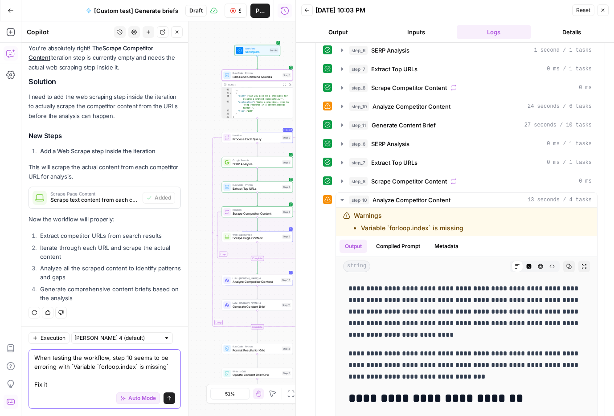
type textarea "When testing the workflow, step 10 seems to be erroring with `Variable `forloop…"
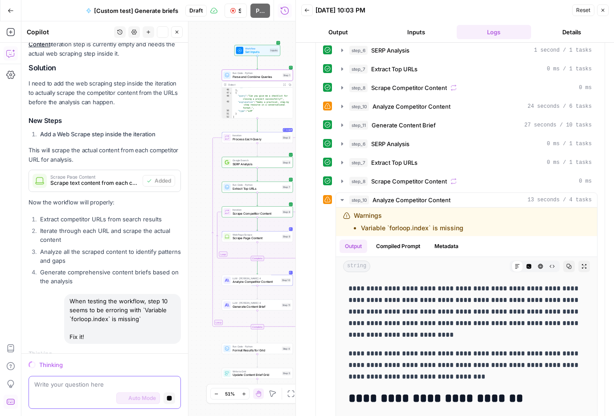
scroll to position [675, 0]
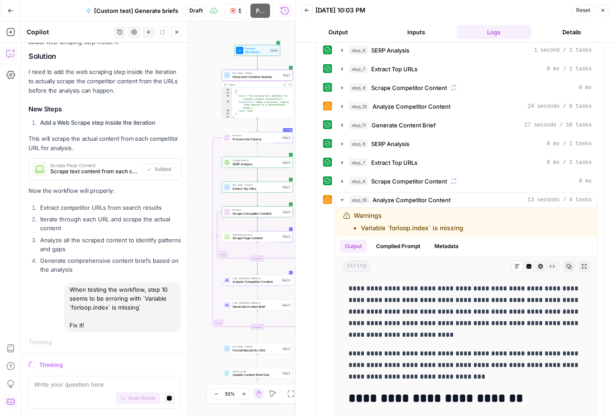
click at [584, 11] on span "Reset" at bounding box center [583, 10] width 14 height 8
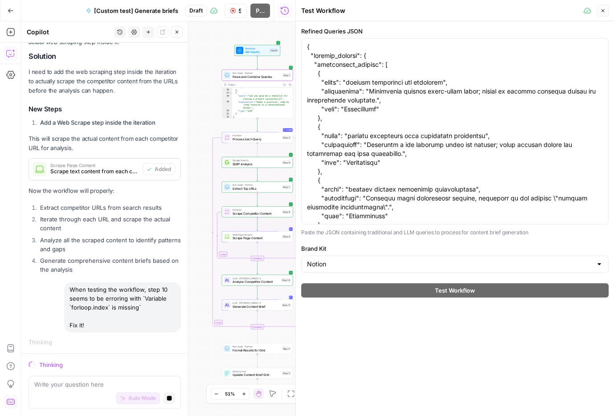
click at [605, 11] on icon "button" at bounding box center [602, 10] width 5 height 5
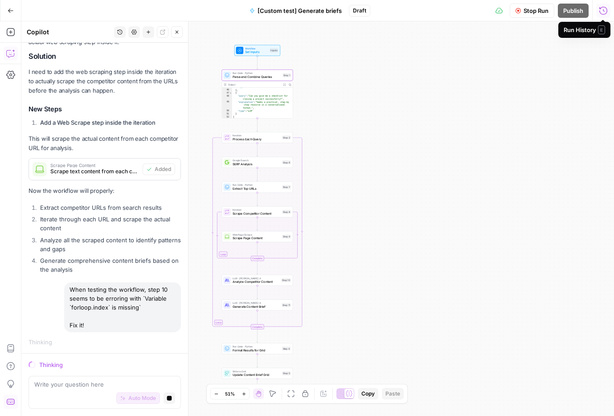
click at [536, 9] on span "Stop Run" at bounding box center [536, 10] width 25 height 9
click at [600, 9] on icon "button" at bounding box center [603, 10] width 9 height 9
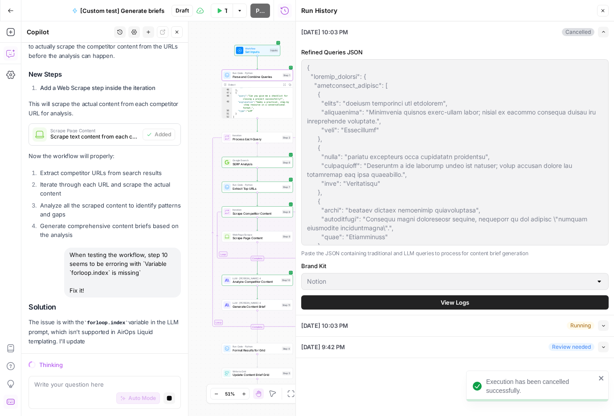
scroll to position [772, 0]
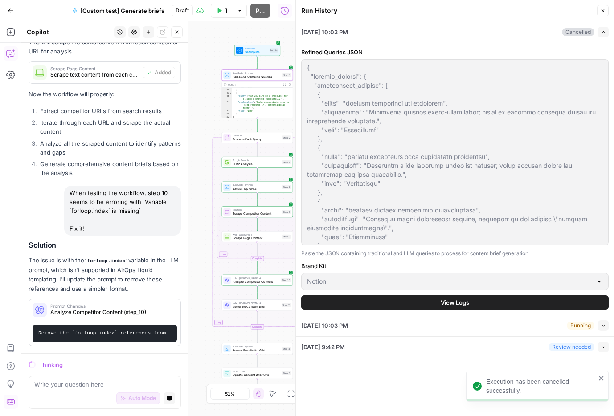
click at [425, 333] on div "09/10/25 at 10:03 PM Running Collapse" at bounding box center [455, 326] width 308 height 21
click at [604, 325] on icon "button" at bounding box center [603, 325] width 5 height 5
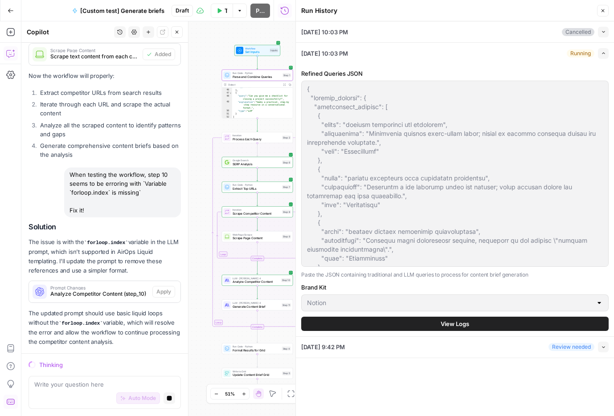
click at [605, 345] on icon "button" at bounding box center [603, 347] width 5 height 5
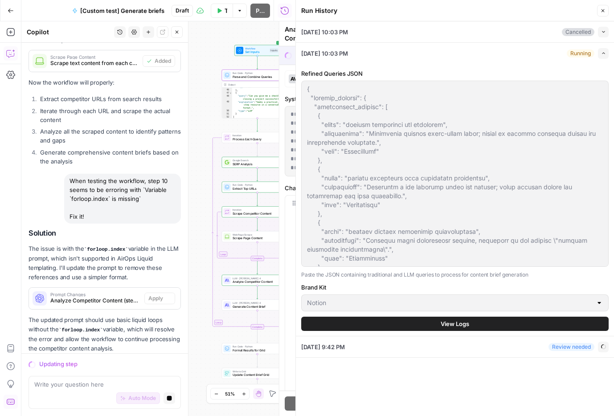
scroll to position [797, 0]
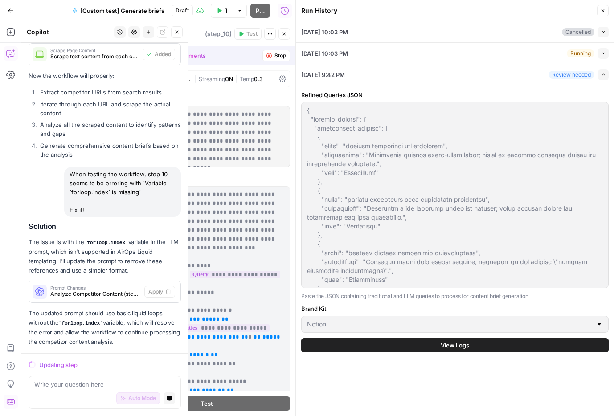
click at [602, 54] on icon "button" at bounding box center [603, 53] width 5 height 5
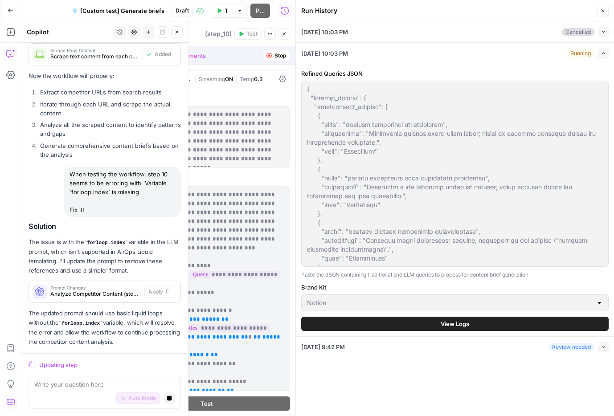
click at [402, 326] on button "View Logs" at bounding box center [455, 324] width 308 height 14
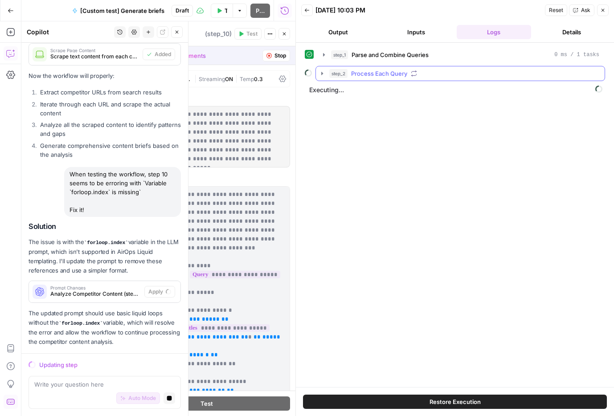
click at [529, 77] on div "step_2 Process Each Query" at bounding box center [464, 73] width 270 height 9
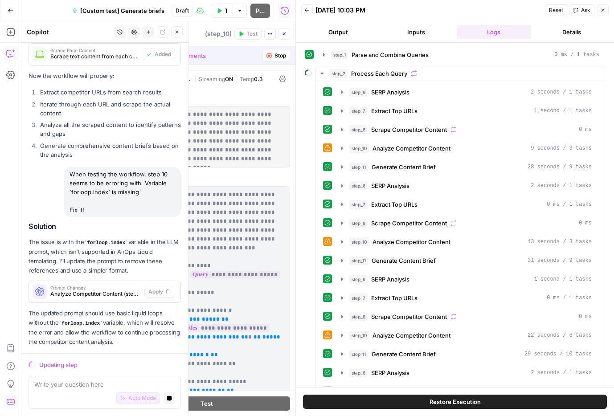
click at [569, 29] on button "Details" at bounding box center [572, 32] width 74 height 14
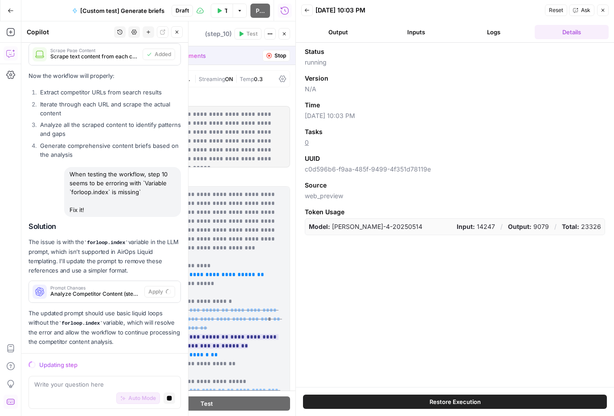
click at [340, 29] on button "Output" at bounding box center [338, 32] width 74 height 14
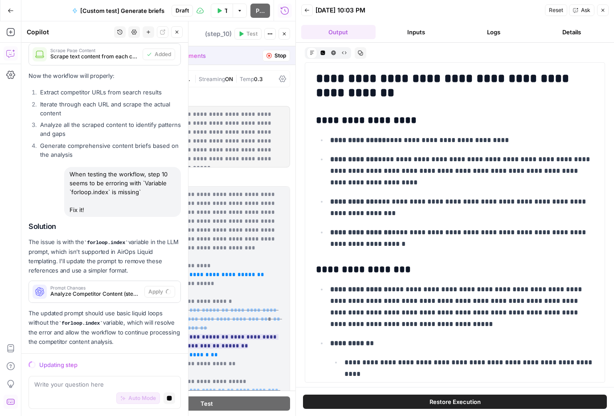
click at [308, 10] on icon "button" at bounding box center [306, 10] width 5 height 5
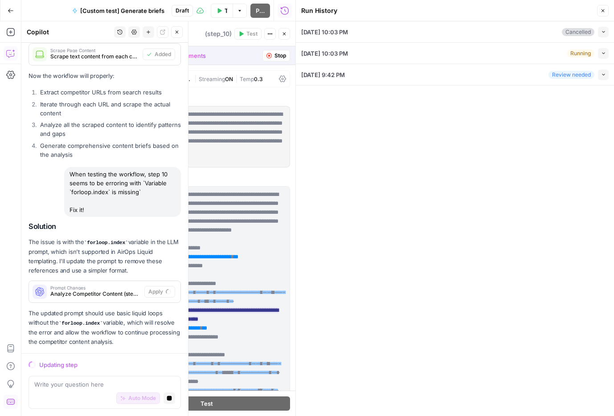
click at [604, 12] on icon "button" at bounding box center [602, 10] width 5 height 5
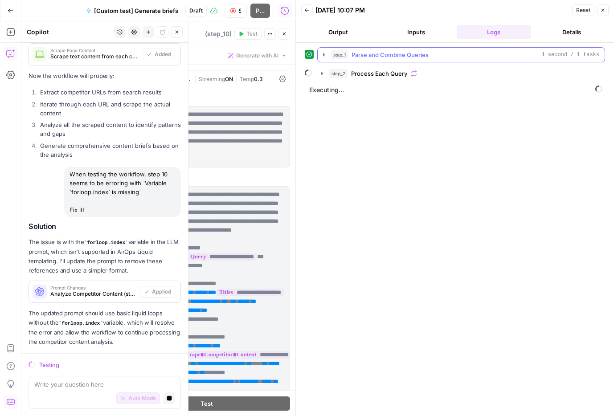
click at [433, 62] on div "step_1 Parse and Combine Queries 1 second / 1 tasks" at bounding box center [461, 54] width 288 height 15
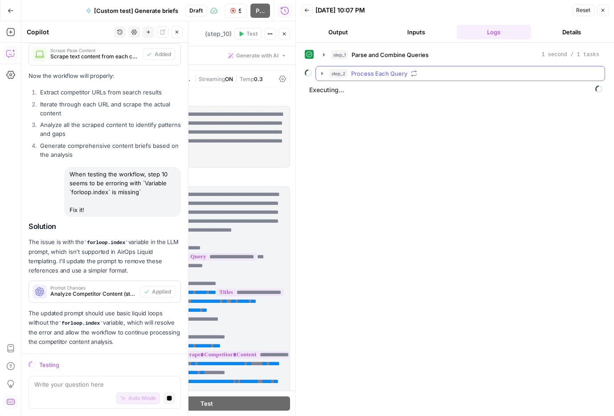
click at [432, 67] on button "step_2 Process Each Query" at bounding box center [460, 73] width 289 height 14
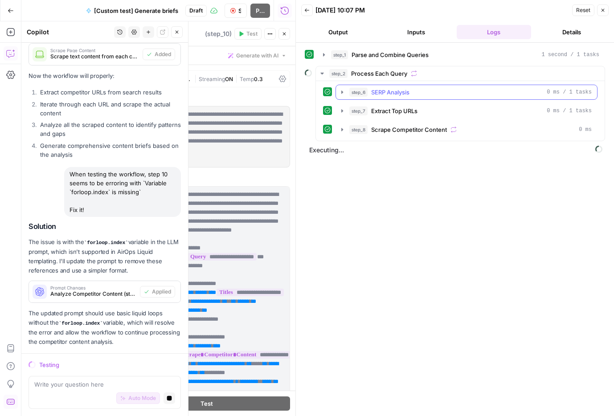
click at [403, 96] on span "SERP Analysis" at bounding box center [390, 92] width 38 height 9
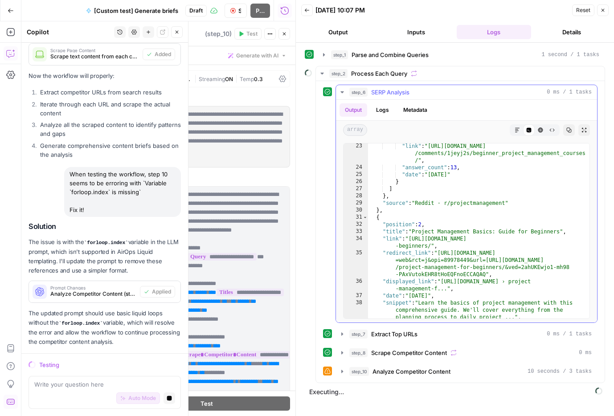
scroll to position [261, 0]
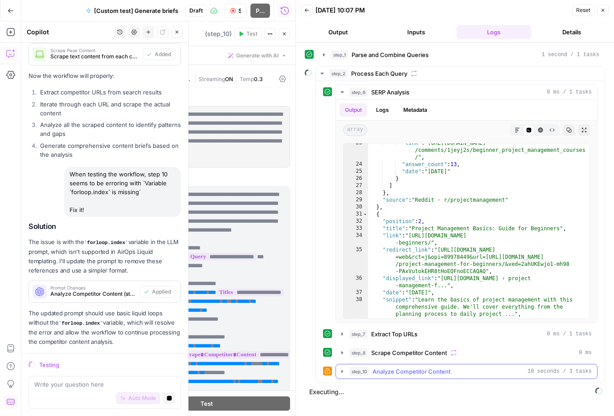
click at [382, 374] on span "Analyze Competitor Content" at bounding box center [412, 371] width 78 height 9
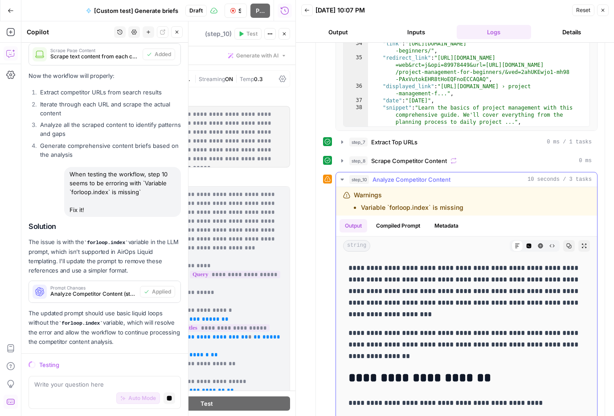
scroll to position [219, 0]
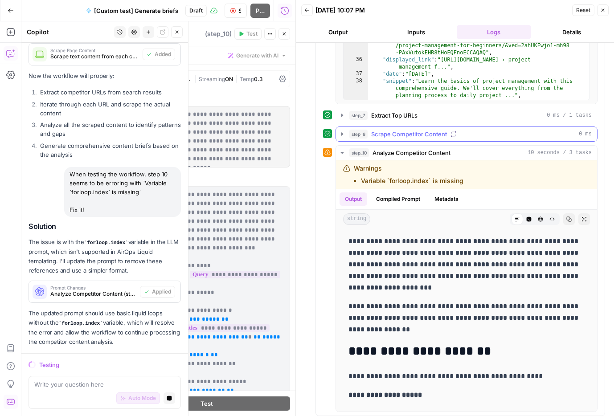
click at [404, 131] on span "Scrape Competitor Content" at bounding box center [409, 134] width 76 height 9
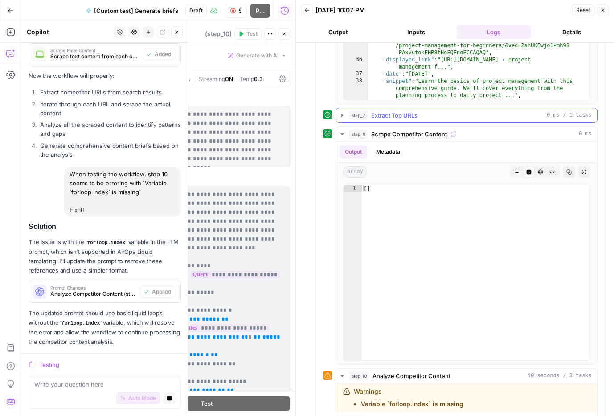
click at [405, 120] on button "step_7 Extract Top URLs 0 ms / 1 tasks" at bounding box center [466, 115] width 261 height 14
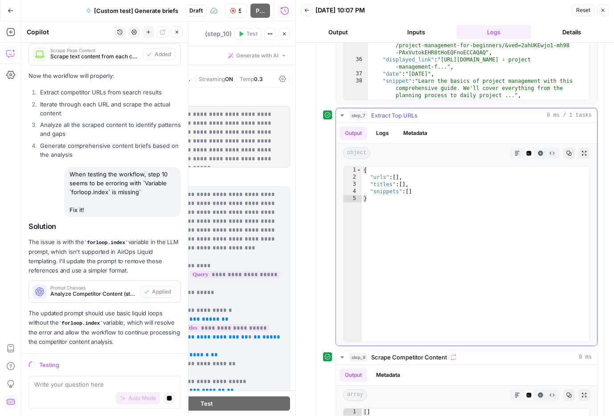
click at [394, 119] on span "Extract Top URLs" at bounding box center [394, 115] width 46 height 9
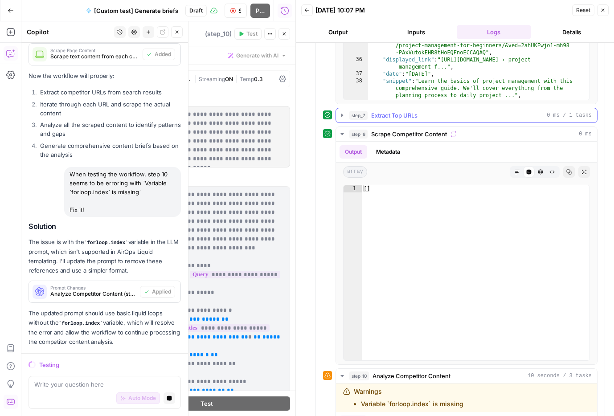
click at [380, 119] on span "Extract Top URLs" at bounding box center [394, 115] width 46 height 9
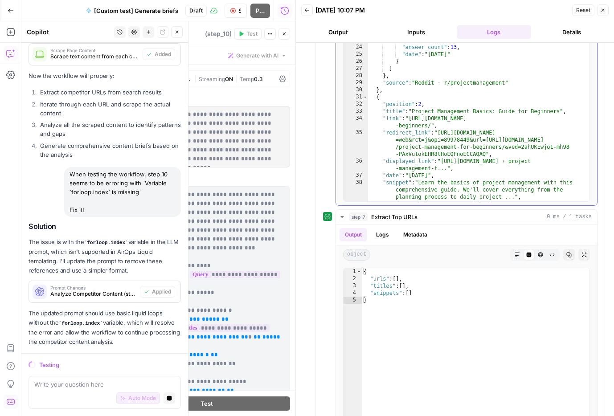
scroll to position [111, 0]
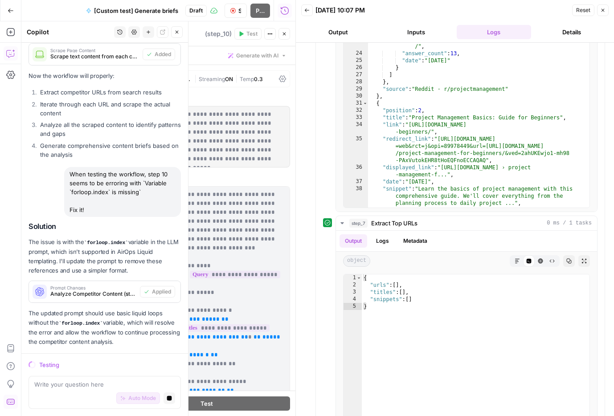
click at [308, 12] on icon "button" at bounding box center [306, 10] width 5 height 5
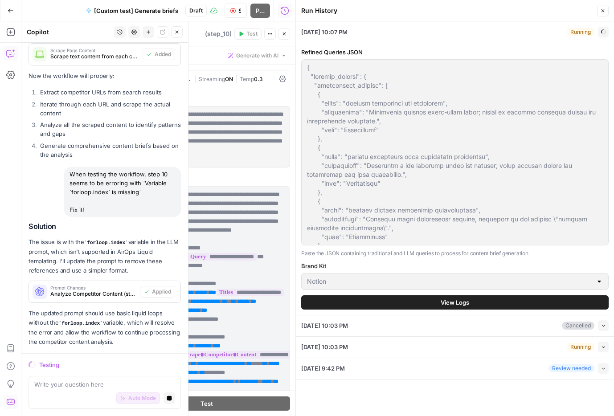
click at [0, 0] on div "Run History" at bounding box center [0, 0] width 0 height 0
click at [603, 9] on icon "button" at bounding box center [602, 10] width 5 height 5
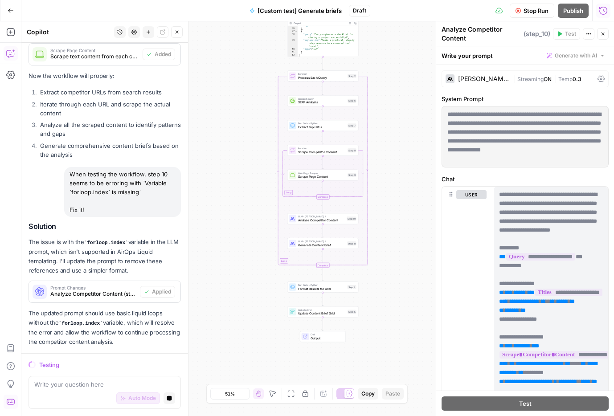
click at [342, 126] on span "Extract Top URLs" at bounding box center [322, 127] width 48 height 4
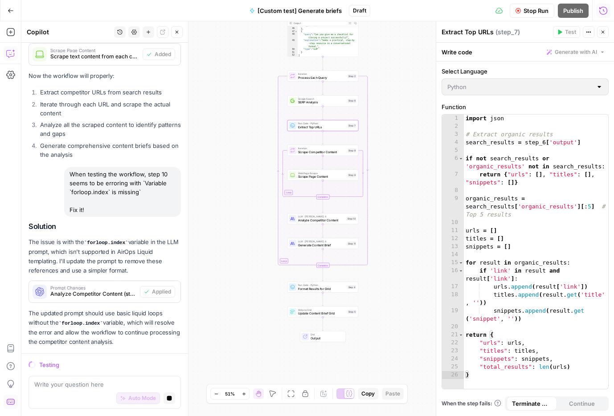
click at [326, 106] on div "Workflow Set Inputs Inputs Run Code · Python Parse and Combine Queries Step 1 O…" at bounding box center [317, 218] width 593 height 395
click at [326, 102] on span "SERP Analysis" at bounding box center [322, 102] width 48 height 4
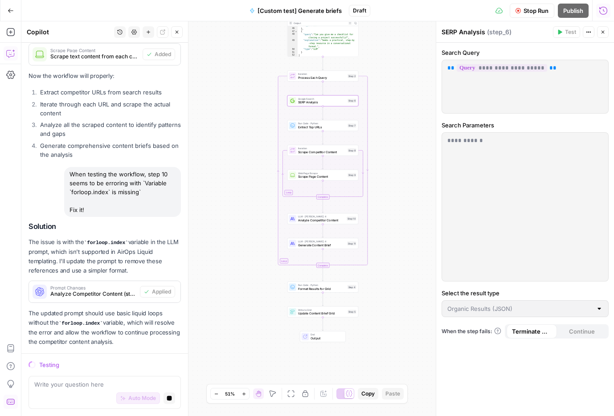
click at [337, 75] on span "Process Each Query" at bounding box center [322, 77] width 48 height 4
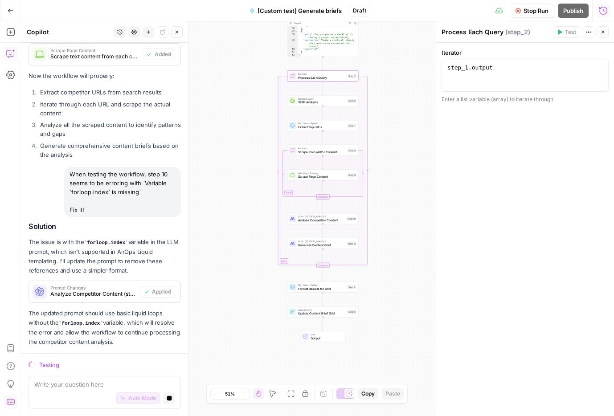
click at [331, 129] on div "Run Code · Python Extract Top URLs Step 7" at bounding box center [323, 125] width 71 height 11
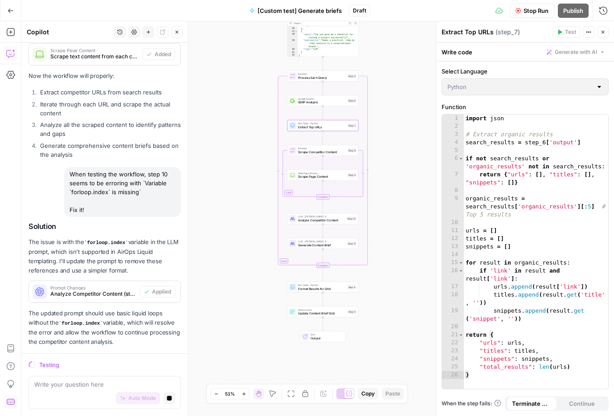
click at [604, 0] on div "Stop Run Publish Run History" at bounding box center [492, 10] width 244 height 21
click at [604, 10] on icon "button" at bounding box center [603, 10] width 9 height 9
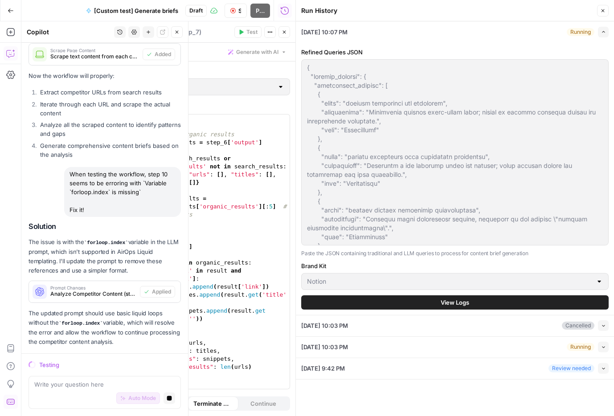
click at [460, 293] on div "Refined Queries JSON Paste the JSON containing traditional and LLM queries to p…" at bounding box center [455, 178] width 308 height 273
click at [460, 301] on span "View Logs" at bounding box center [455, 302] width 29 height 9
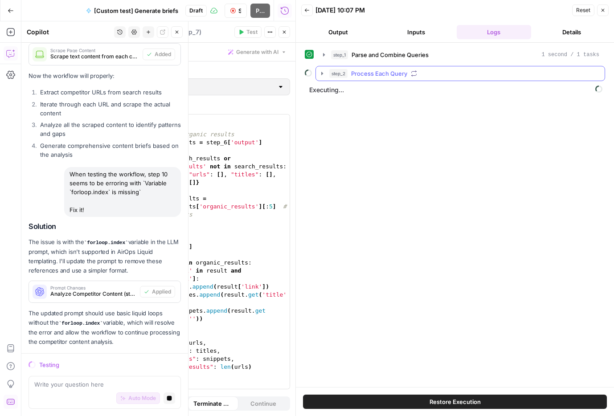
click at [449, 72] on div "step_2 Process Each Query" at bounding box center [464, 73] width 270 height 9
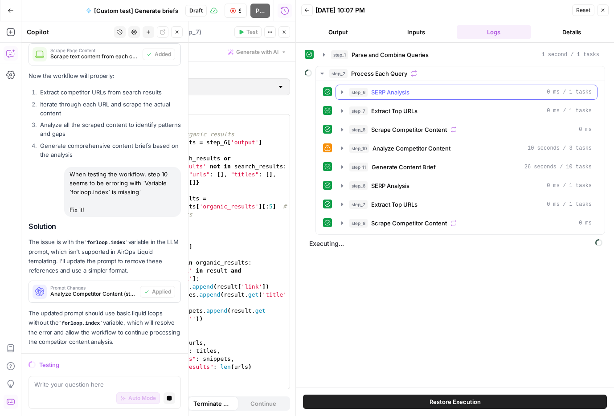
click at [416, 91] on div "step_6 SERP Analysis 0 ms / 1 tasks" at bounding box center [471, 92] width 243 height 9
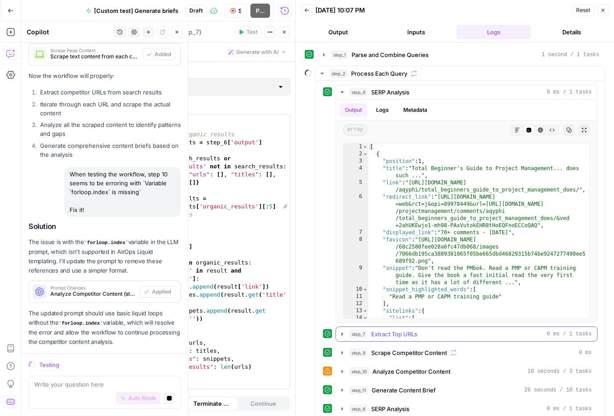
click at [403, 339] on button "step_7 Extract Top URLs 0 ms / 1 tasks" at bounding box center [466, 334] width 261 height 14
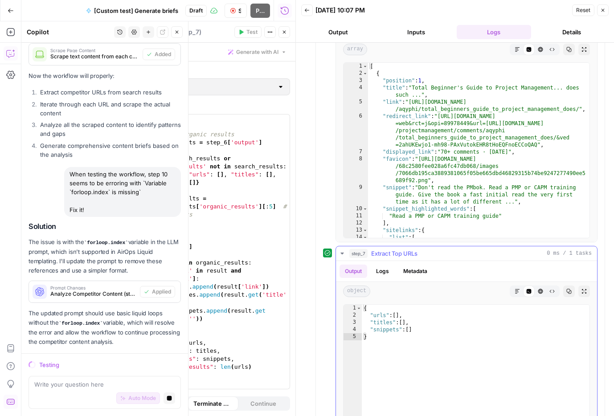
scroll to position [115, 0]
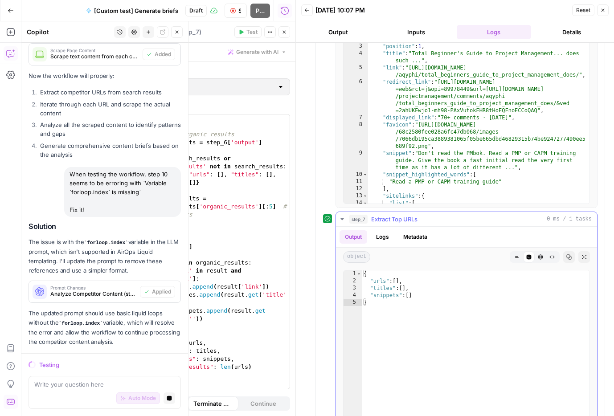
click at [380, 235] on button "Logs" at bounding box center [383, 236] width 24 height 13
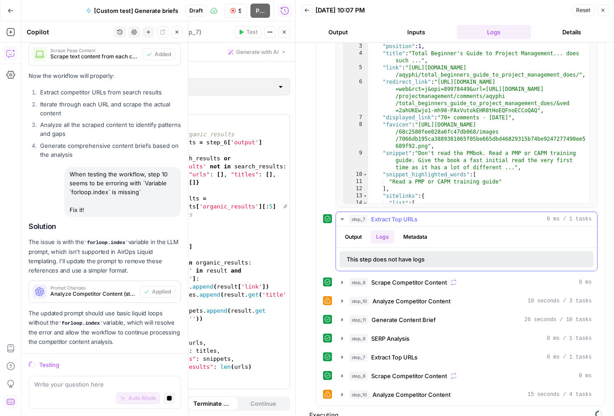
click at [363, 241] on button "Output" at bounding box center [354, 236] width 28 height 13
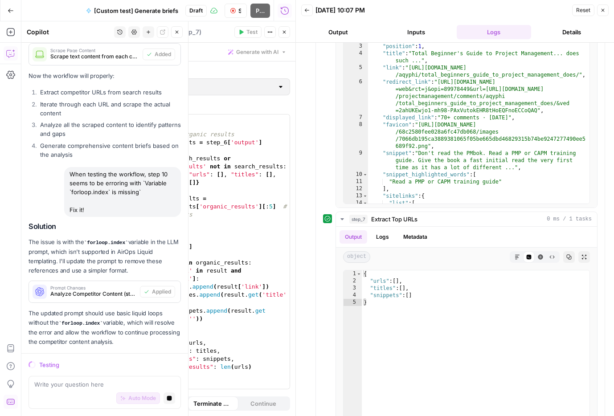
click at [89, 393] on div "Auto Mode Stop generating" at bounding box center [104, 399] width 141 height 20
click at [172, 396] on icon "button" at bounding box center [169, 398] width 5 height 5
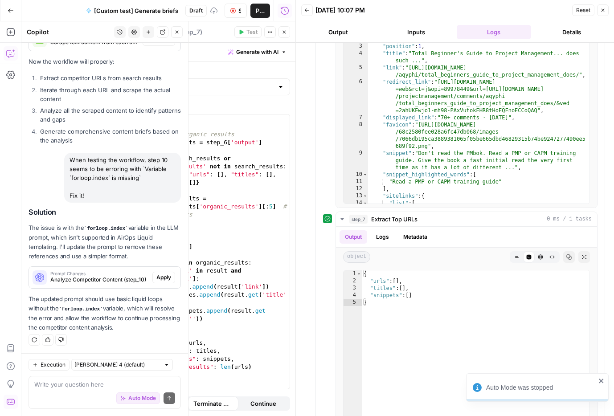
click at [83, 392] on div "Auto Mode Send" at bounding box center [104, 399] width 141 height 20
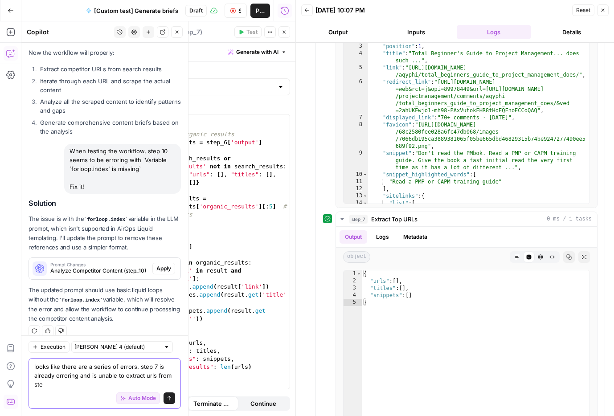
scroll to position [829, 0]
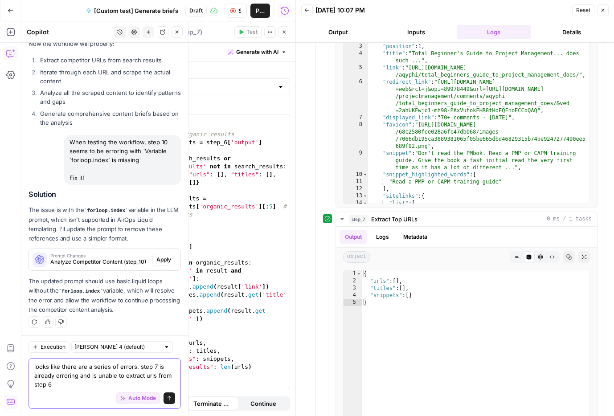
type textarea "looks like there are a series of errors. step 7 is already erroring and is unab…"
click at [175, 403] on div "Auto Mode Send" at bounding box center [104, 399] width 141 height 20
click at [171, 398] on icon "submit" at bounding box center [170, 398] width 4 height 4
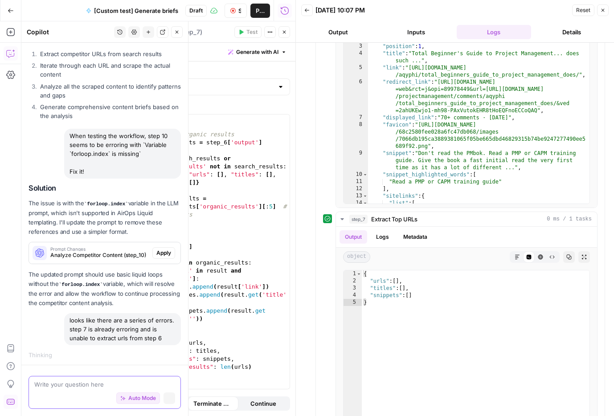
scroll to position [831, 0]
click at [233, 14] on button "Stop Run" at bounding box center [236, 11] width 22 height 14
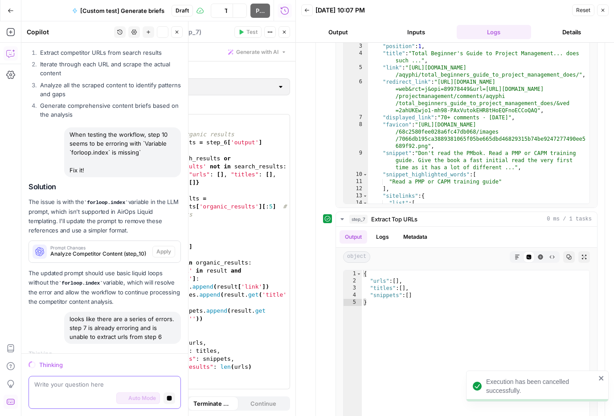
scroll to position [842, 0]
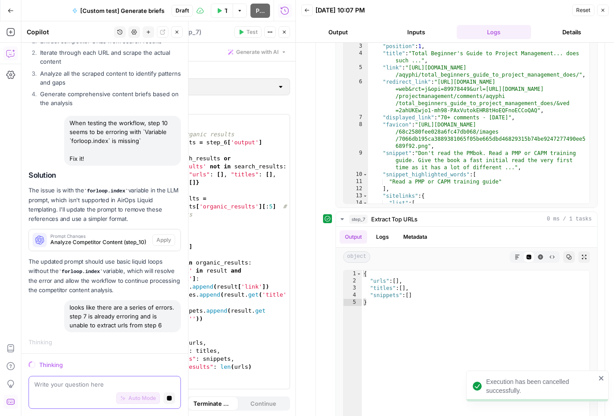
click at [607, 9] on button "Close" at bounding box center [603, 10] width 12 height 12
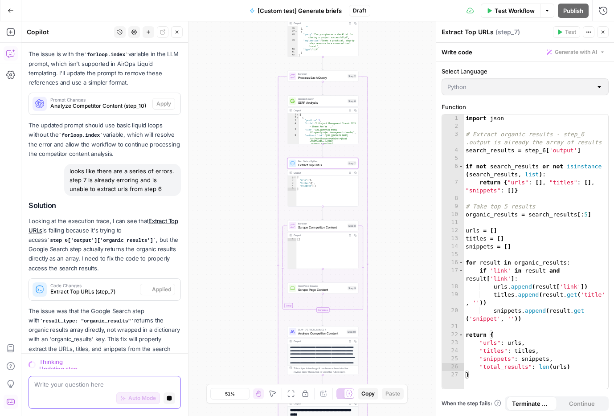
scroll to position [992, 0]
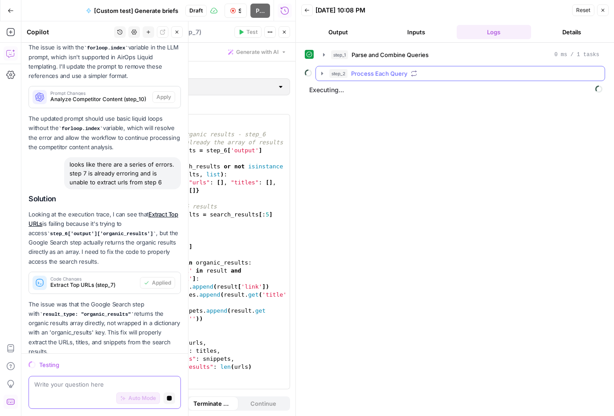
click at [378, 70] on span "Process Each Query" at bounding box center [379, 73] width 56 height 9
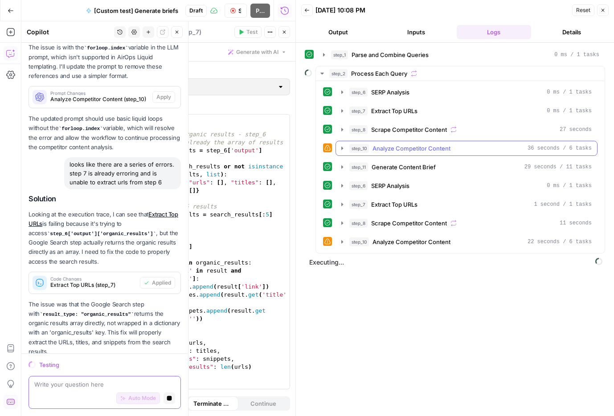
click at [380, 148] on span "Analyze Competitor Content" at bounding box center [412, 148] width 78 height 9
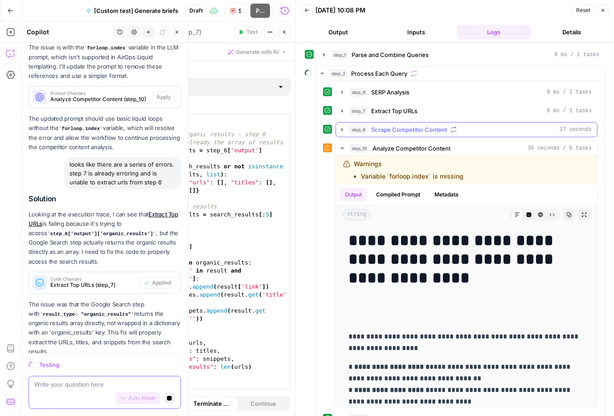
click at [386, 131] on span "Scrape Competitor Content" at bounding box center [409, 129] width 76 height 9
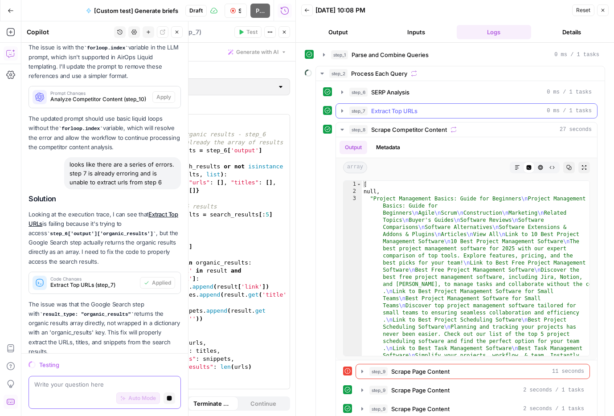
click at [384, 115] on span "Extract Top URLs" at bounding box center [394, 111] width 46 height 9
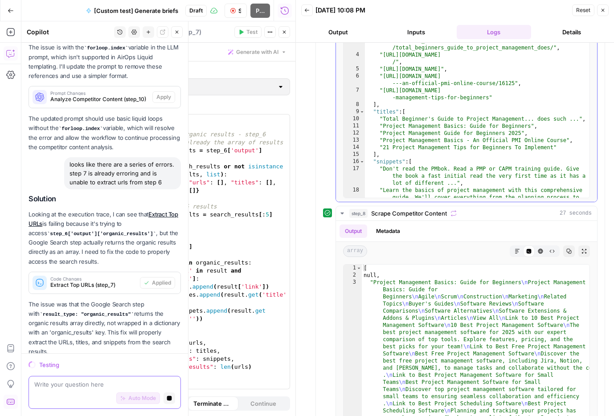
scroll to position [163, 0]
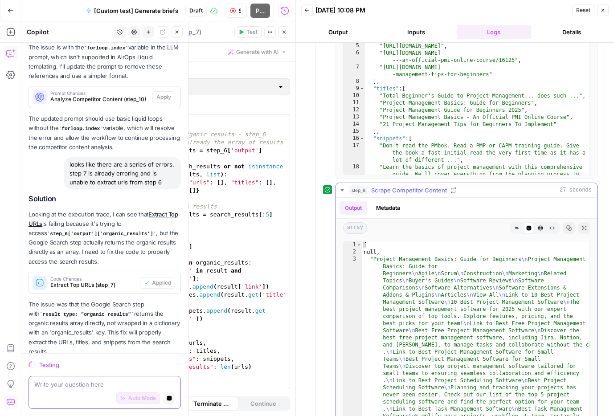
click at [384, 189] on span "Scrape Competitor Content" at bounding box center [409, 190] width 76 height 9
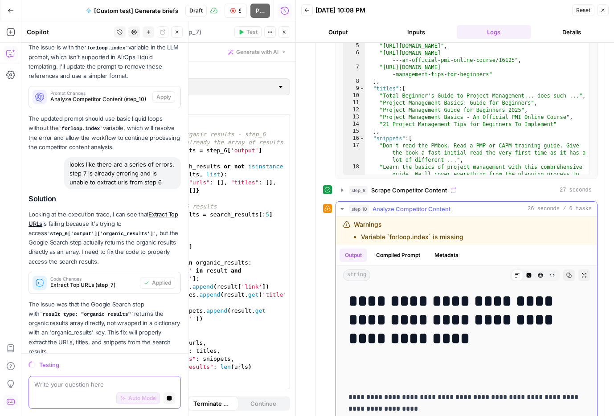
drag, startPoint x: 469, startPoint y: 234, endPoint x: 352, endPoint y: 241, distance: 116.5
click at [352, 241] on div "Warnings Variable `forloop.index` is missing" at bounding box center [435, 230] width 184 height 21
copy li "Variable `forloop.index` is missing"
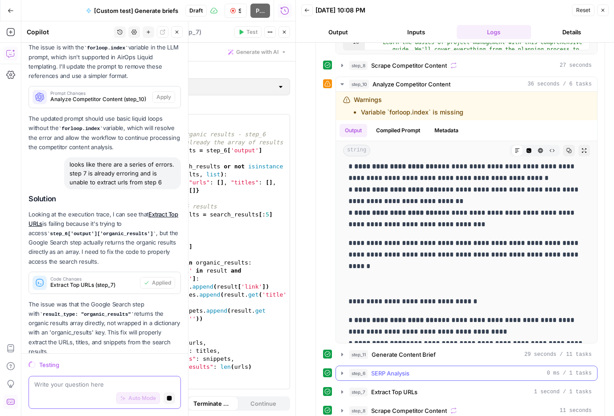
scroll to position [408, 0]
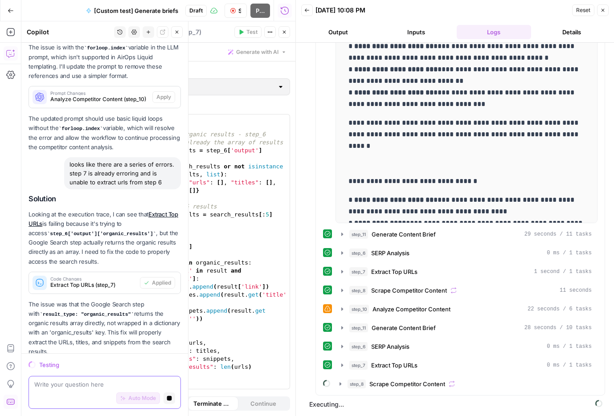
click at [232, 8] on icon "button" at bounding box center [232, 10] width 5 height 5
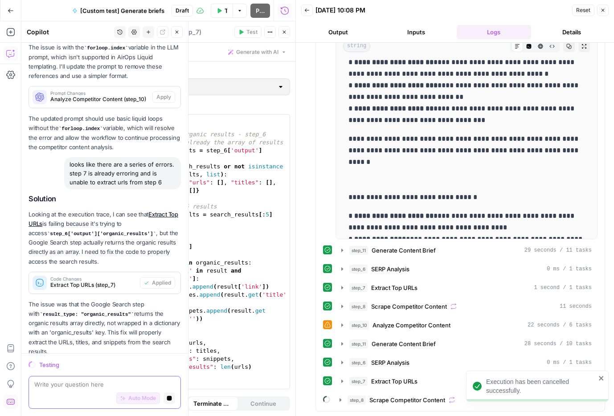
click at [99, 397] on div "Auto Mode Stop generating" at bounding box center [104, 399] width 141 height 20
click at [169, 396] on icon "button" at bounding box center [169, 398] width 5 height 5
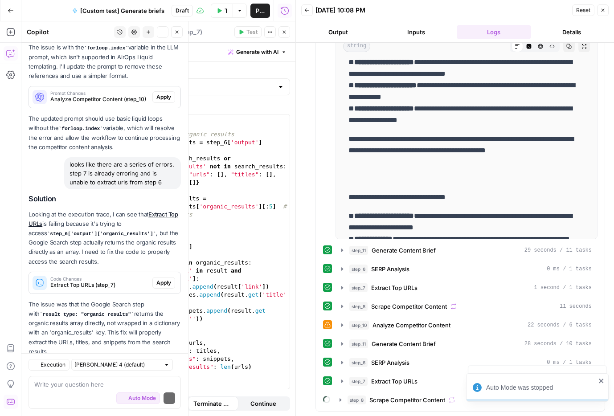
scroll to position [0, 0]
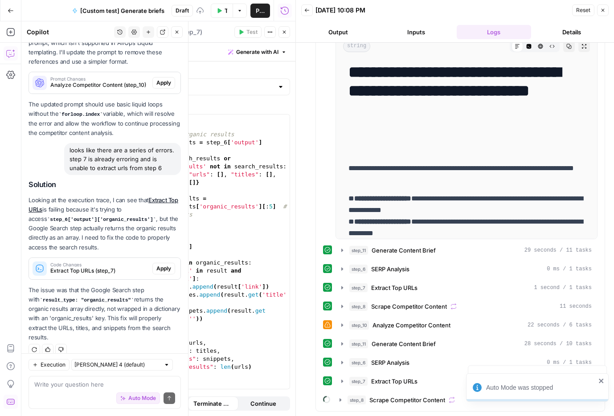
click at [109, 389] on div "Auto Mode Send" at bounding box center [104, 399] width 141 height 20
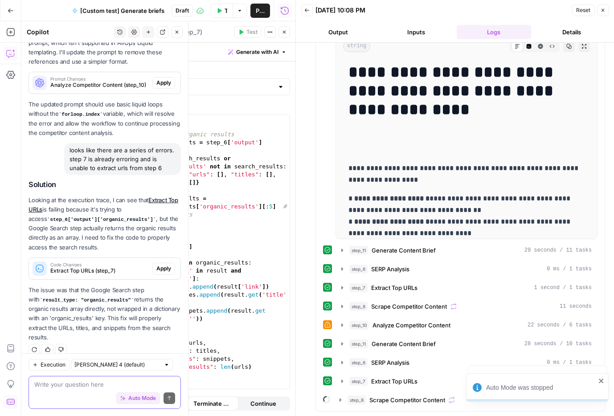
type textarea "S"
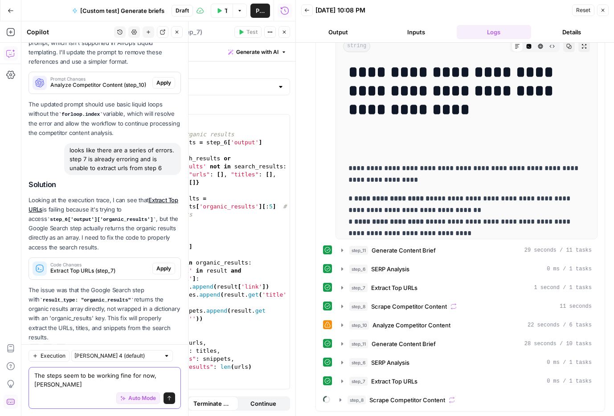
scroll to position [1015, 0]
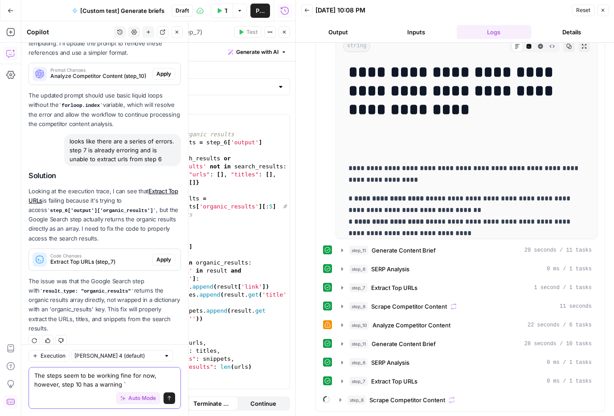
paste textarea "Variable `forloop.index` is missing"
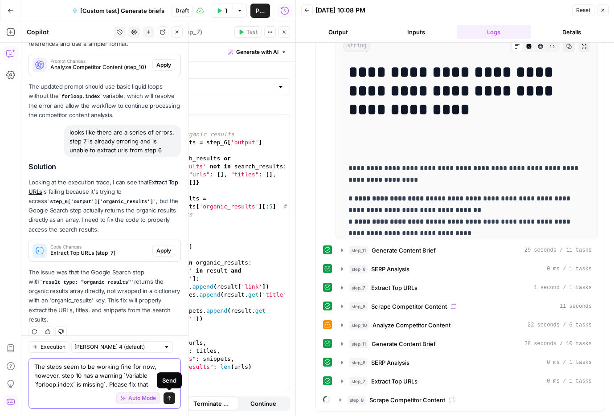
type textarea "The steps seem to be working fine for now, however, step 10 has a warning `Vari…"
click at [169, 399] on icon "submit" at bounding box center [169, 398] width 5 height 5
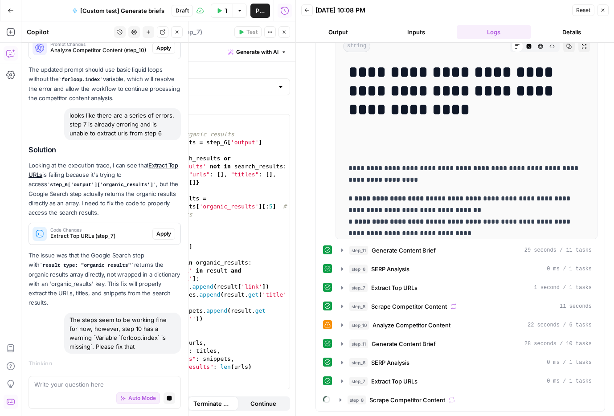
click at [605, 10] on span "Close" at bounding box center [605, 10] width 0 height 0
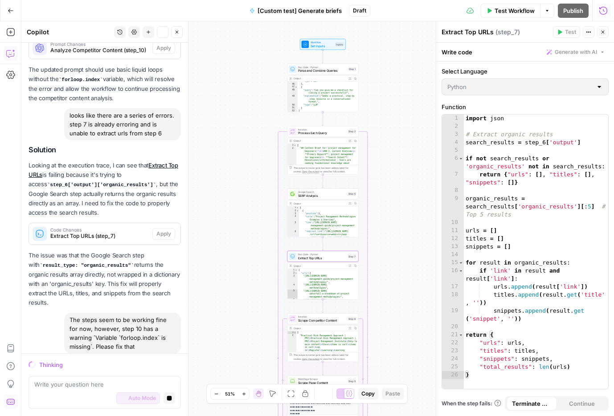
scroll to position [1046, 0]
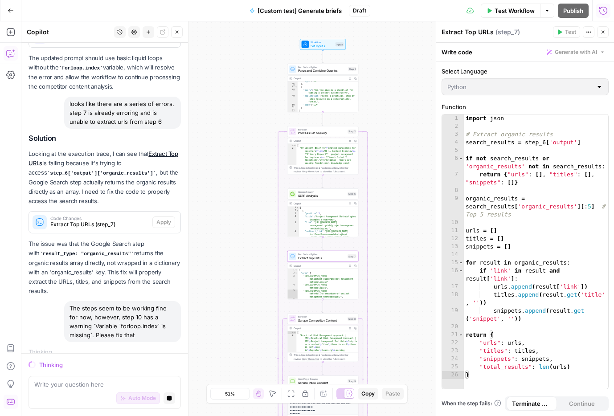
click at [598, 12] on button "Run History" at bounding box center [603, 11] width 14 height 14
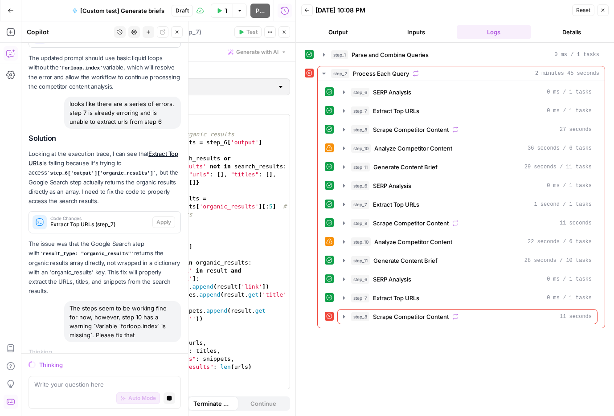
click at [347, 33] on button "Output" at bounding box center [338, 32] width 74 height 14
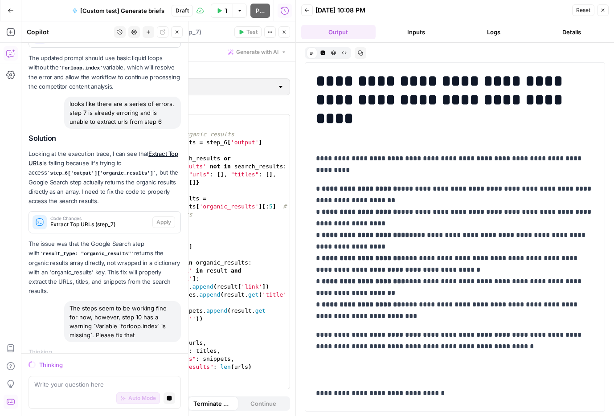
click at [312, 9] on button "Back" at bounding box center [307, 10] width 12 height 12
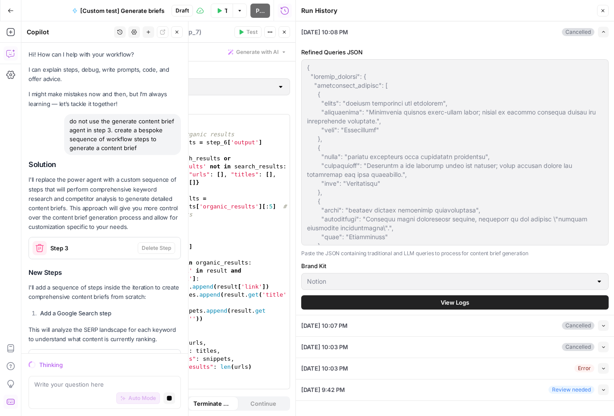
scroll to position [1046, 0]
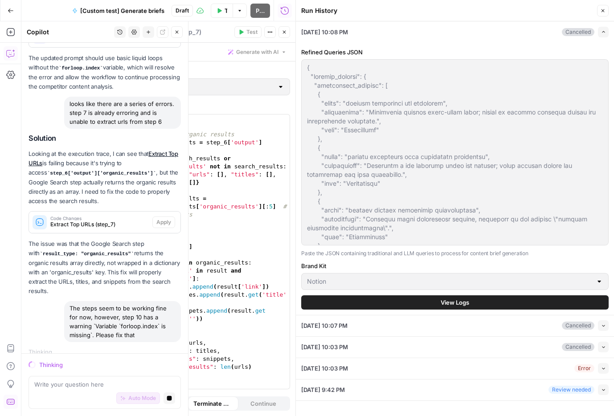
click at [607, 11] on button "Close" at bounding box center [603, 11] width 12 height 12
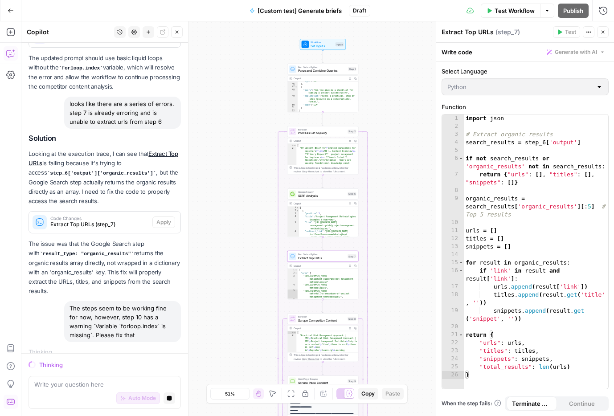
click at [604, 32] on icon "button" at bounding box center [602, 31] width 5 height 5
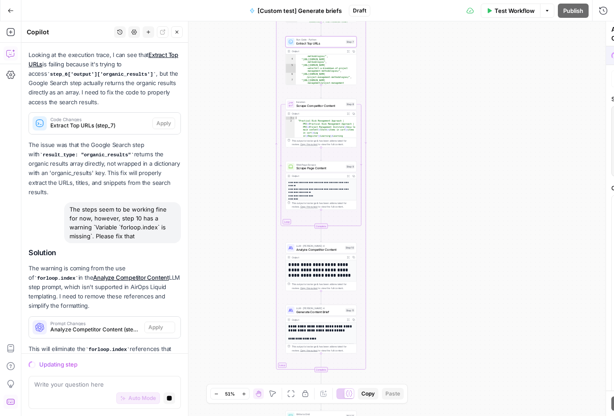
scroll to position [1158, 0]
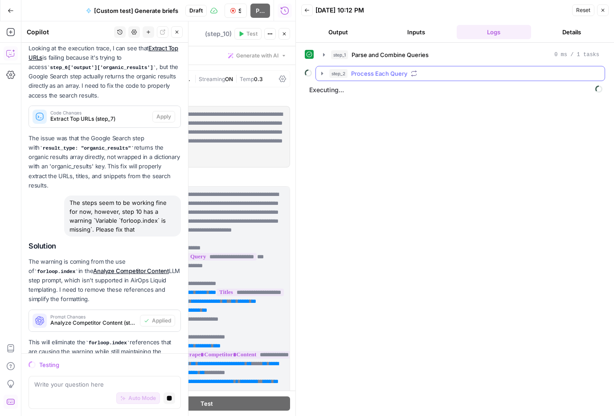
click at [372, 74] on span "Process Each Query" at bounding box center [379, 73] width 56 height 9
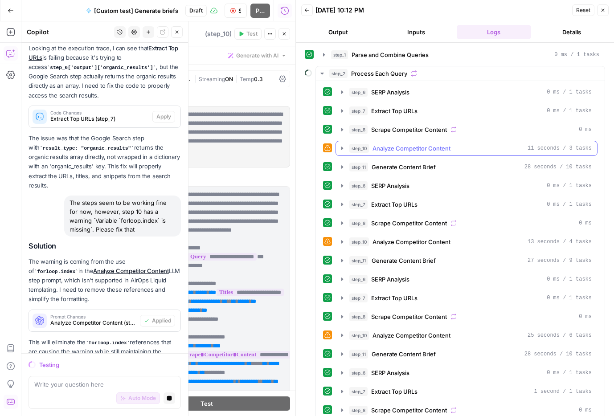
click at [381, 144] on button "step_10 Analyze Competitor Content 11 seconds / 3 tasks" at bounding box center [466, 148] width 261 height 14
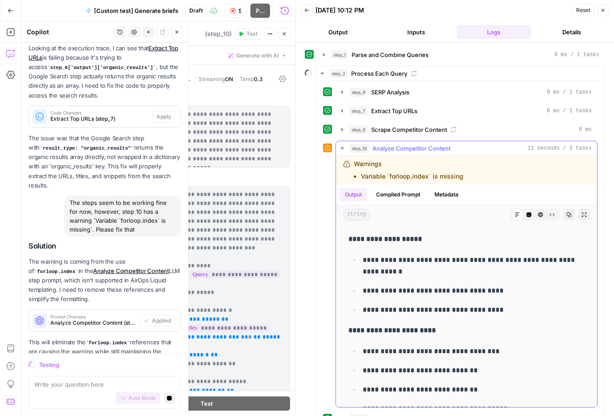
scroll to position [76, 0]
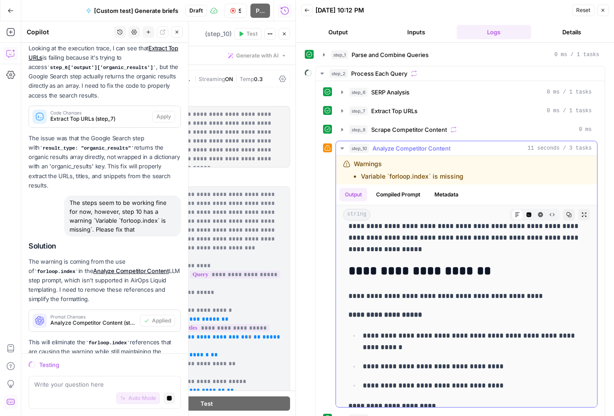
click at [405, 147] on span "Analyze Competitor Content" at bounding box center [412, 148] width 78 height 9
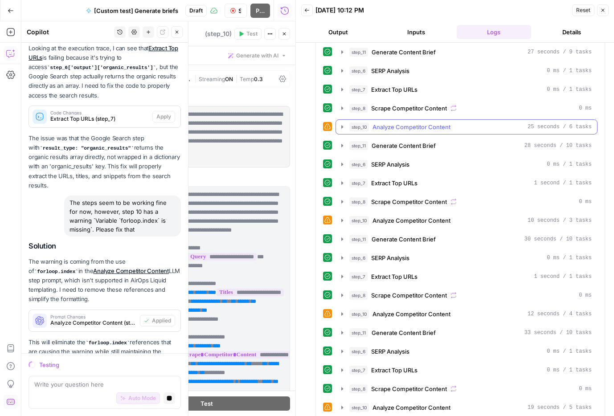
scroll to position [232, 0]
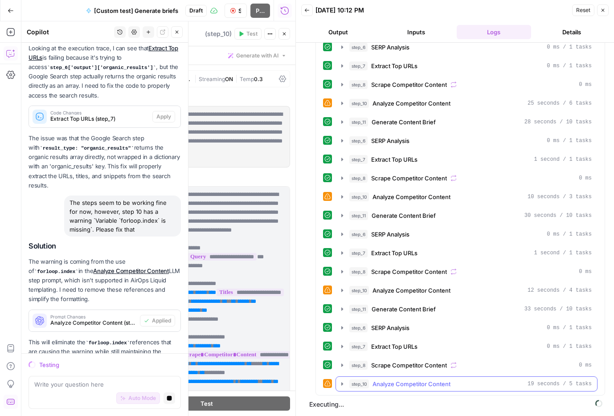
click at [356, 384] on span "step_10" at bounding box center [360, 384] width 20 height 9
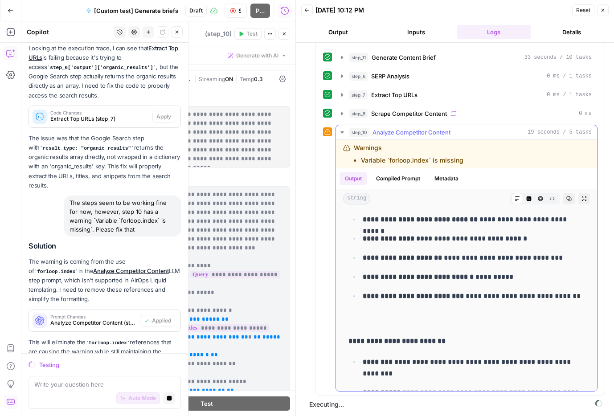
scroll to position [1560, 0]
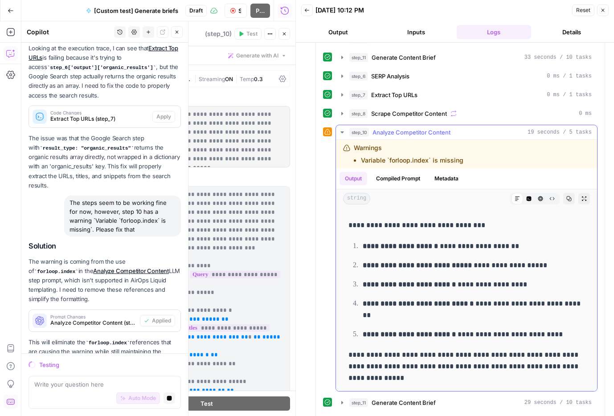
click at [340, 130] on icon "button" at bounding box center [342, 132] width 7 height 7
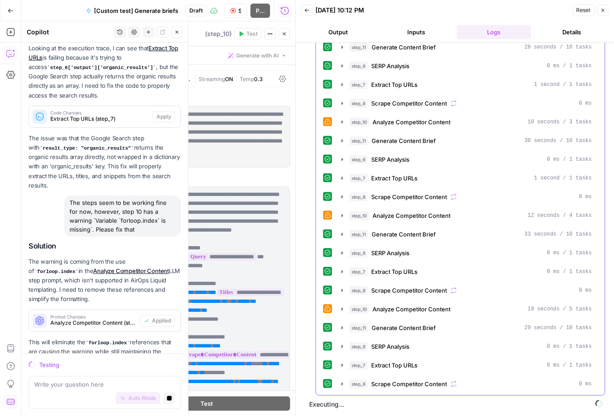
scroll to position [307, 0]
click at [285, 36] on icon "button" at bounding box center [284, 33] width 5 height 5
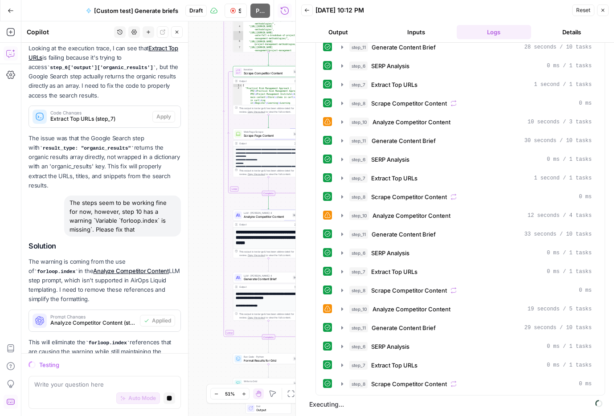
drag, startPoint x: 255, startPoint y: 168, endPoint x: 201, endPoint y: 164, distance: 54.1
click at [201, 164] on div "Workflow Set Inputs Inputs Run Code · Python Parse and Combine Queries Step 1 O…" at bounding box center [158, 218] width 274 height 395
click at [269, 213] on span "LLM · [PERSON_NAME] 4" at bounding box center [267, 212] width 47 height 4
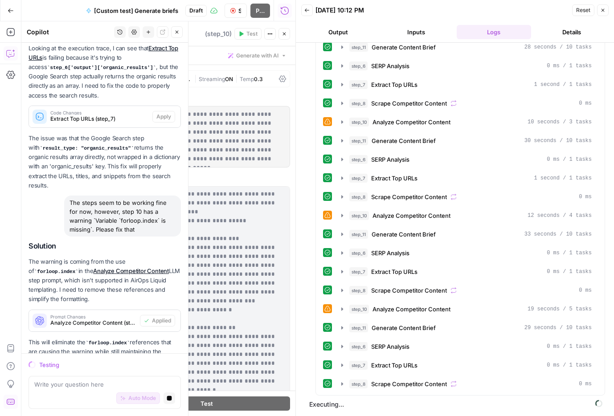
scroll to position [122, 0]
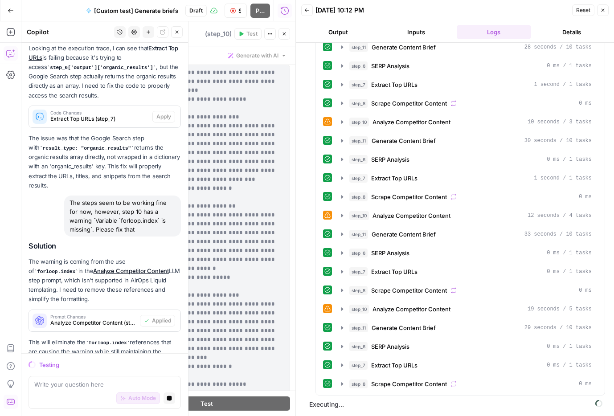
click at [284, 34] on icon "button" at bounding box center [284, 34] width 3 height 3
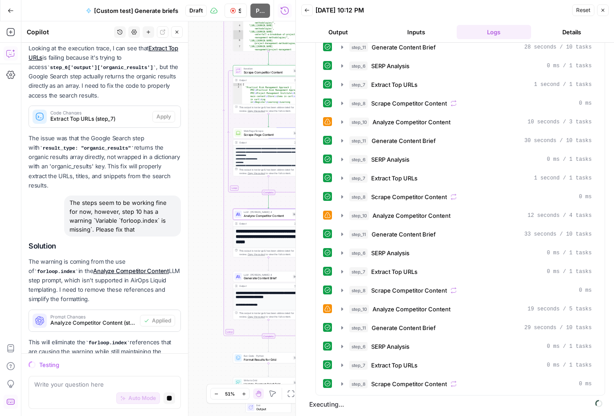
click at [213, 199] on div "Workflow Set Inputs Inputs Run Code · Python Parse and Combine Queries Step 1 O…" at bounding box center [158, 218] width 274 height 395
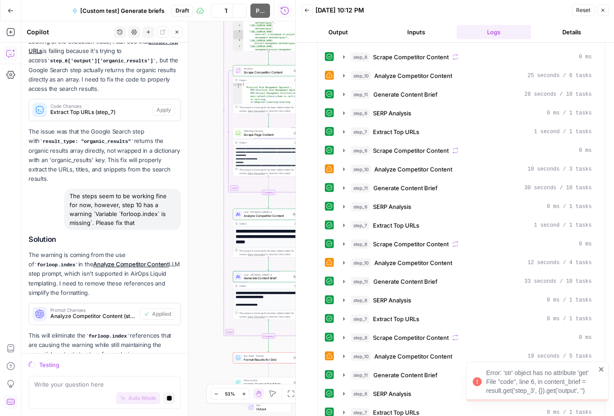
scroll to position [530, 0]
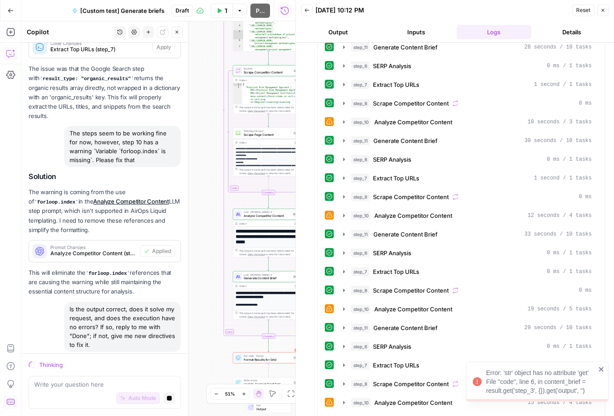
drag, startPoint x: 486, startPoint y: 372, endPoint x: 590, endPoint y: 389, distance: 105.7
click at [590, 389] on div "Error: 'str' object has no attribute 'get' File "code", line 6, in content_brie…" at bounding box center [541, 382] width 110 height 27
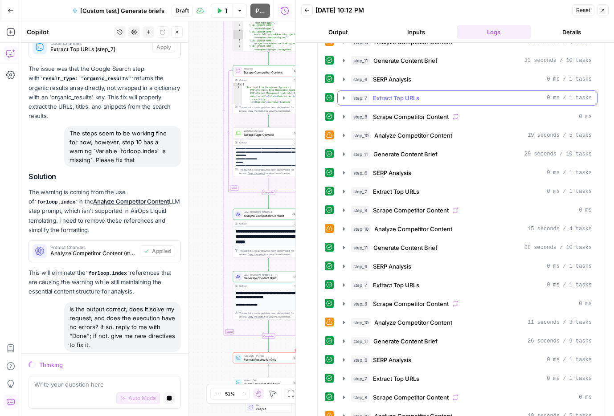
scroll to position [936, 0]
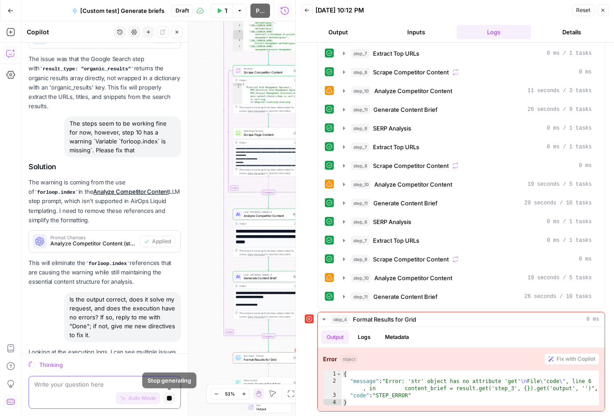
click at [173, 395] on button "Stop generating" at bounding box center [170, 399] width 12 height 12
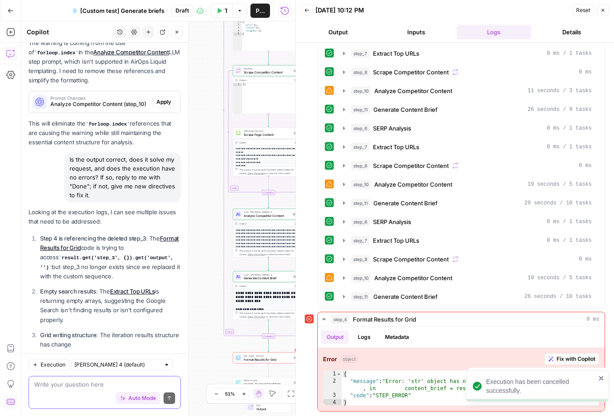
click at [127, 387] on textarea at bounding box center [104, 384] width 141 height 9
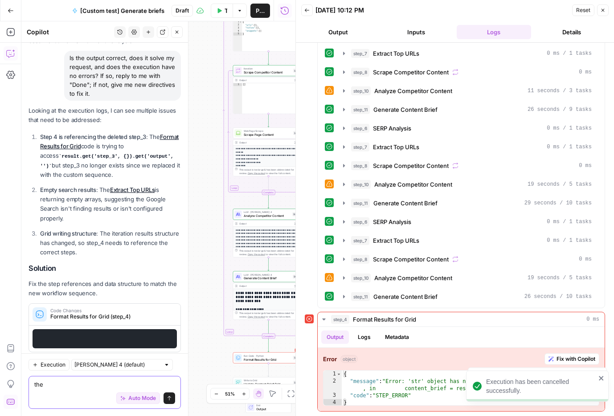
scroll to position [1452, 0]
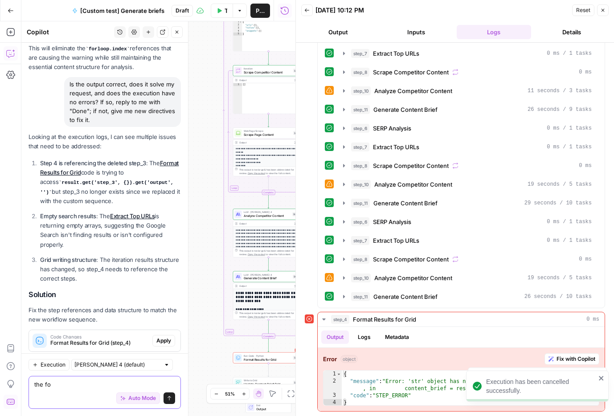
type textarea "the for"
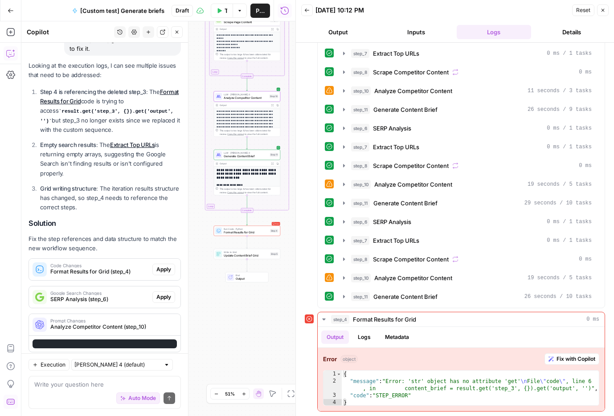
click at [160, 294] on span "Apply" at bounding box center [163, 297] width 15 height 8
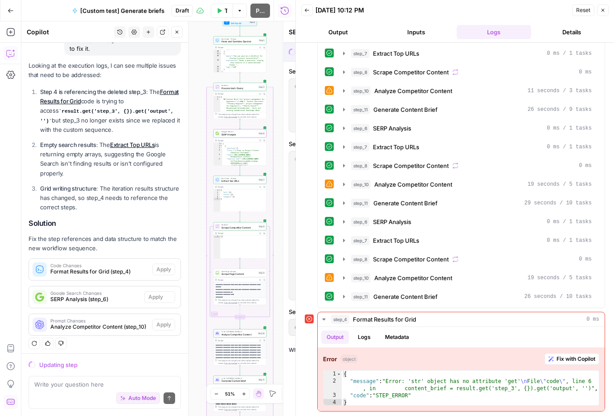
scroll to position [1508, 0]
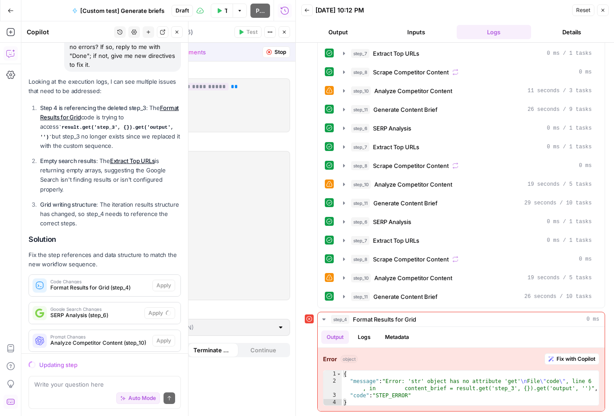
click at [283, 33] on icon "button" at bounding box center [284, 31] width 5 height 5
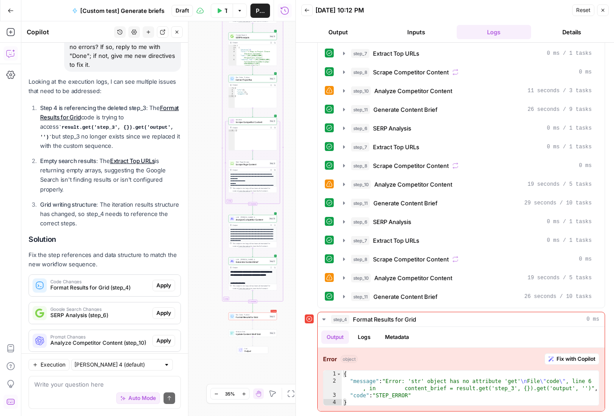
click at [148, 398] on span "Auto Mode" at bounding box center [142, 399] width 28 height 8
click at [138, 400] on span "Auto Mode" at bounding box center [142, 399] width 28 height 8
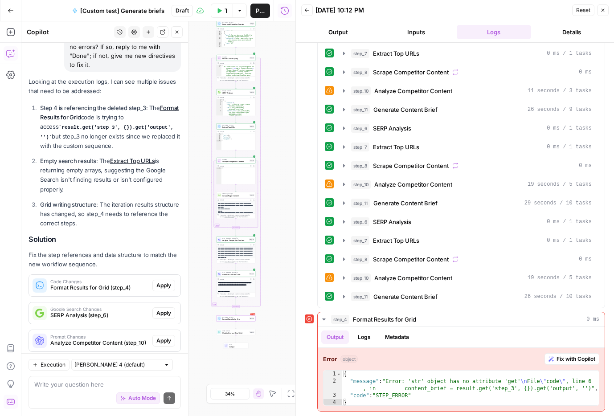
click at [165, 282] on span "Apply" at bounding box center [163, 286] width 15 height 8
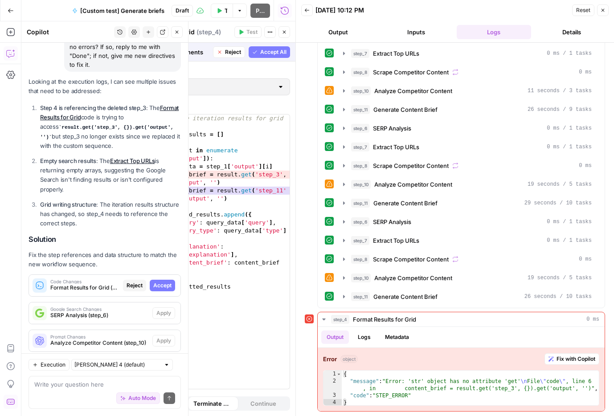
click at [160, 282] on span "Accept" at bounding box center [162, 286] width 18 height 8
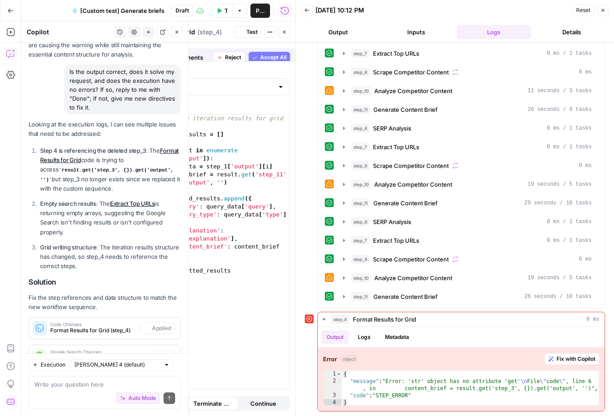
scroll to position [1550, 0]
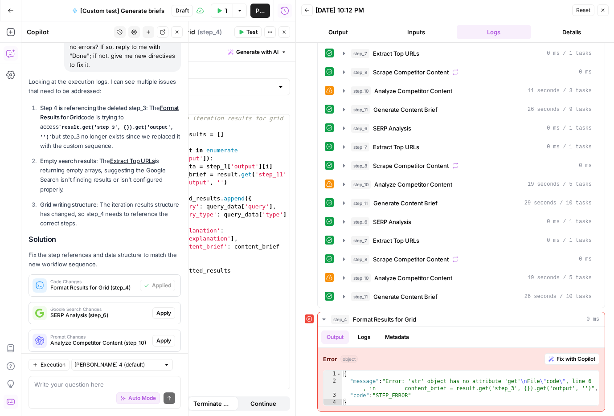
click at [160, 309] on span "Apply" at bounding box center [163, 313] width 15 height 8
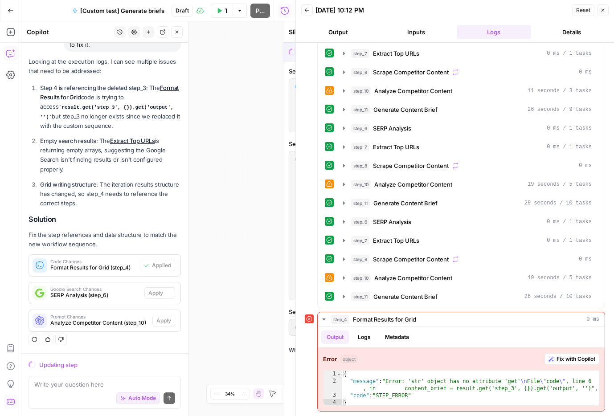
scroll to position [1508, 0]
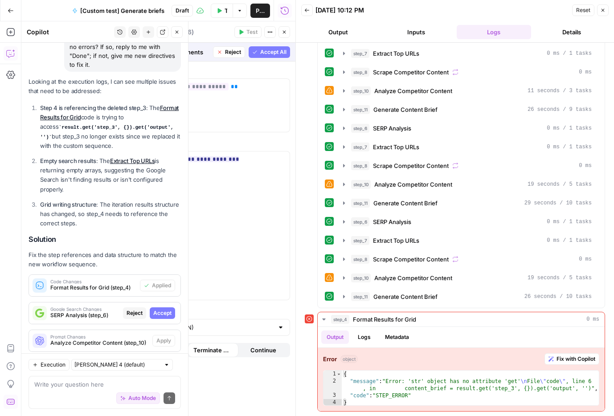
click at [160, 309] on span "Accept" at bounding box center [162, 313] width 18 height 8
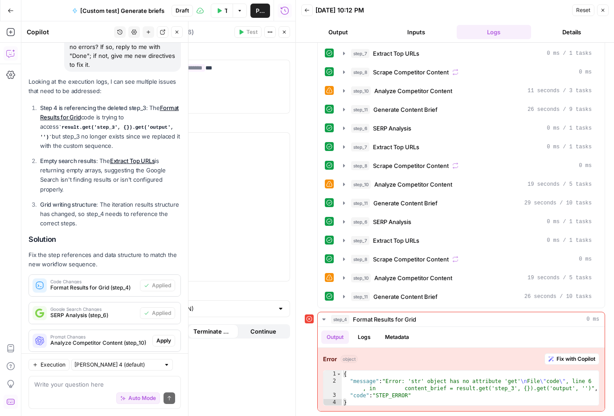
click at [162, 337] on span "Apply" at bounding box center [163, 341] width 15 height 8
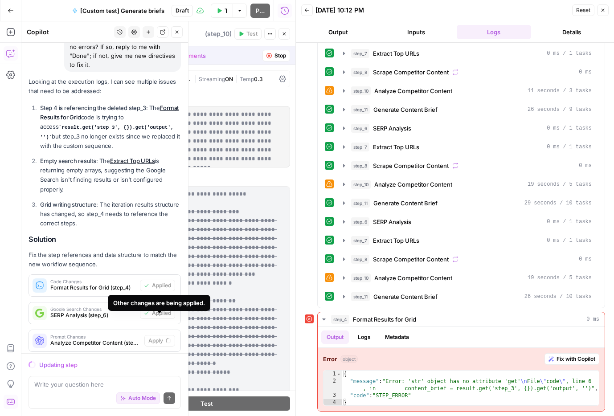
scroll to position [0, 0]
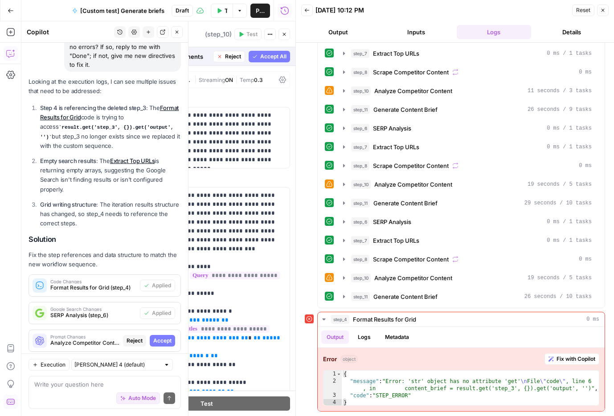
click at [157, 337] on span "Accept" at bounding box center [162, 341] width 18 height 8
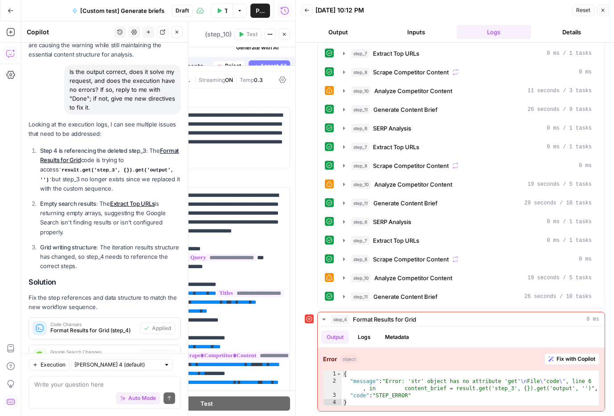
scroll to position [1550, 0]
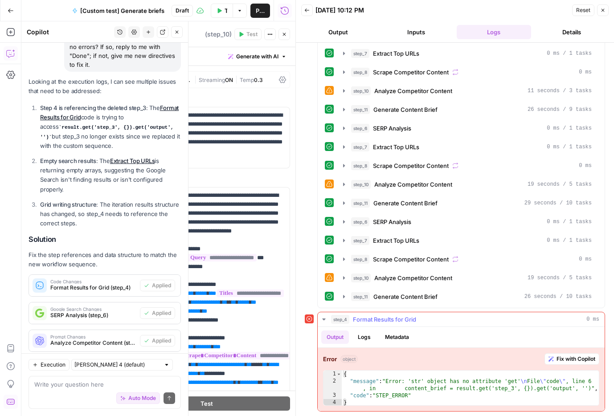
click at [543, 320] on div "step_4 Format Results for Grid 0 ms" at bounding box center [465, 319] width 268 height 9
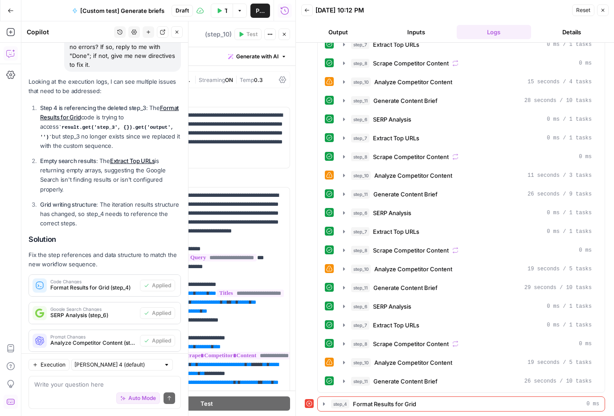
drag, startPoint x: 301, startPoint y: 266, endPoint x: 324, endPoint y: 227, distance: 44.7
click at [324, 227] on div "step_1 Parse and Combine Queries 0 ms / 1 tasks step_2 Process Each Query 7 min…" at bounding box center [455, 230] width 318 height 374
click at [282, 34] on icon "button" at bounding box center [284, 34] width 5 height 5
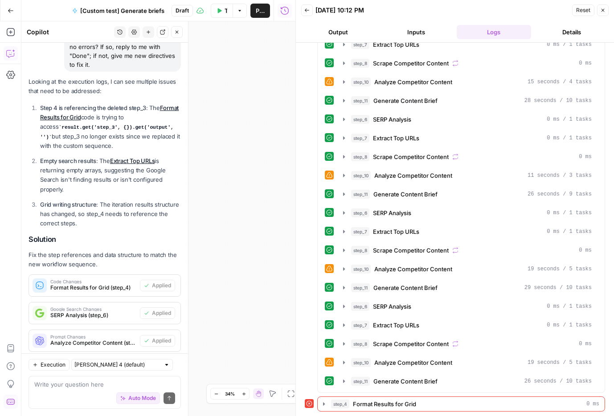
click at [604, 14] on button "Close" at bounding box center [603, 10] width 12 height 12
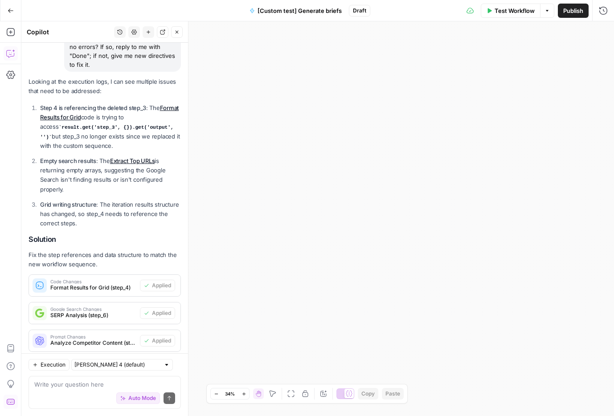
click at [288, 393] on icon "button" at bounding box center [291, 394] width 7 height 7
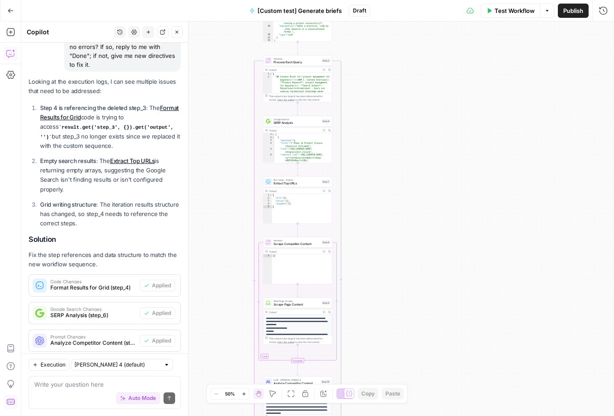
drag, startPoint x: 401, startPoint y: 317, endPoint x: 380, endPoint y: 370, distance: 57.5
click at [381, 371] on div "Workflow Set Inputs Inputs Run Code · Python Parse and Combine Queries Step 1 O…" at bounding box center [317, 218] width 593 height 395
click at [93, 384] on textarea at bounding box center [104, 384] width 141 height 9
type textarea "test the workflow!"
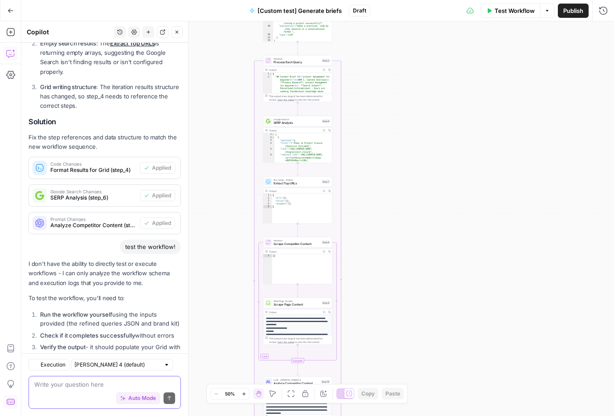
scroll to position [1737, 0]
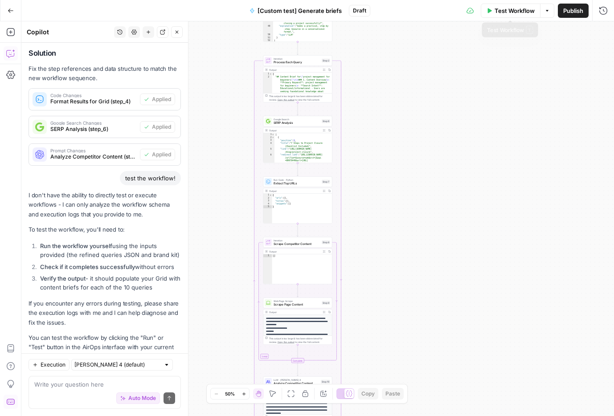
click at [523, 11] on span "Test Workflow" at bounding box center [515, 10] width 40 height 9
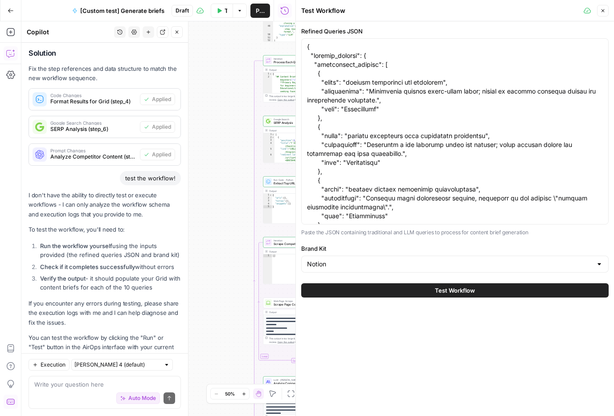
click at [438, 295] on span "Test Workflow" at bounding box center [455, 290] width 40 height 9
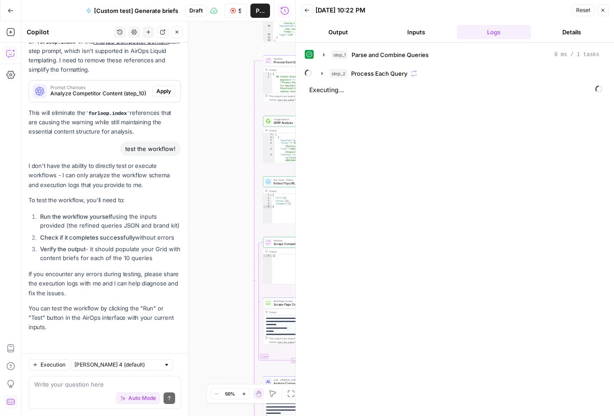
scroll to position [1401, 0]
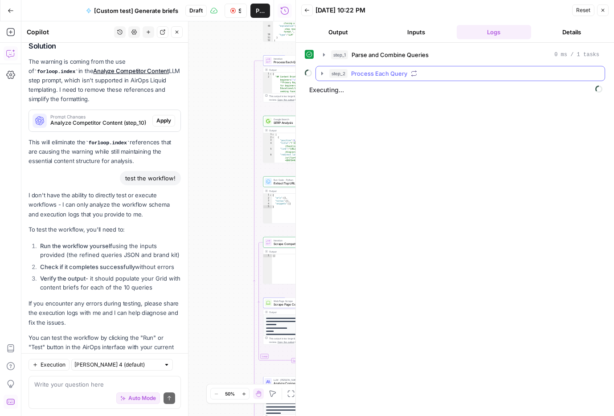
click at [421, 70] on div "step_2 Process Each Query" at bounding box center [464, 73] width 270 height 9
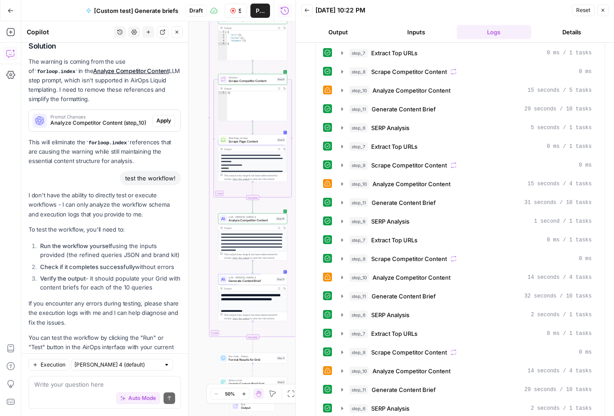
scroll to position [607, 0]
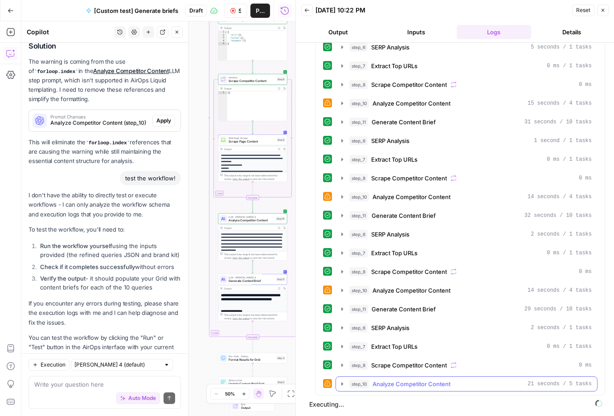
click at [390, 380] on span "Analyze Competitor Content" at bounding box center [412, 384] width 78 height 9
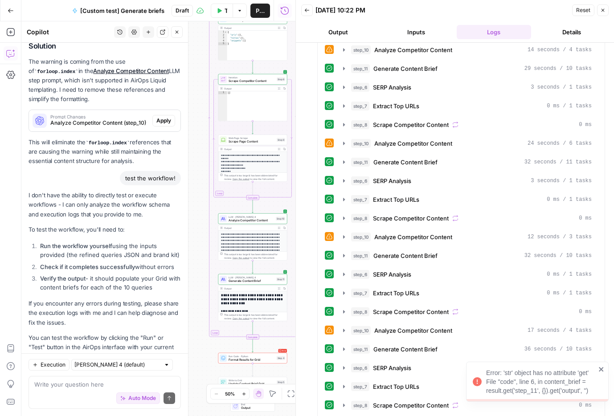
scroll to position [0, 0]
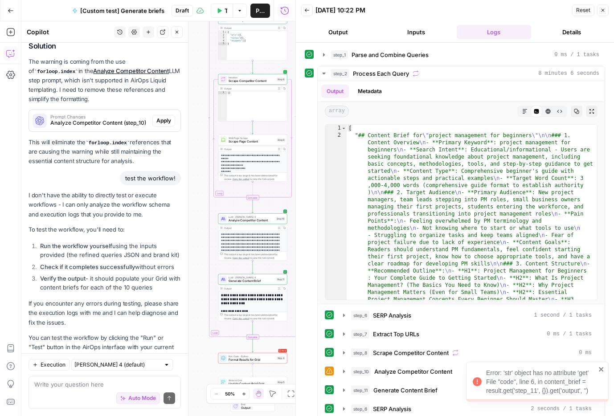
click at [517, 375] on div "Error: 'str' object has no attribute 'get' File "code", line 6, in content_brie…" at bounding box center [541, 382] width 110 height 27
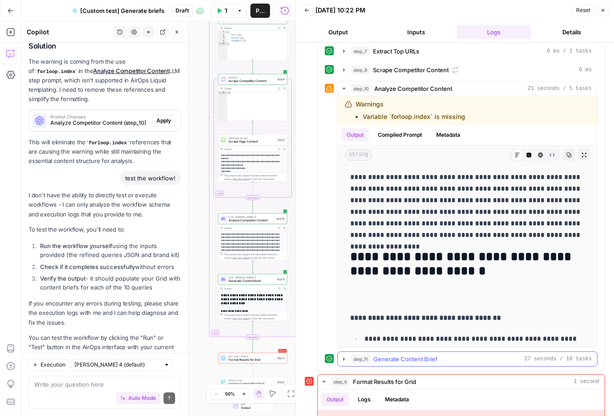
scroll to position [1195, 0]
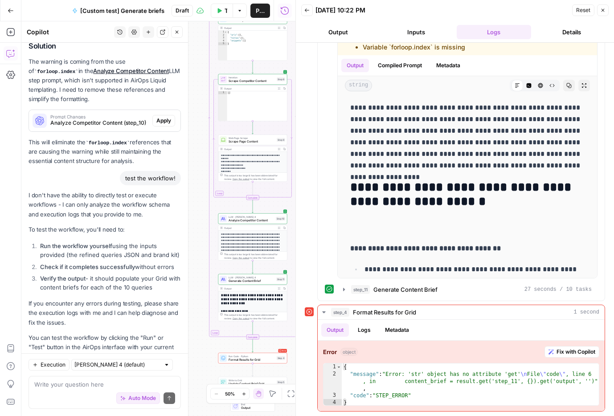
click at [249, 361] on span "Format Results for Grid" at bounding box center [252, 360] width 46 height 4
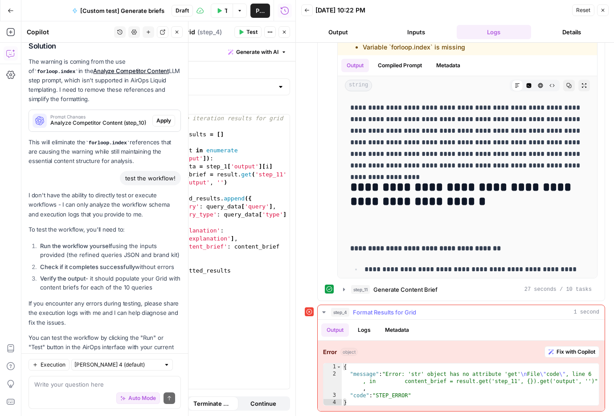
click at [562, 350] on span "Fix with Copilot" at bounding box center [576, 352] width 39 height 8
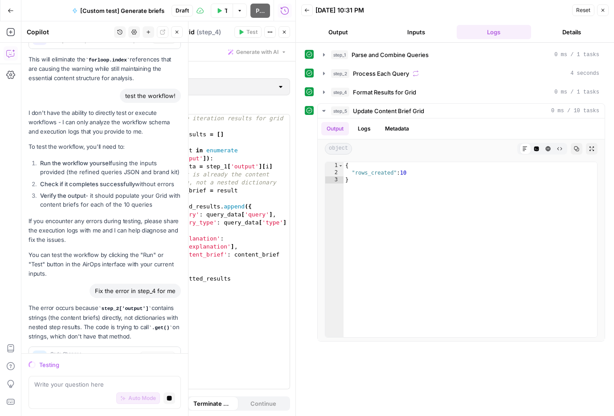
scroll to position [1497, 0]
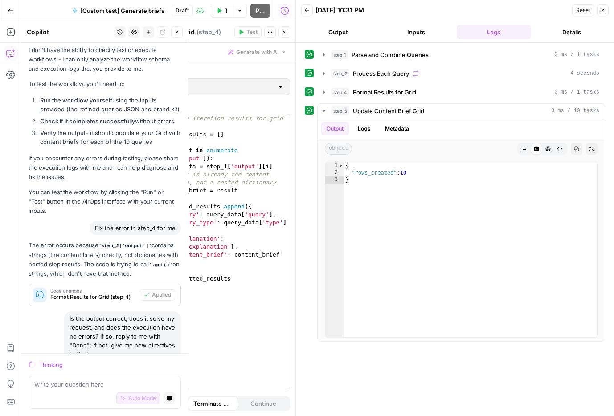
click at [232, 289] on div "1 2 3 4 5 6 7 8 9 10 11 12 13 14 15 16 # Format the iteration results for grid …" at bounding box center [206, 252] width 166 height 275
click at [284, 34] on icon "button" at bounding box center [284, 31] width 5 height 5
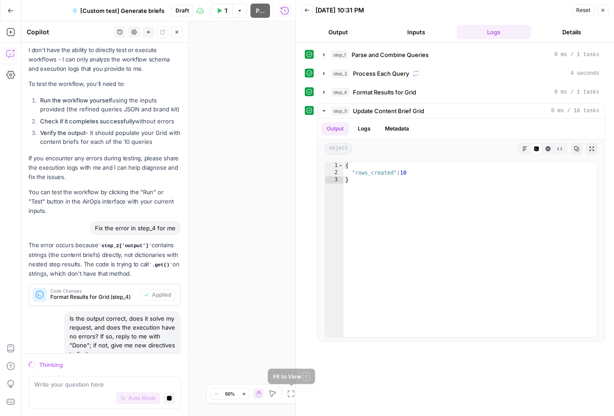
click at [290, 397] on icon "button" at bounding box center [291, 394] width 7 height 7
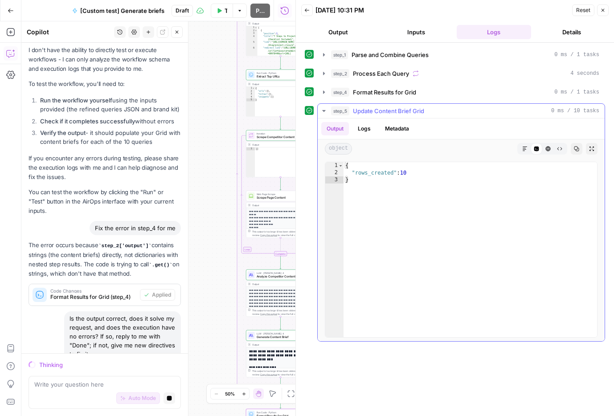
drag, startPoint x: 244, startPoint y: 306, endPoint x: 359, endPoint y: 289, distance: 116.3
click at [365, 289] on body "Notion New Home Browse Insights Opportunities Your Data Recent Grids [default t…" at bounding box center [307, 208] width 614 height 416
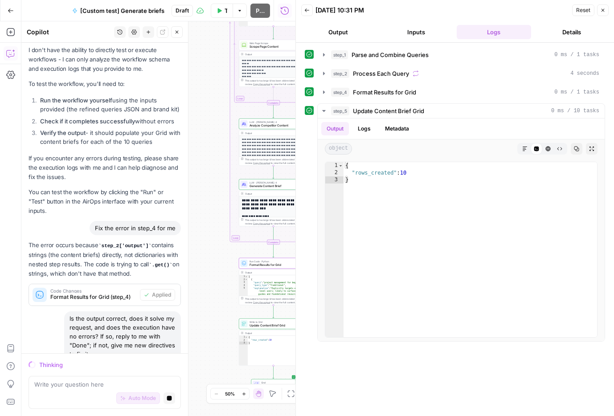
drag, startPoint x: 206, startPoint y: 333, endPoint x: 194, endPoint y: 166, distance: 167.2
click at [194, 166] on div "Workflow Set Inputs Inputs Run Code · Python Parse and Combine Queries Step 1 O…" at bounding box center [158, 218] width 274 height 395
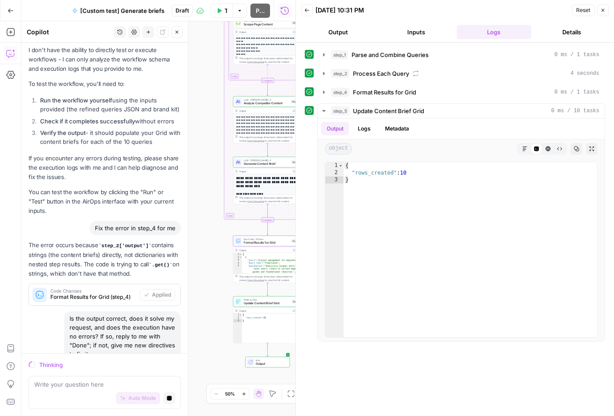
drag, startPoint x: 224, startPoint y: 264, endPoint x: 224, endPoint y: 258, distance: 6.2
click at [224, 258] on div "Workflow Set Inputs Inputs Run Code · Python Parse and Combine Queries Step 1 O…" at bounding box center [158, 218] width 274 height 395
click at [267, 221] on div "Complete" at bounding box center [267, 220] width 13 height 5
click at [261, 241] on span "Format Results for Grid" at bounding box center [267, 243] width 46 height 4
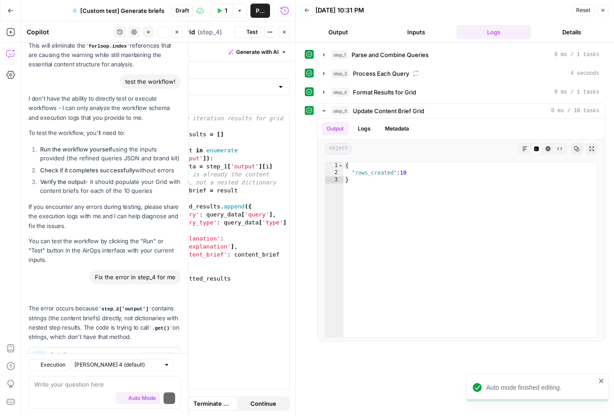
scroll to position [1576, 0]
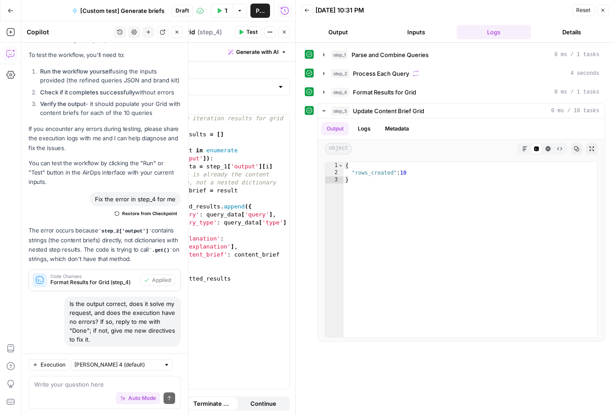
click at [284, 33] on icon "button" at bounding box center [284, 31] width 5 height 5
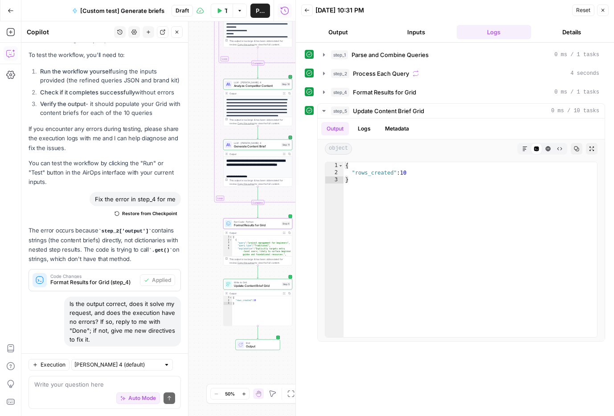
drag, startPoint x: 218, startPoint y: 291, endPoint x: 208, endPoint y: 274, distance: 20.0
click at [208, 274] on div "Workflow Set Inputs Inputs Run Code · Python Parse and Combine Queries Step 1 O…" at bounding box center [158, 218] width 274 height 395
type textarea "**********"
click at [252, 303] on div "{ "rows_created" : 10 }" at bounding box center [262, 314] width 60 height 36
click at [263, 229] on div "Run Code · Python Format Results for Grid Step 4 Copy step Delete step Add Note…" at bounding box center [257, 223] width 69 height 11
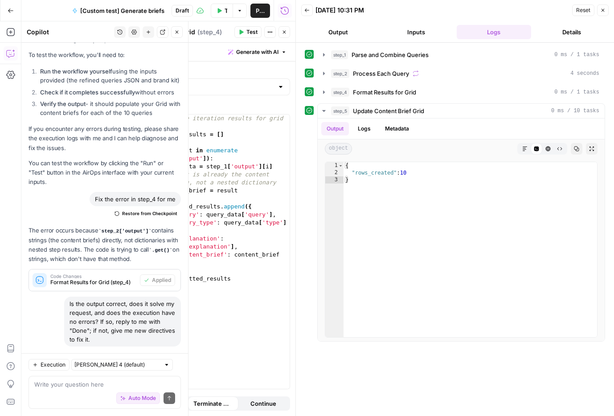
click at [287, 29] on button "Close" at bounding box center [285, 32] width 12 height 12
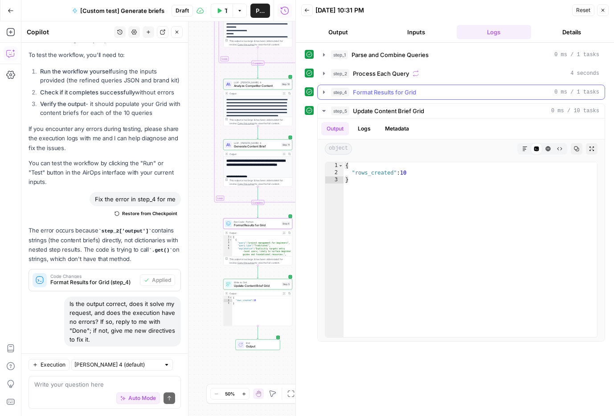
click at [374, 96] on span "Format Results for Grid" at bounding box center [384, 92] width 63 height 9
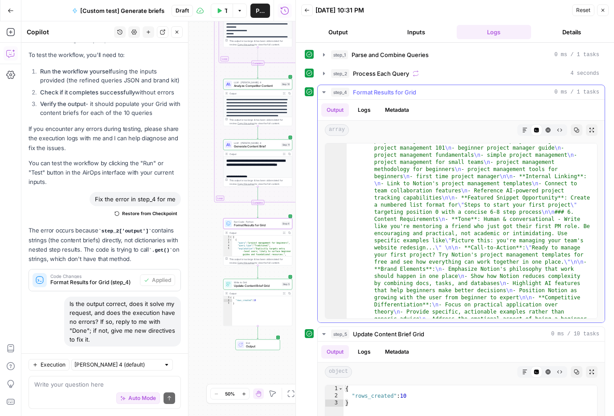
scroll to position [526, 0]
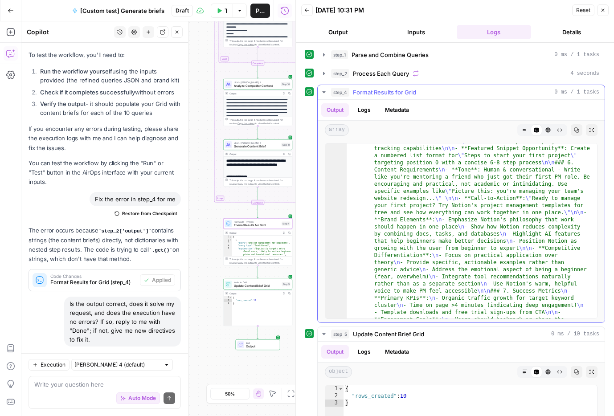
click at [592, 130] on icon "button" at bounding box center [591, 129] width 5 height 5
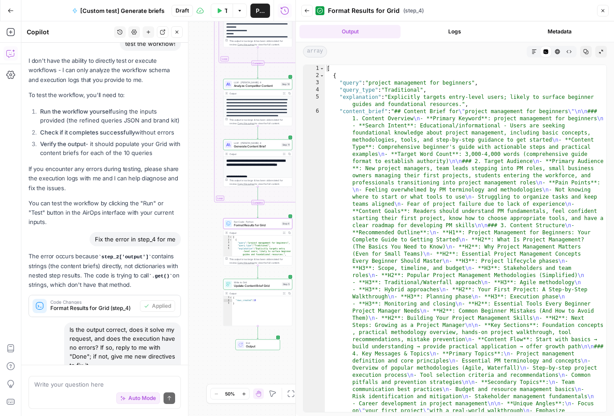
type textarea "**********"
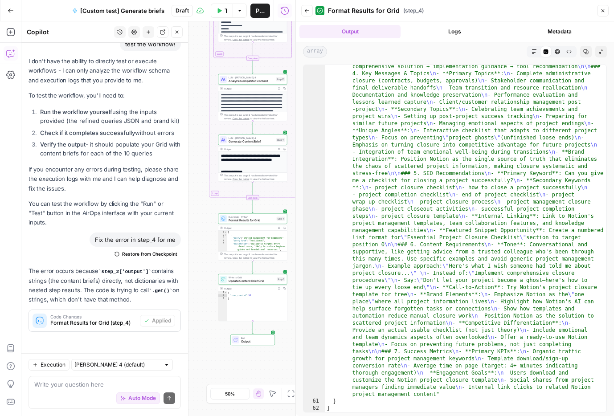
scroll to position [1506, 0]
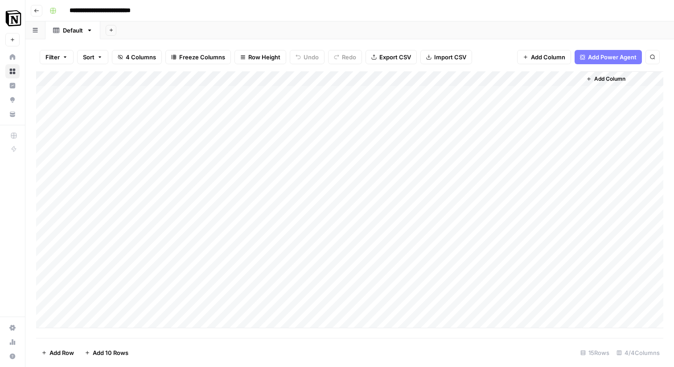
click at [77, 89] on div "Add Column" at bounding box center [349, 199] width 627 height 257
click at [60, 89] on div "Add Column" at bounding box center [349, 199] width 627 height 257
click at [47, 93] on div "Add Column" at bounding box center [349, 199] width 627 height 257
click at [49, 154] on div "Add Column" at bounding box center [349, 199] width 627 height 257
click at [53, 354] on span "Delete 5 Rows" at bounding box center [61, 352] width 40 height 9
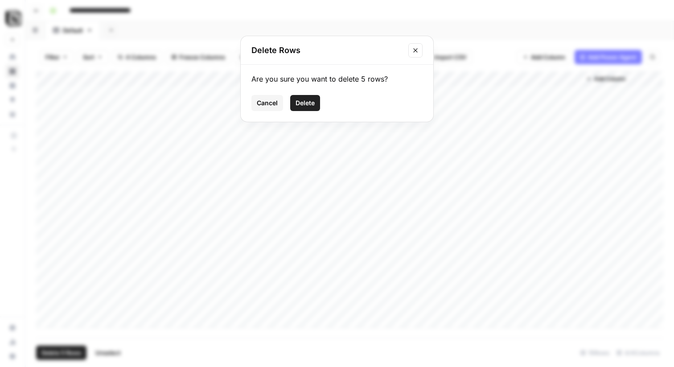
click at [313, 102] on span "Delete" at bounding box center [305, 103] width 19 height 9
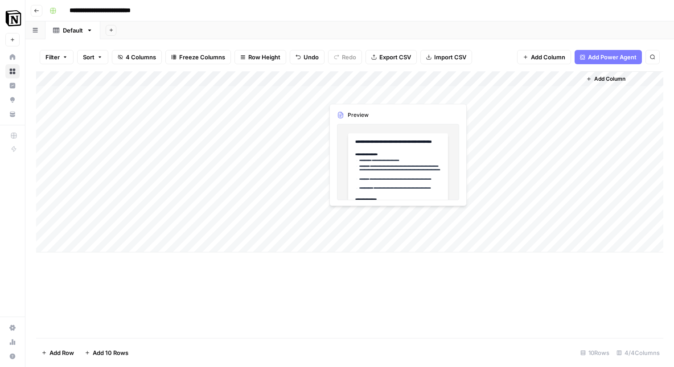
click at [394, 93] on div "Add Column" at bounding box center [349, 161] width 627 height 181
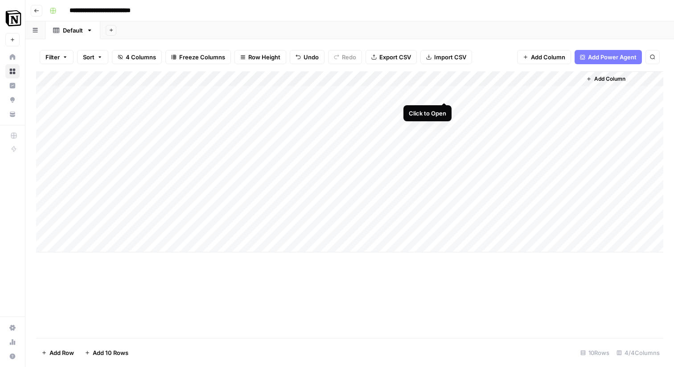
click at [443, 94] on div "Add Column" at bounding box center [349, 161] width 627 height 181
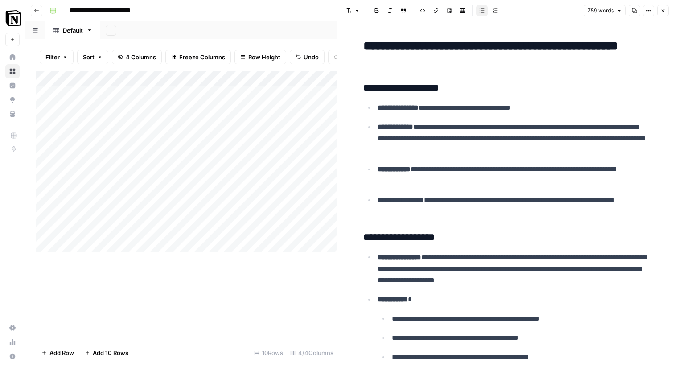
click at [662, 10] on icon "button" at bounding box center [662, 10] width 5 height 5
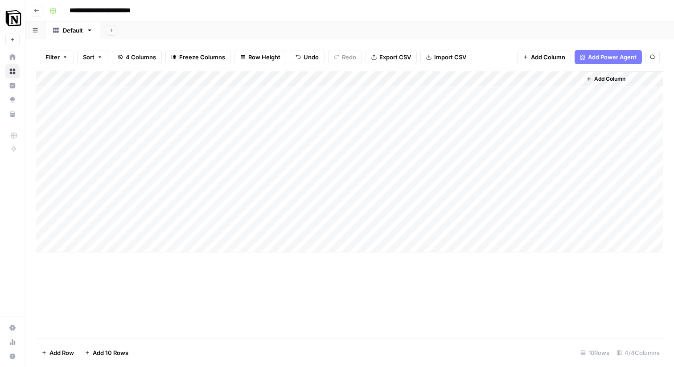
click at [161, 140] on div "Add Column" at bounding box center [349, 161] width 627 height 181
click at [161, 124] on div "Add Column" at bounding box center [349, 161] width 627 height 181
click at [164, 122] on div "Add Column" at bounding box center [349, 161] width 627 height 181
click at [164, 122] on textarea "**********" at bounding box center [138, 124] width 143 height 12
click at [178, 308] on div "Add Column" at bounding box center [349, 204] width 627 height 267
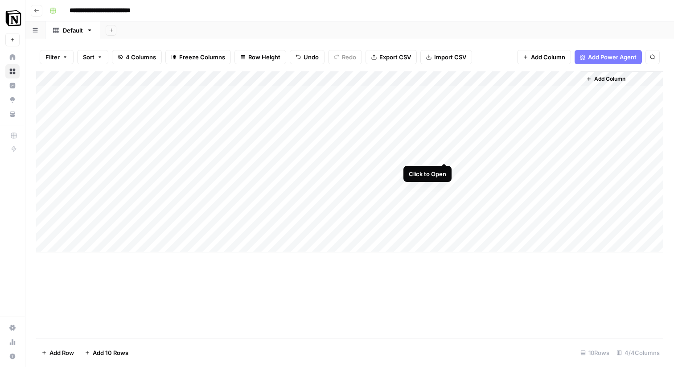
click at [446, 153] on div "Add Column" at bounding box center [349, 161] width 627 height 181
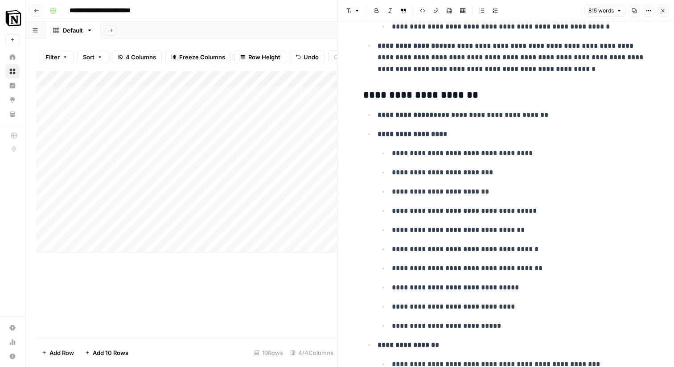
scroll to position [1231, 0]
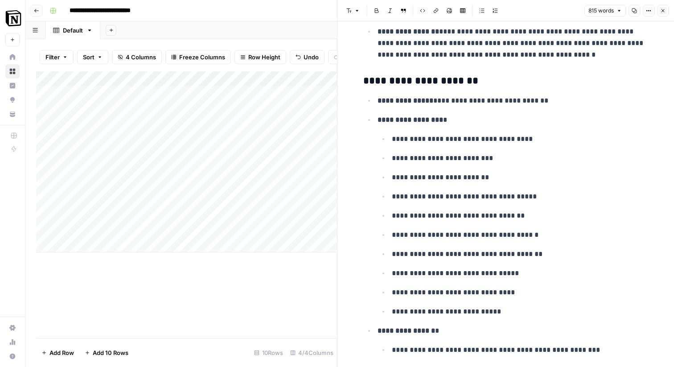
click at [267, 291] on div "Add Column" at bounding box center [186, 204] width 301 height 267
click at [662, 7] on button "Close" at bounding box center [663, 11] width 12 height 12
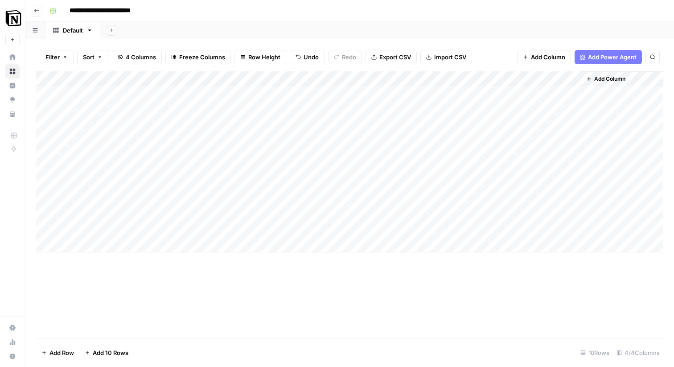
click at [168, 229] on div "Add Column" at bounding box center [349, 161] width 627 height 181
click at [165, 216] on div "Add Column" at bounding box center [349, 161] width 627 height 181
click at [189, 214] on div "Add Column" at bounding box center [349, 161] width 627 height 181
click at [172, 285] on div "Add Column" at bounding box center [349, 204] width 627 height 267
click at [447, 210] on div "Add Column" at bounding box center [349, 161] width 627 height 181
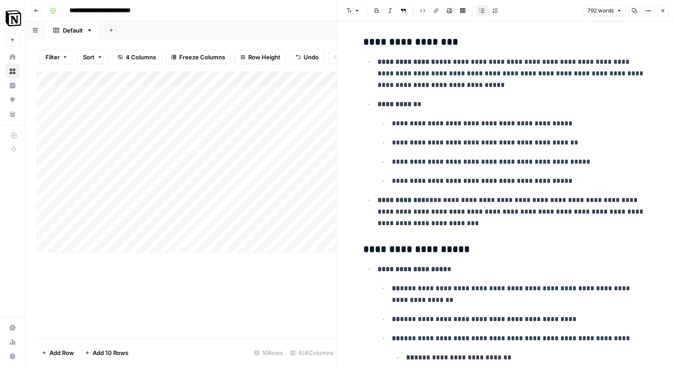
scroll to position [201, 0]
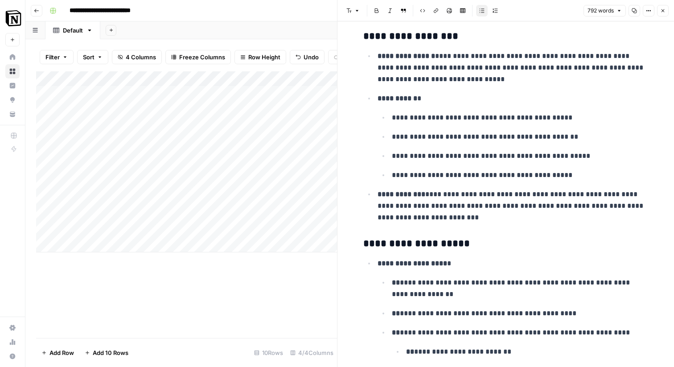
click at [666, 11] on button "Close" at bounding box center [663, 11] width 12 height 12
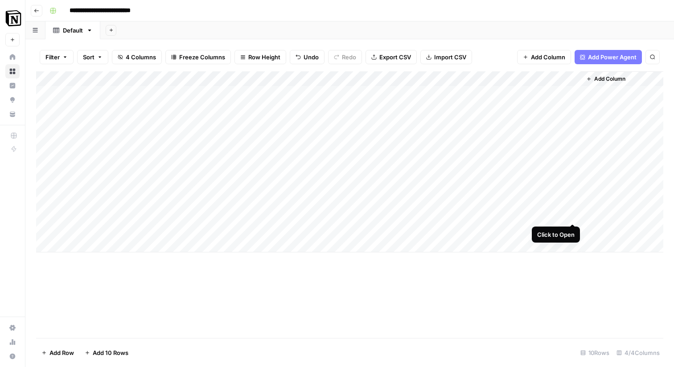
click at [573, 211] on div "Add Column" at bounding box center [349, 161] width 627 height 181
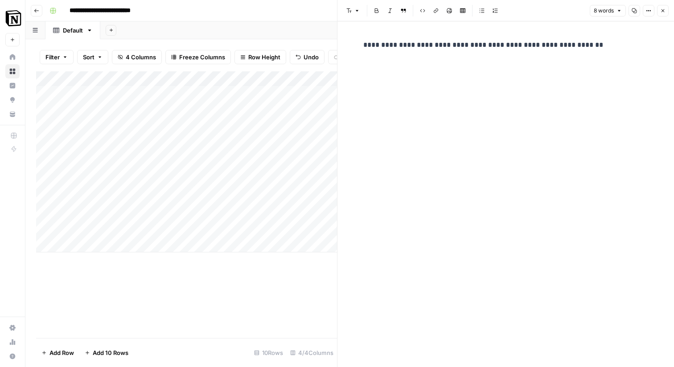
click at [669, 9] on header "Font style Bold Italic Block quote Code block Link Image Insert Table Bulleted …" at bounding box center [505, 10] width 337 height 21
click at [666, 11] on button "Close" at bounding box center [663, 11] width 12 height 12
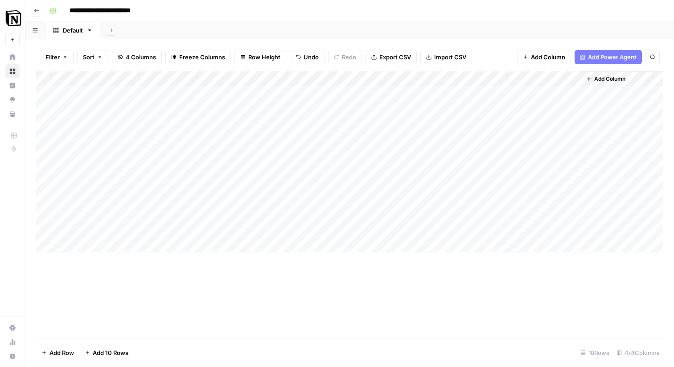
click at [411, 136] on div "Add Column" at bounding box center [349, 161] width 627 height 181
click at [444, 139] on div "Add Column" at bounding box center [349, 161] width 627 height 181
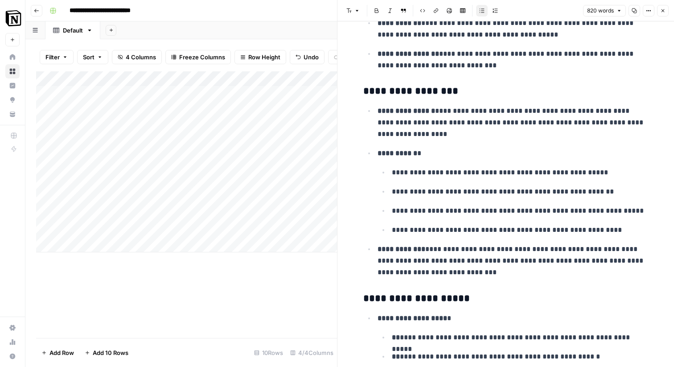
scroll to position [154, 0]
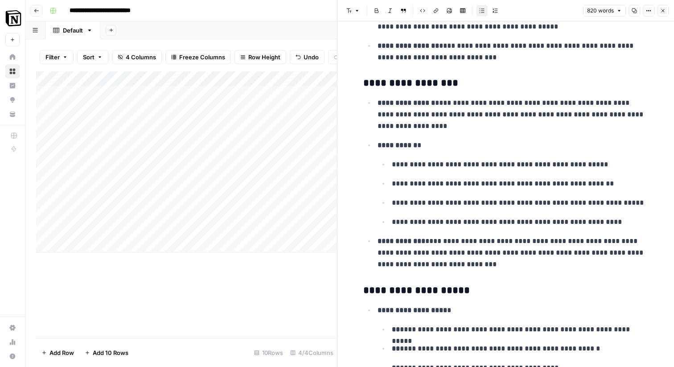
click at [667, 8] on button "Close" at bounding box center [663, 11] width 12 height 12
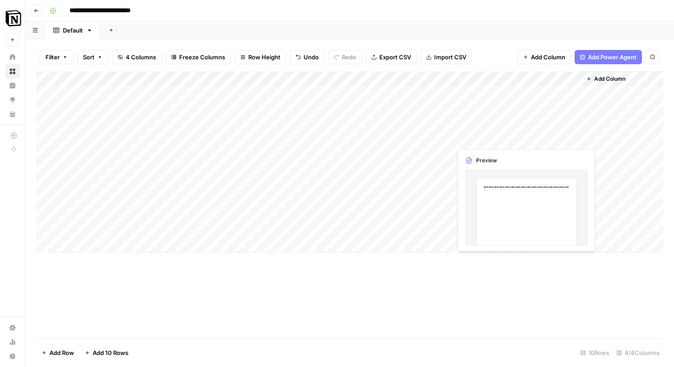
click at [517, 138] on div "Add Column" at bounding box center [349, 161] width 627 height 181
click at [575, 137] on div "Add Column" at bounding box center [349, 161] width 627 height 181
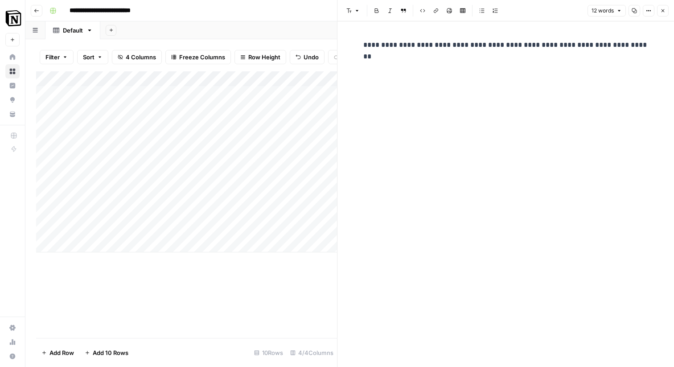
click at [665, 10] on icon "button" at bounding box center [662, 10] width 5 height 5
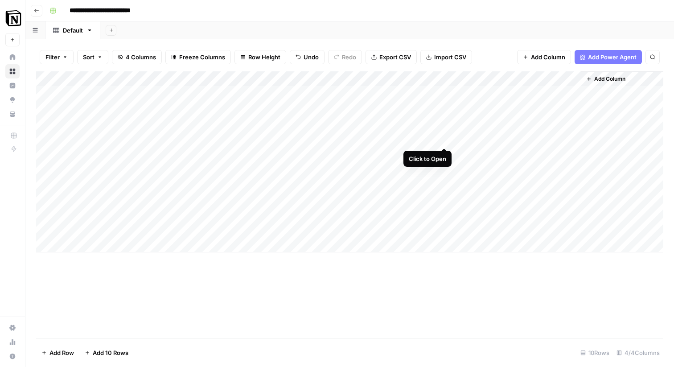
click at [444, 140] on div "Add Column" at bounding box center [349, 161] width 627 height 181
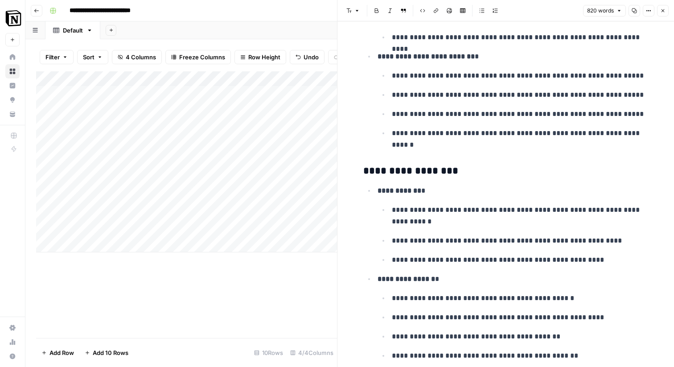
scroll to position [2020, 0]
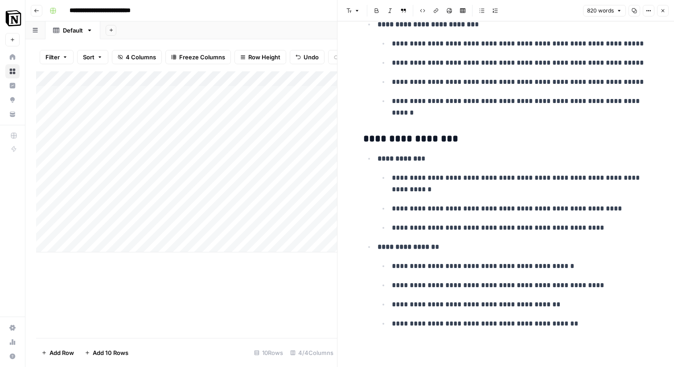
click at [662, 10] on icon "button" at bounding box center [663, 10] width 3 height 3
